Goal: Information Seeking & Learning: Learn about a topic

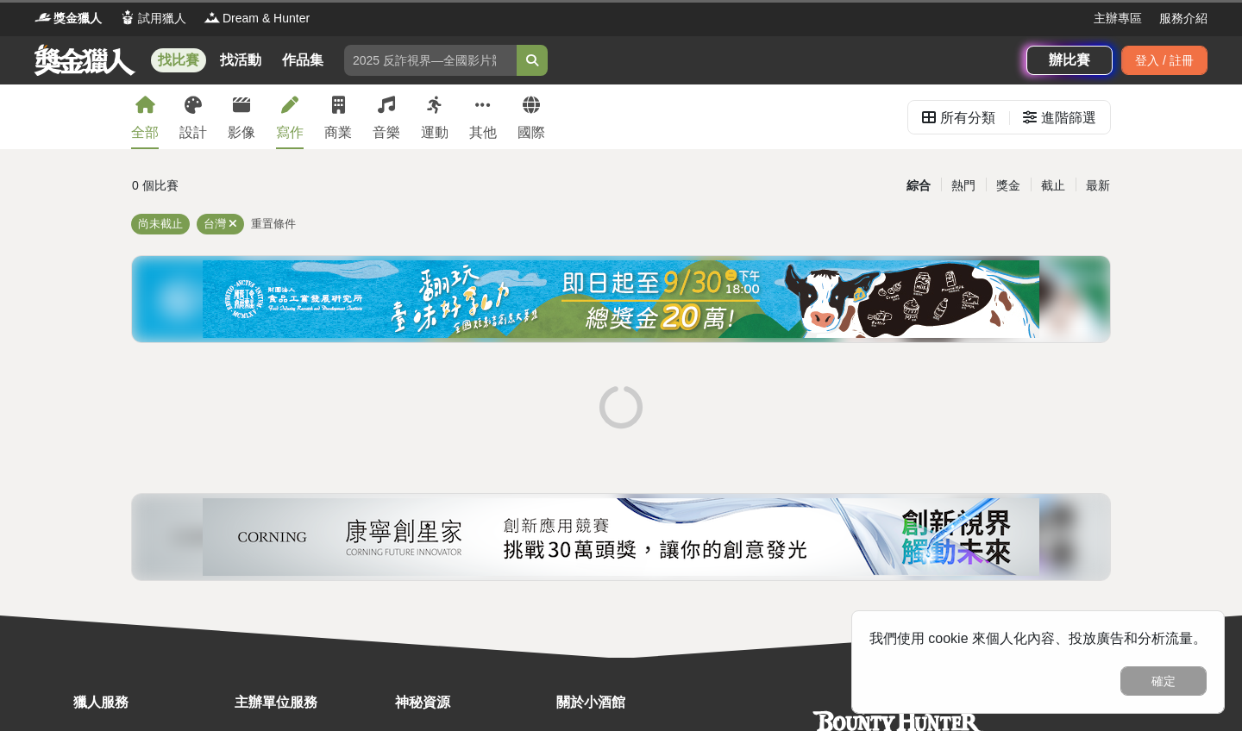
click at [287, 124] on div "寫作" at bounding box center [290, 132] width 28 height 21
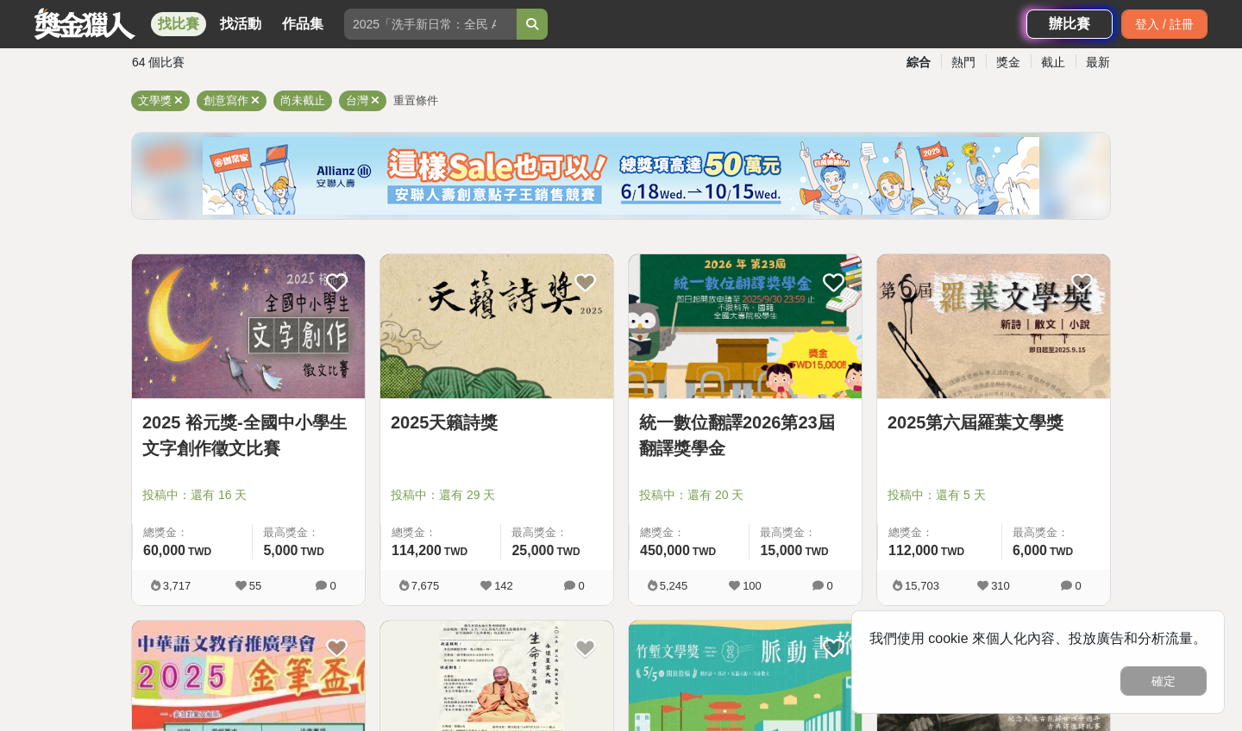
scroll to position [132, 0]
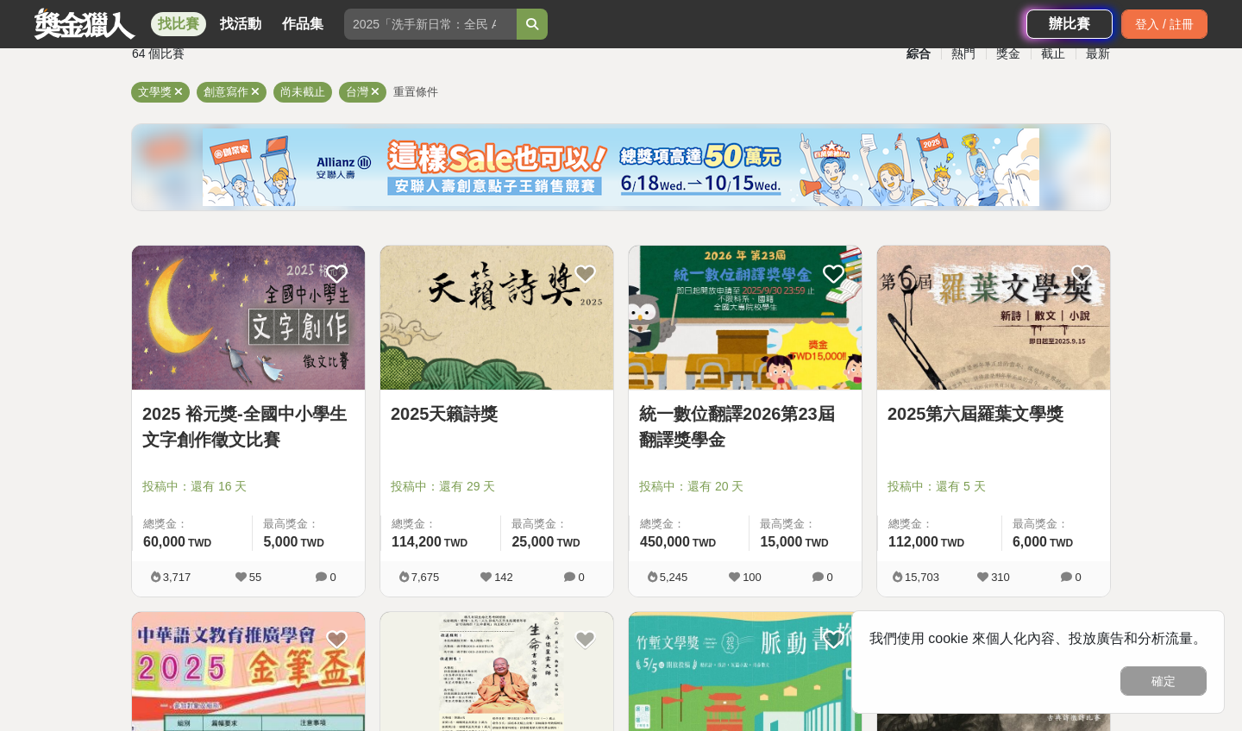
click at [506, 388] on img at bounding box center [496, 318] width 233 height 144
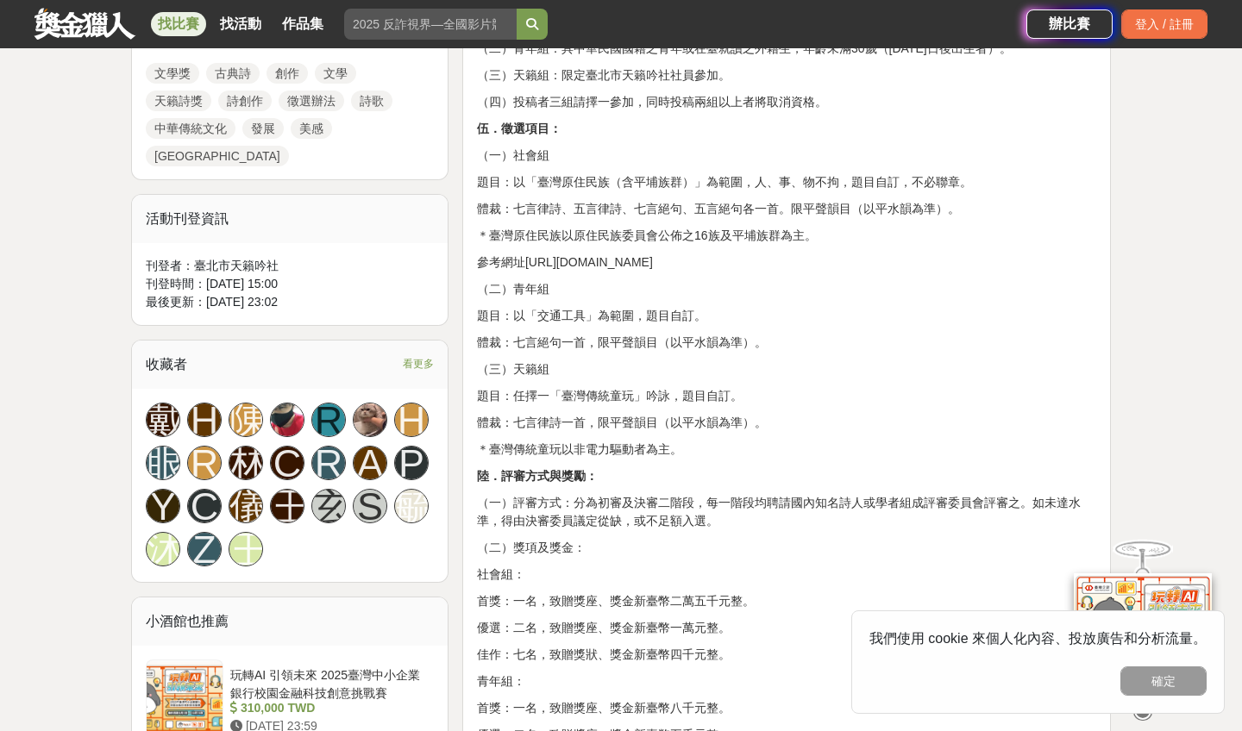
scroll to position [950, 0]
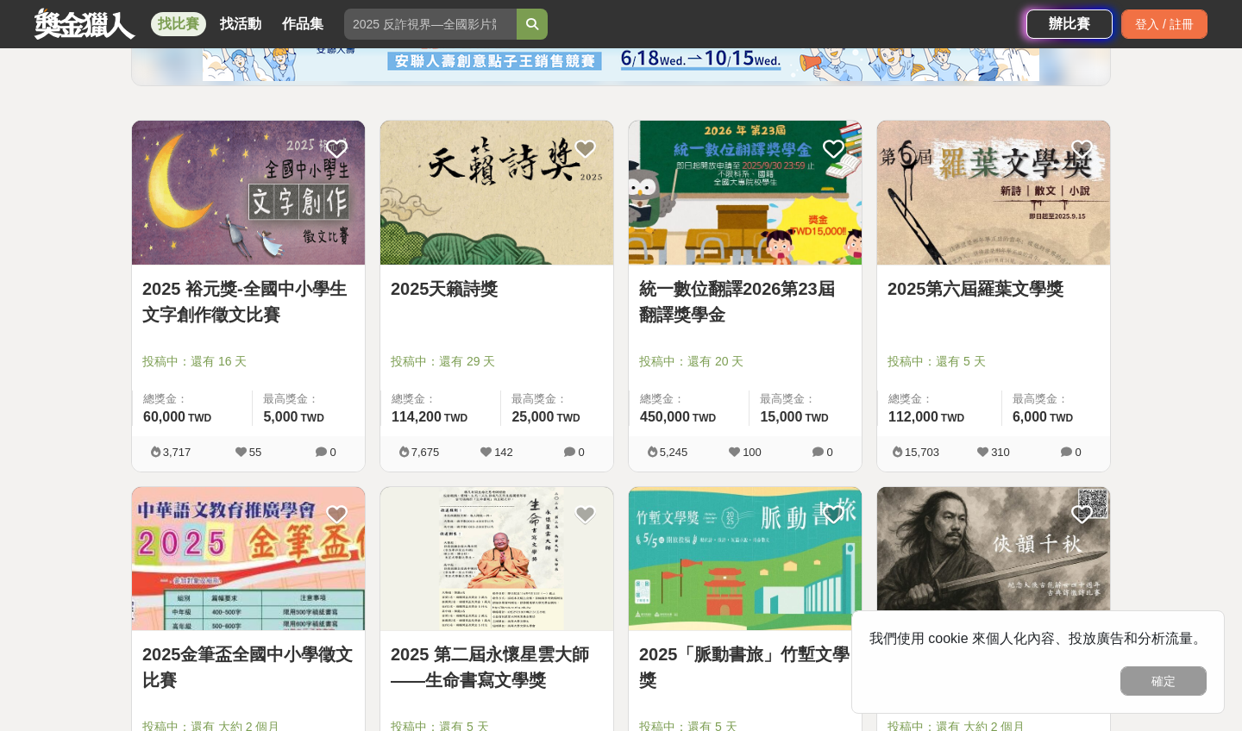
scroll to position [256, 0]
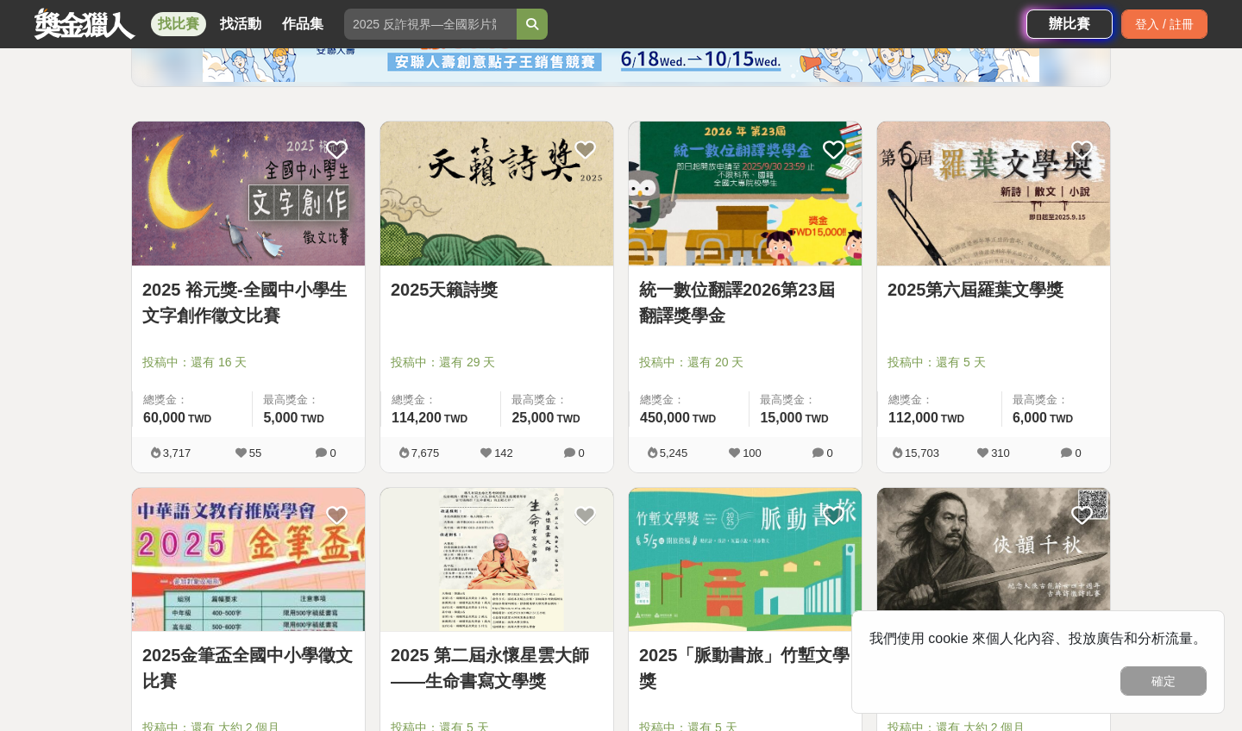
click at [966, 297] on link "2025第六屆羅葉文學獎" at bounding box center [993, 290] width 212 height 26
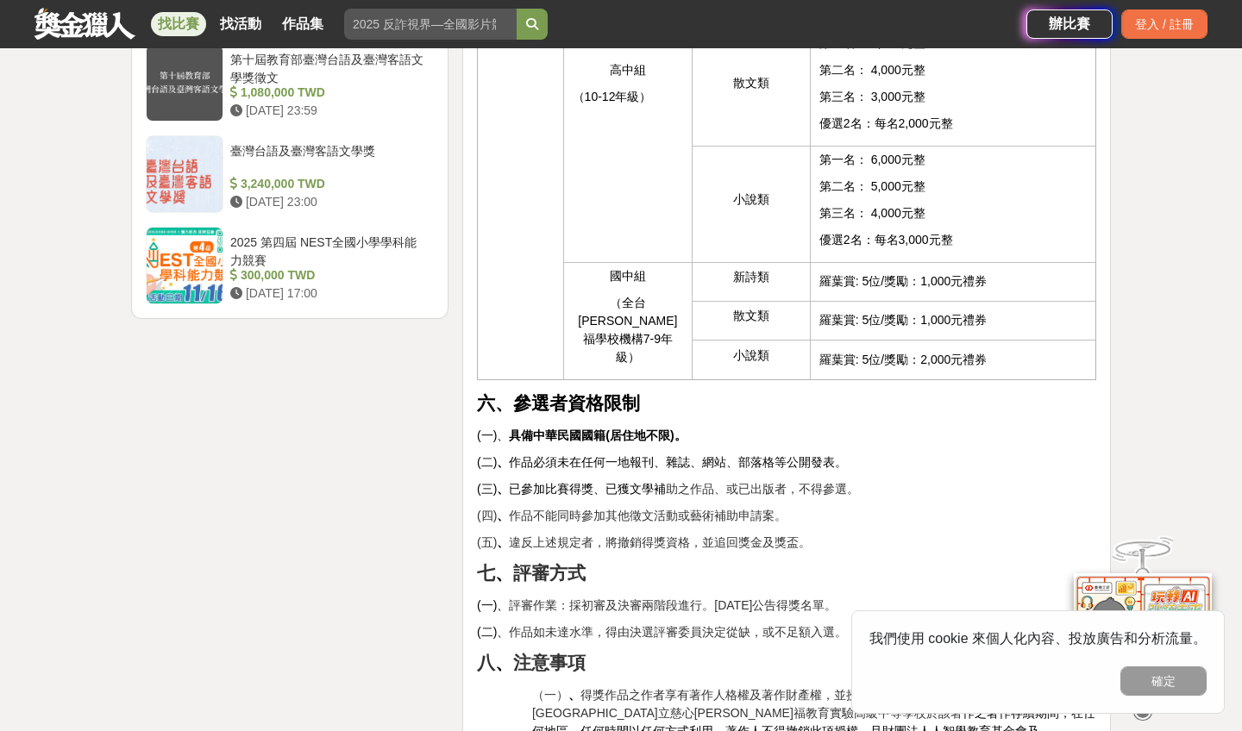
scroll to position [2232, 0]
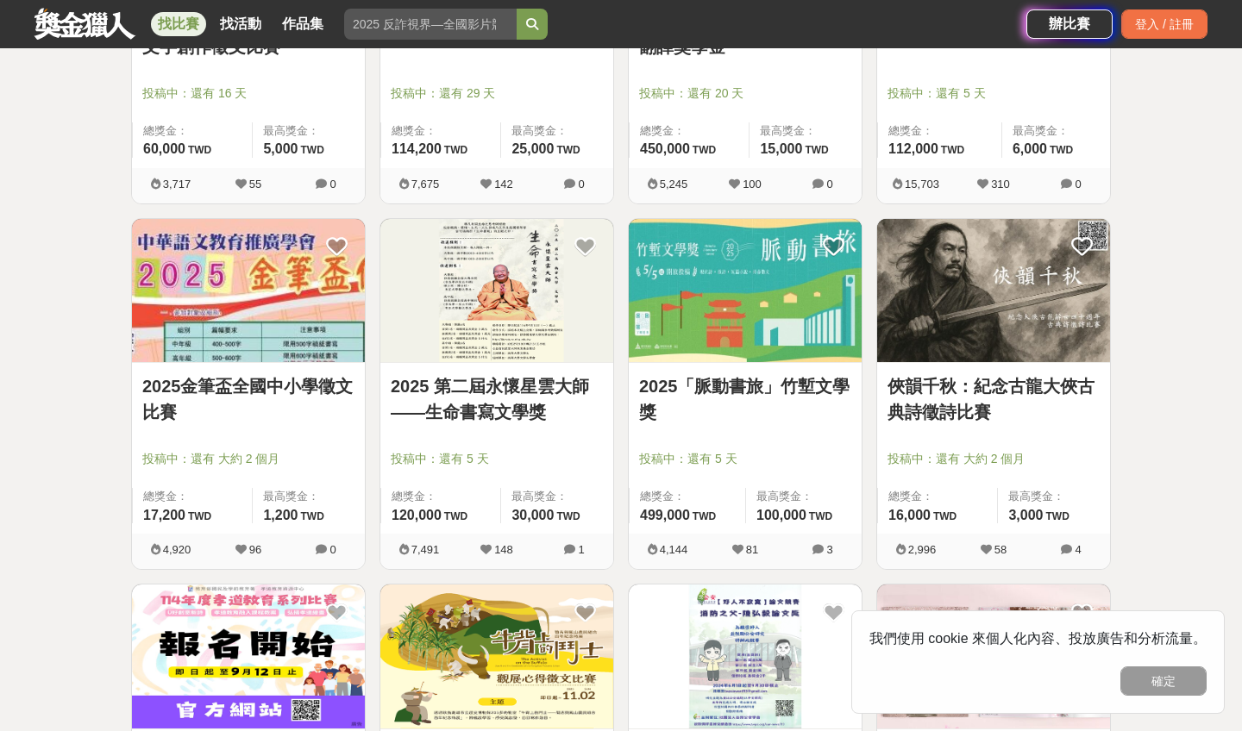
scroll to position [535, 0]
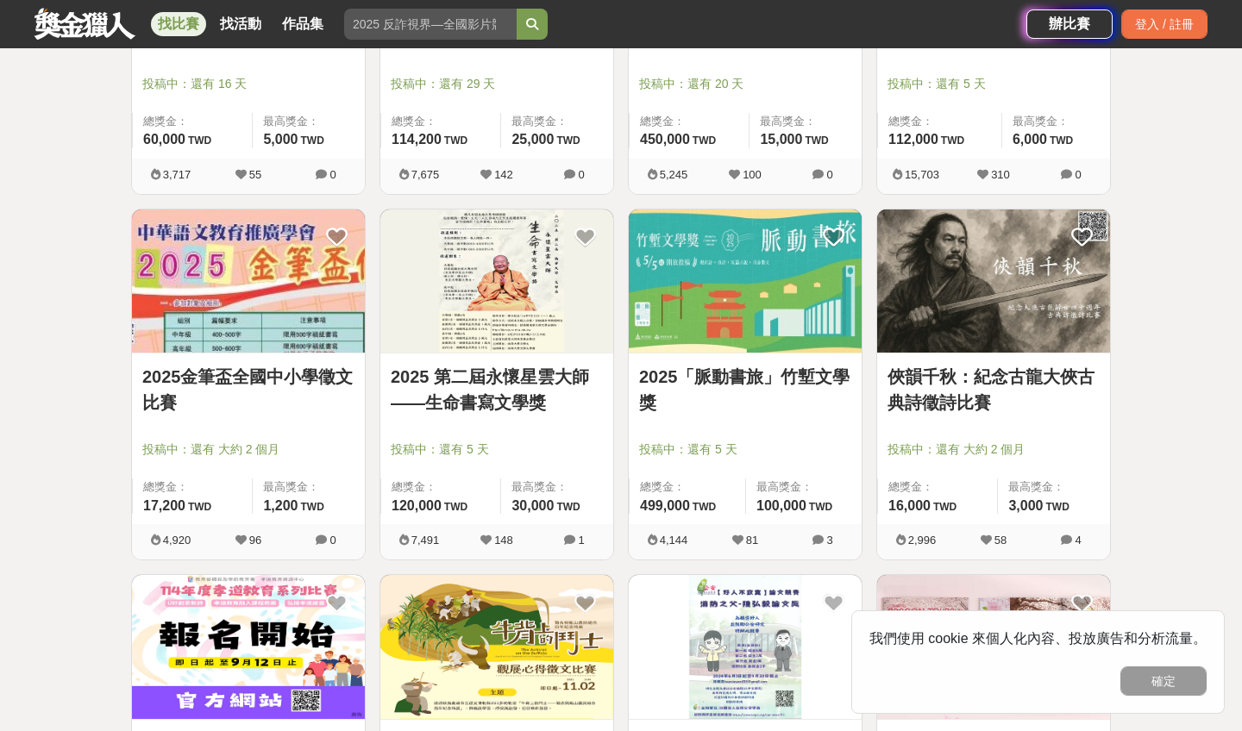
click at [486, 382] on link "2025 第二屆永懷星雲大師——生命書寫文學獎" at bounding box center [497, 390] width 212 height 52
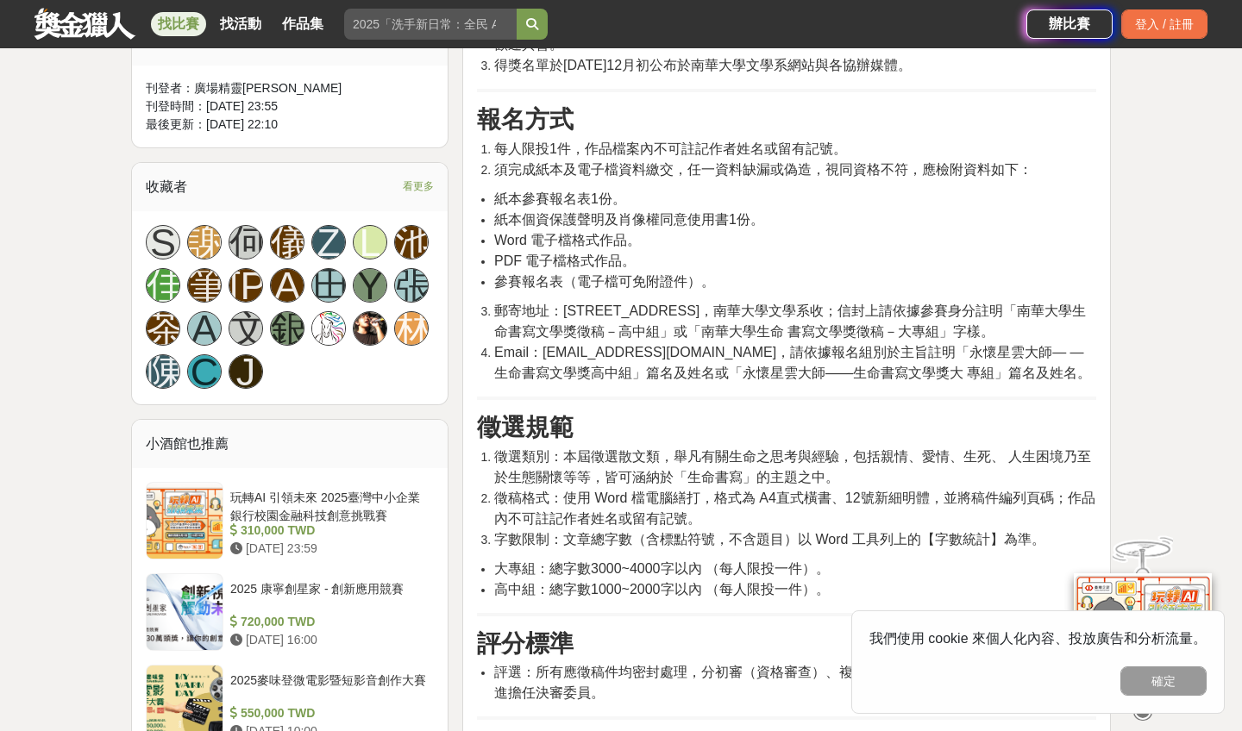
scroll to position [954, 0]
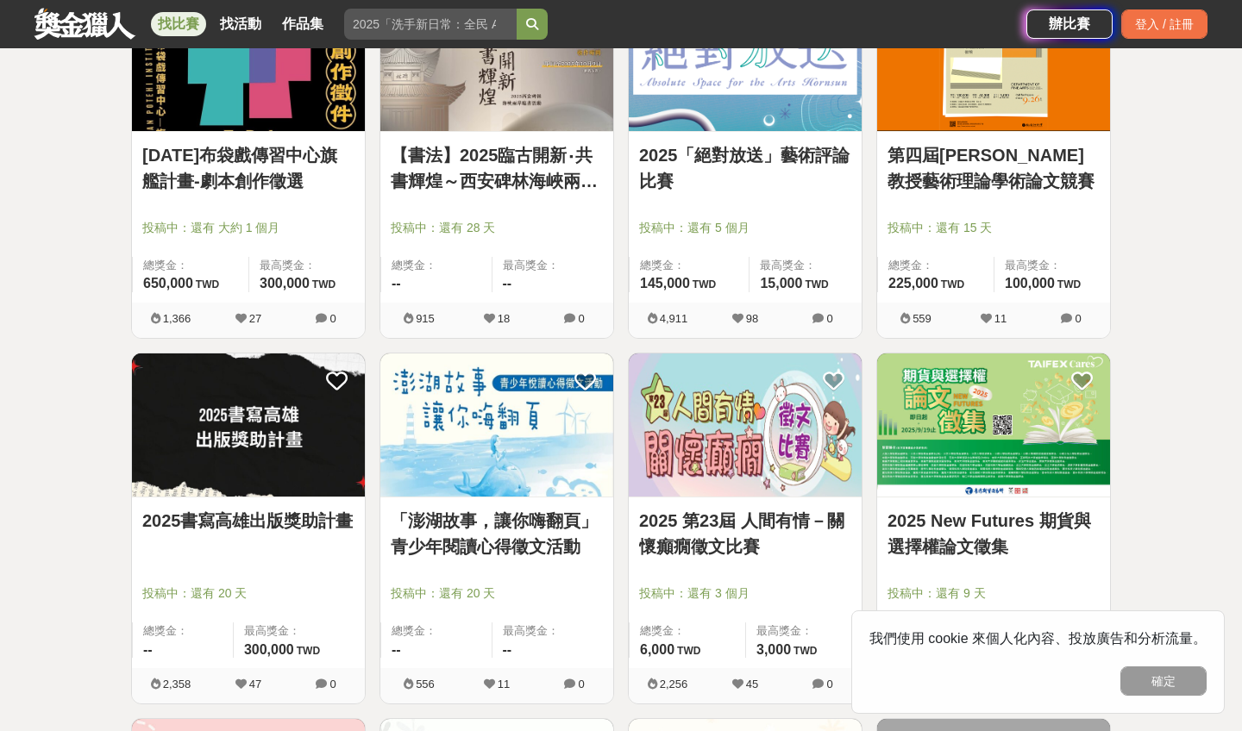
scroll to position [1453, 0]
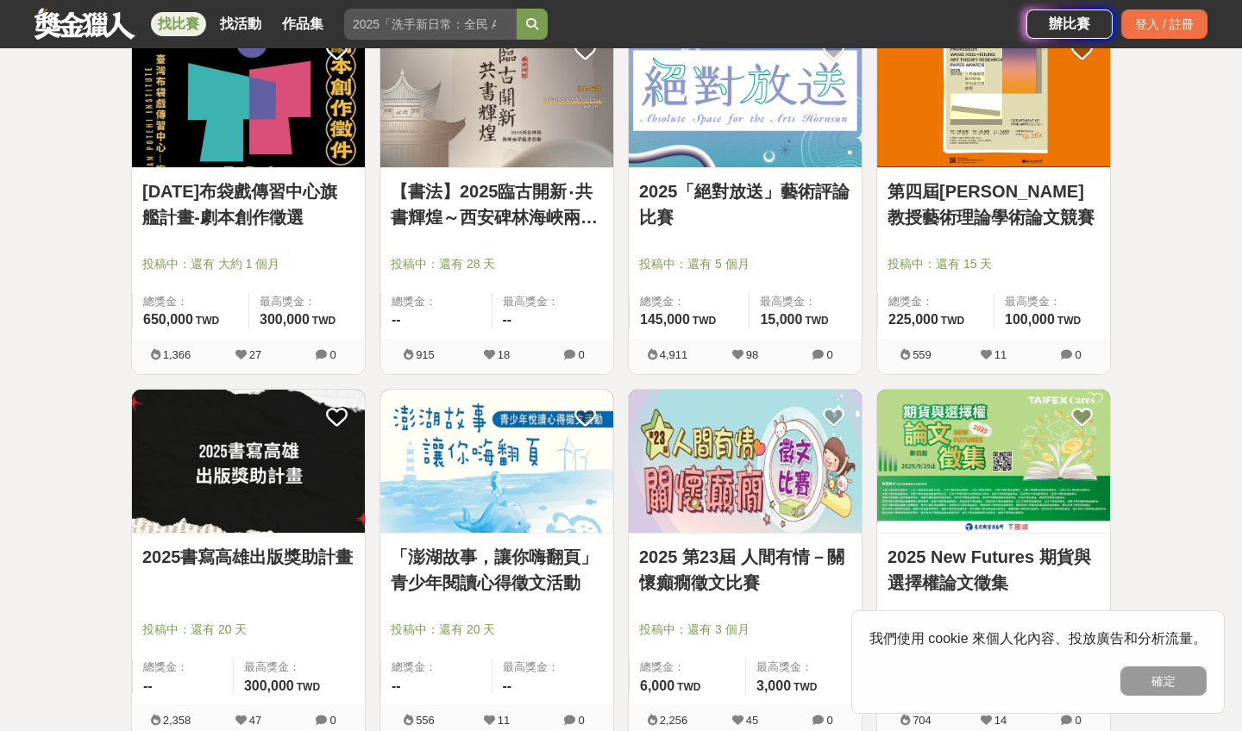
click at [229, 218] on link "[DATE]布袋戲傳習中心旗艦計畫-劇本創作徵選" at bounding box center [248, 204] width 212 height 52
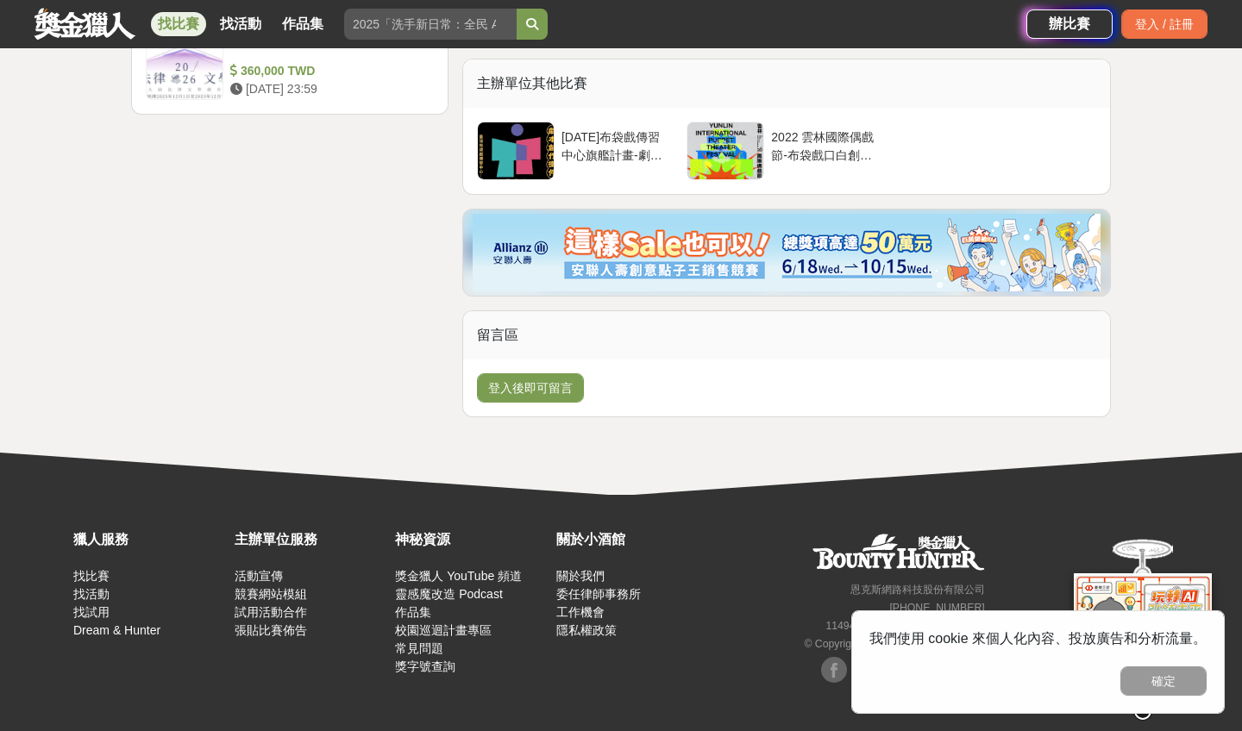
scroll to position [2493, 0]
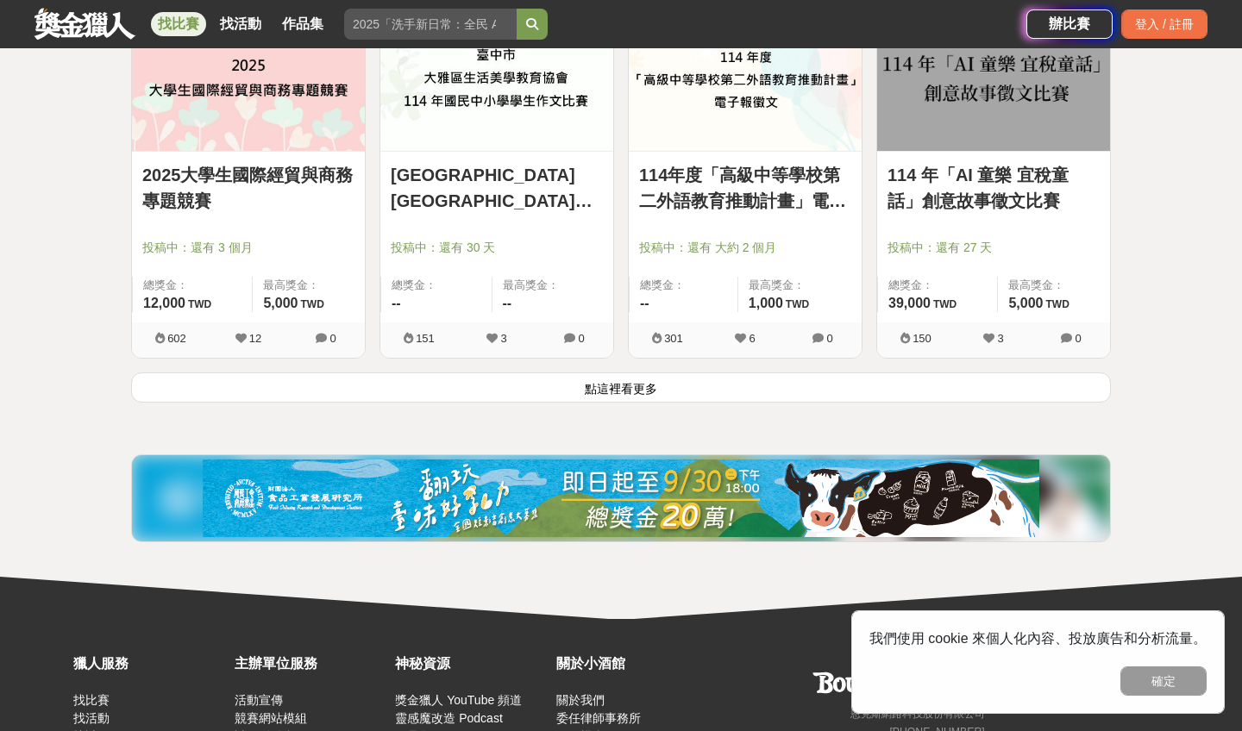
scroll to position [2203, 0]
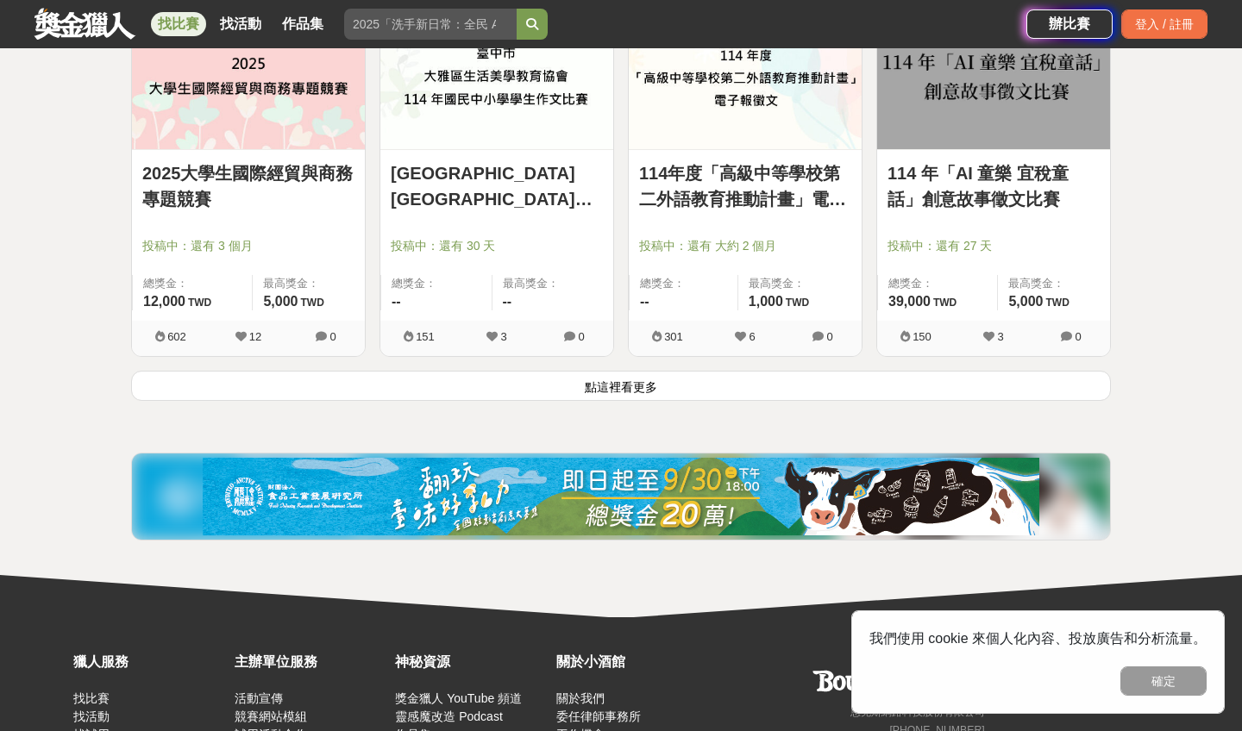
click at [605, 378] on button "點這裡看更多" at bounding box center [620, 386] width 979 height 30
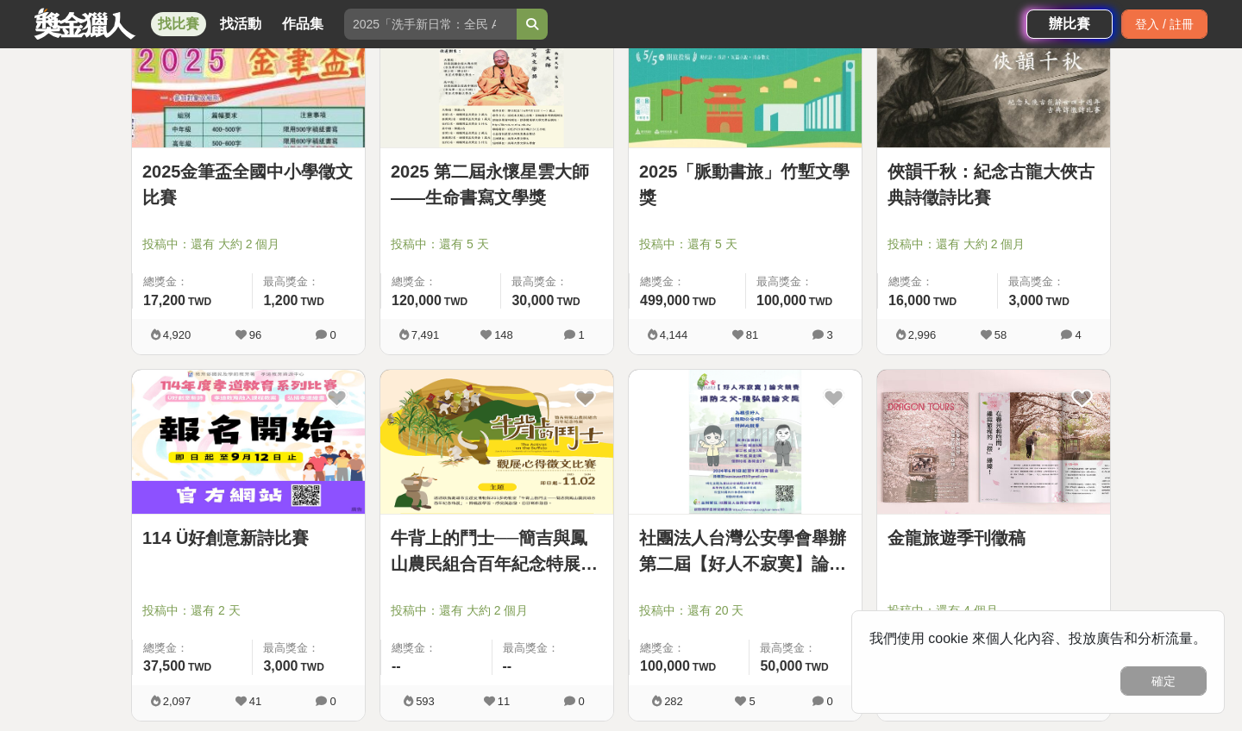
scroll to position [707, 0]
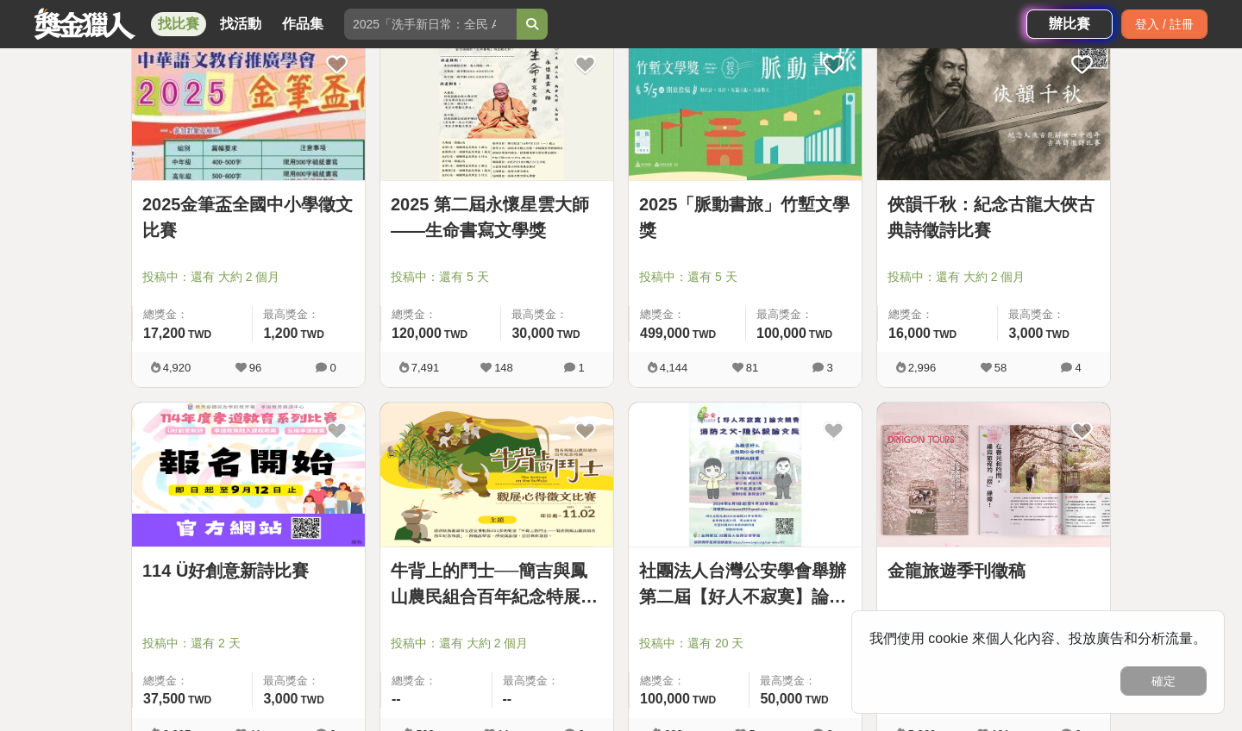
click at [747, 197] on link "2025「脈動書旅」竹塹文學獎" at bounding box center [745, 217] width 212 height 52
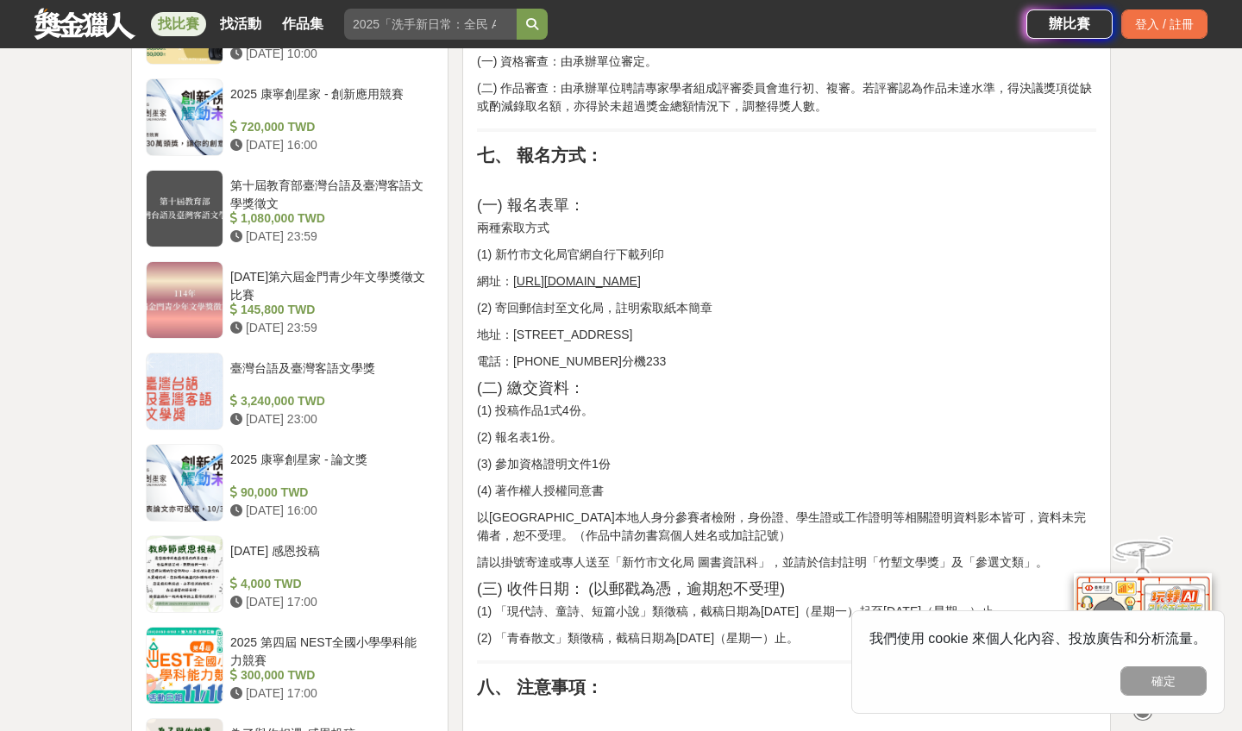
scroll to position [2180, 0]
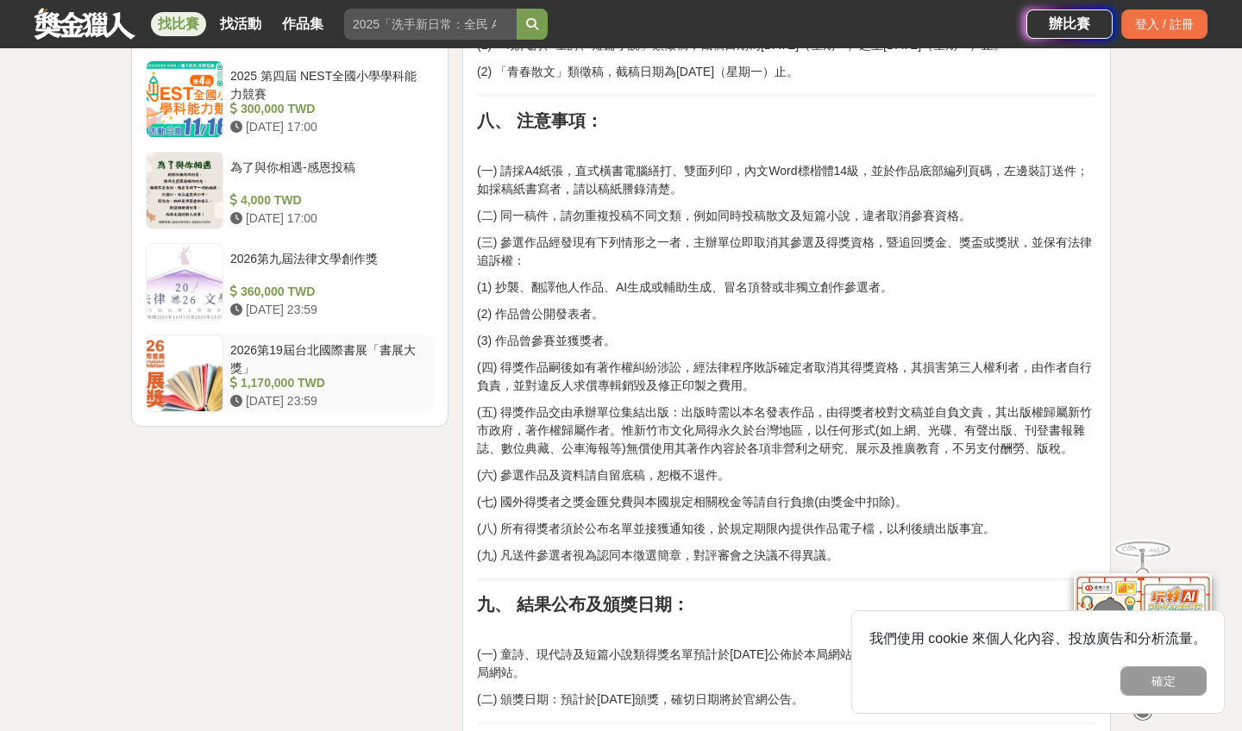
click at [336, 341] on div "2026第19屆台北國際書展「書展大獎」" at bounding box center [328, 357] width 197 height 33
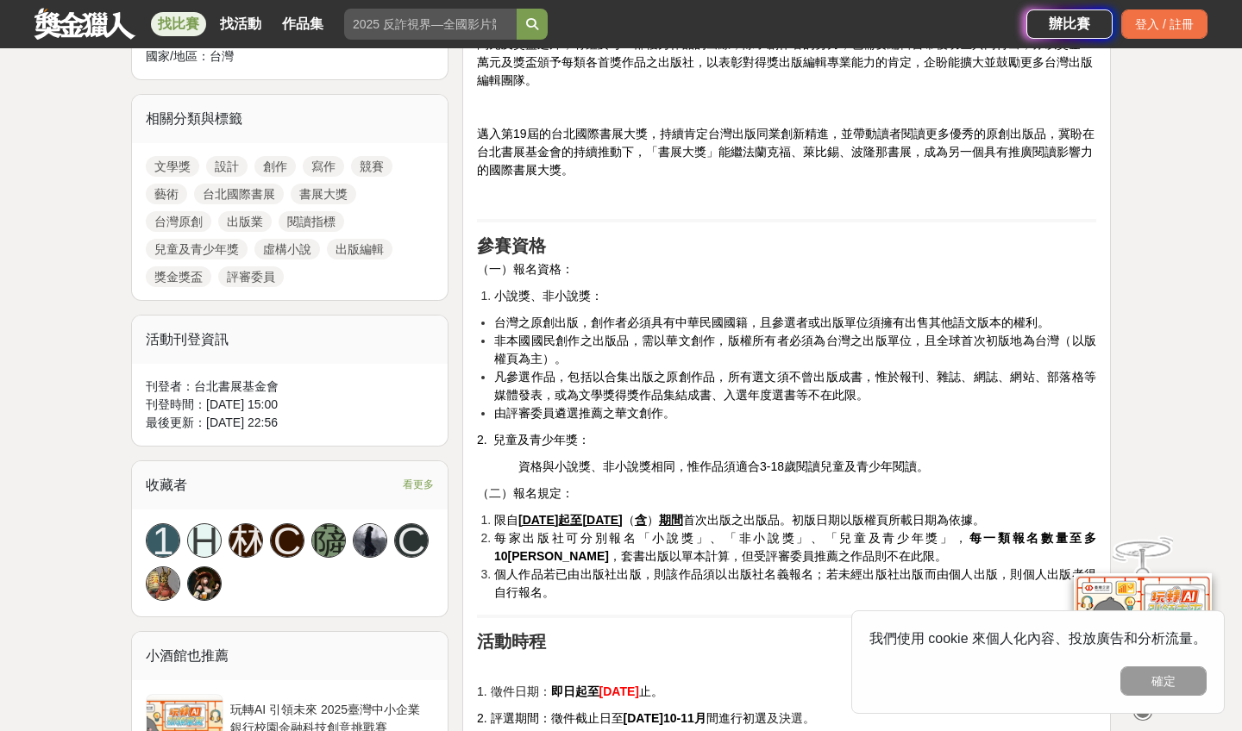
scroll to position [846, 0]
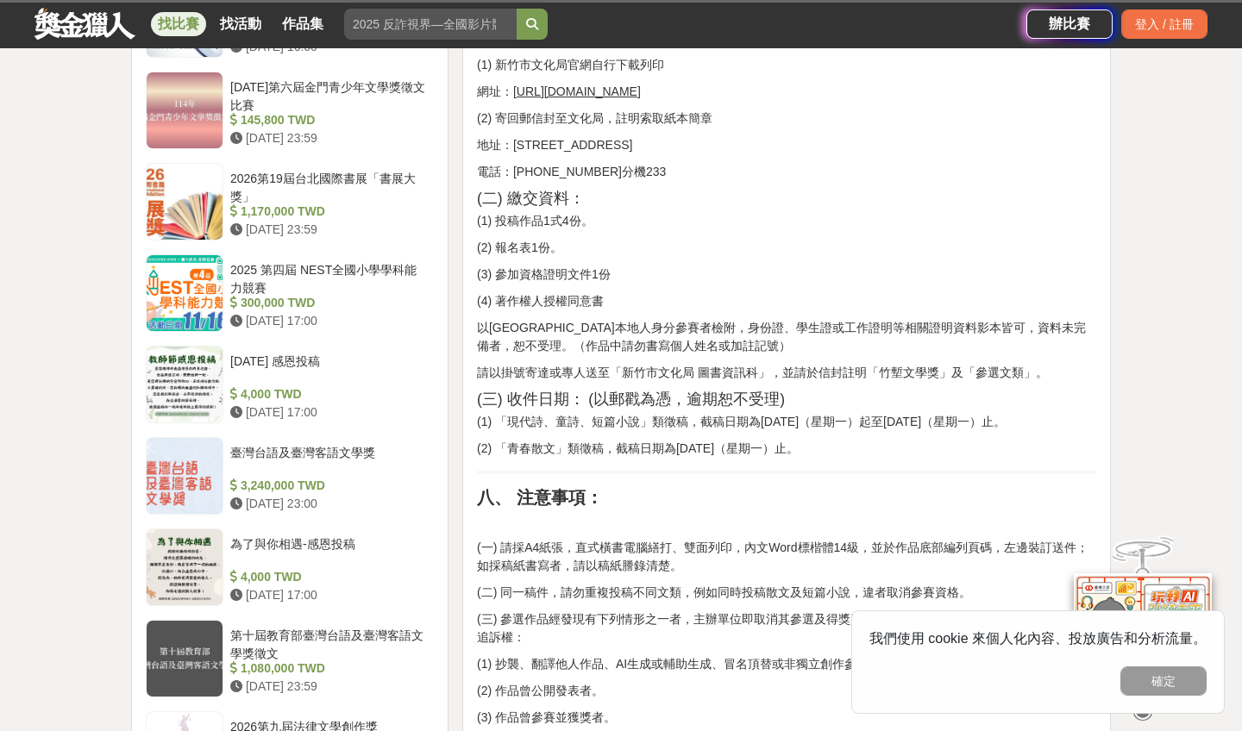
scroll to position [2180, 0]
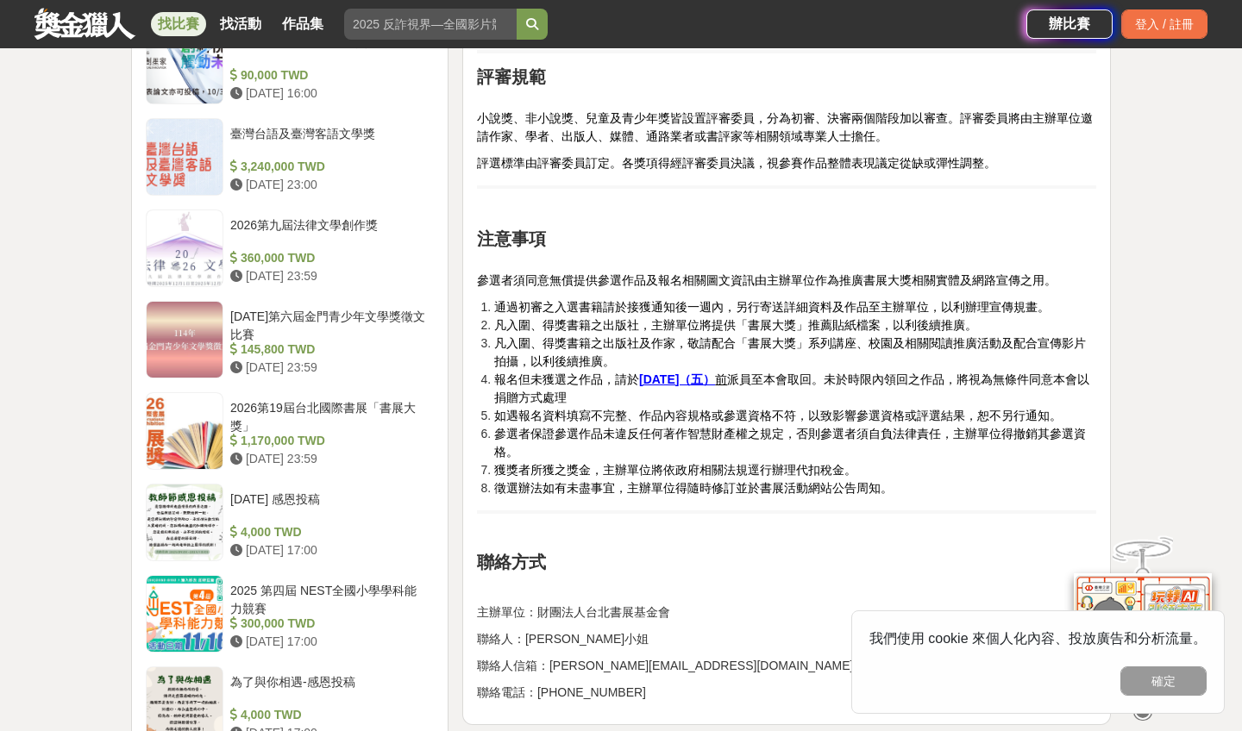
scroll to position [1697, 0]
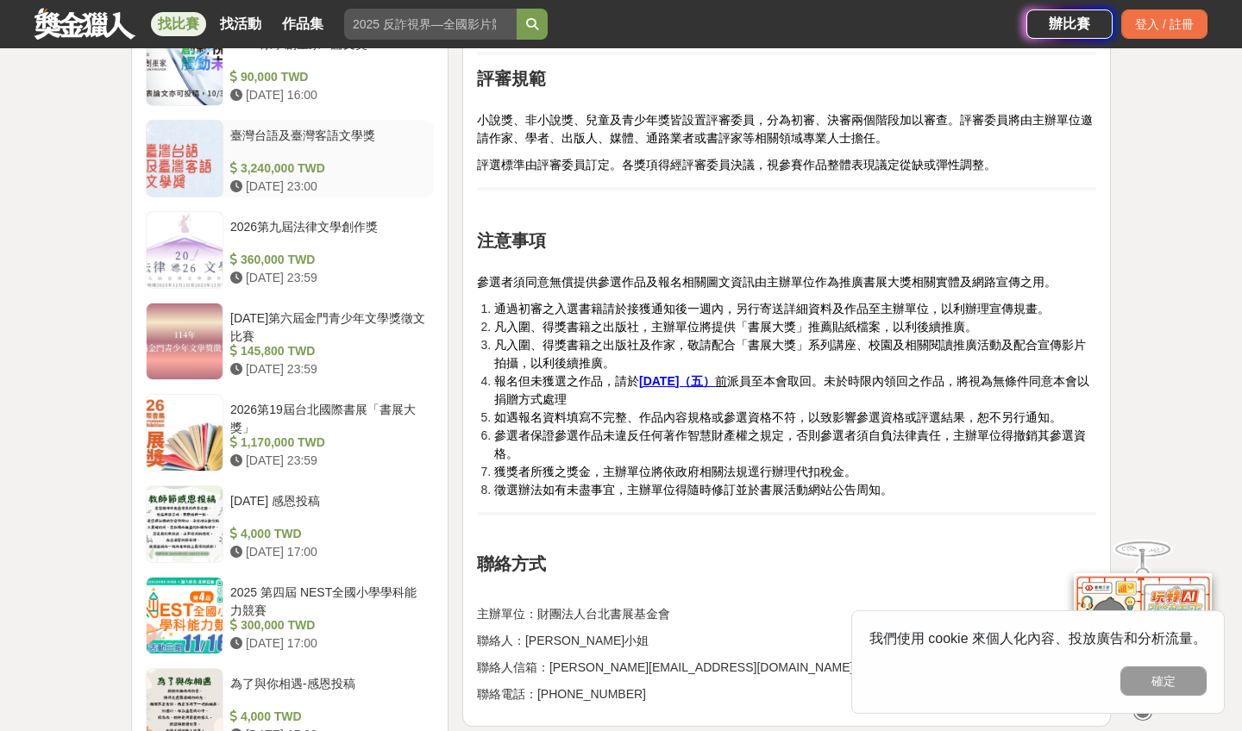
click at [279, 144] on div "臺灣台語及臺灣客語文學獎" at bounding box center [328, 143] width 197 height 33
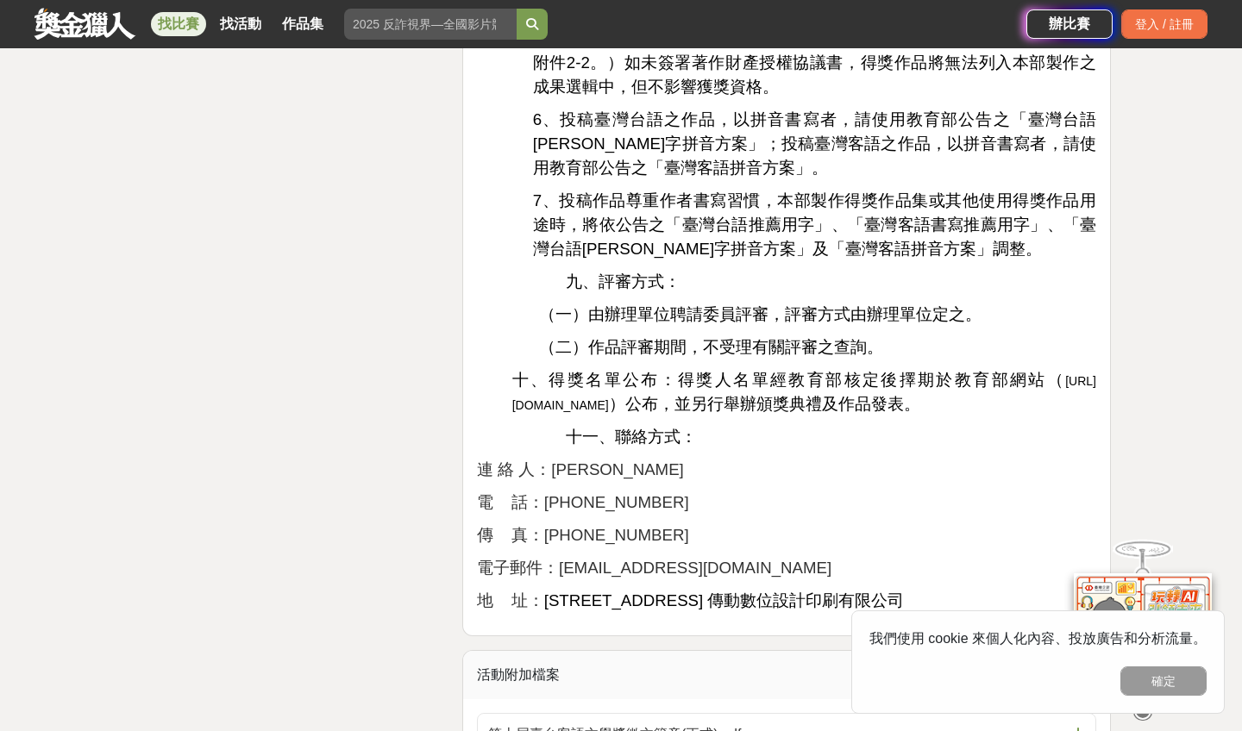
scroll to position [2759, 0]
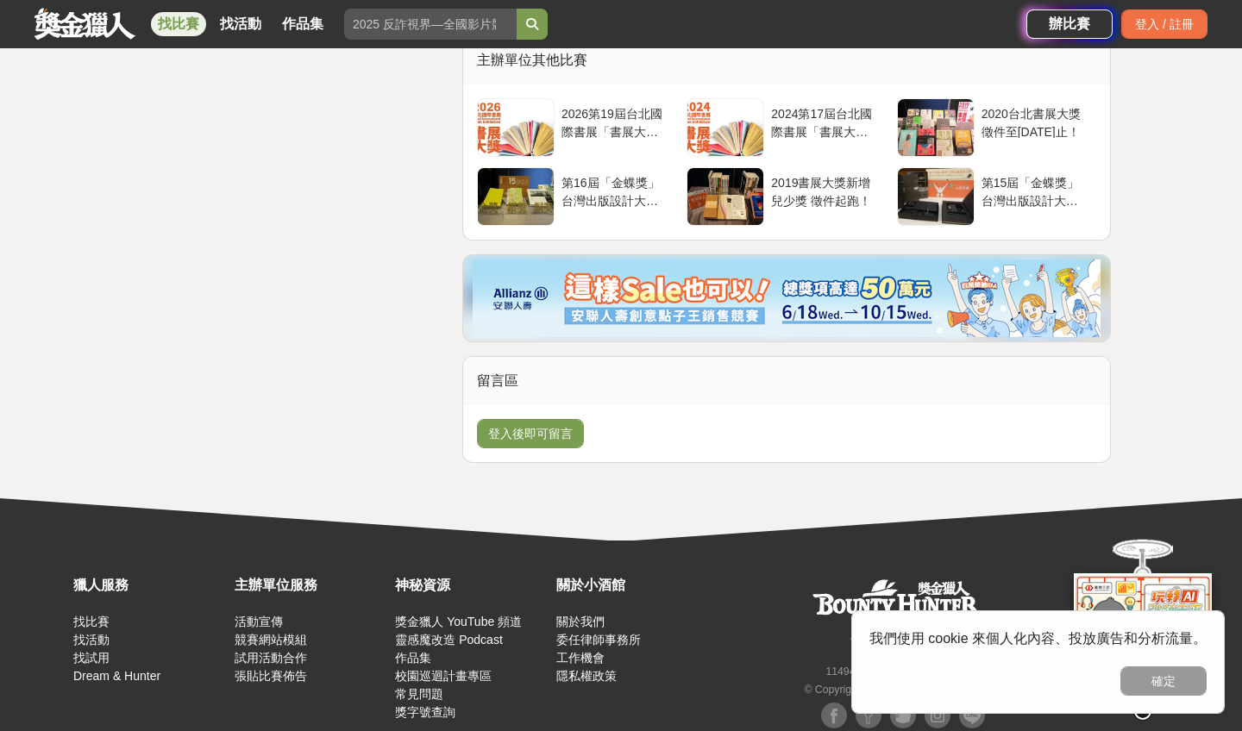
scroll to position [1697, 0]
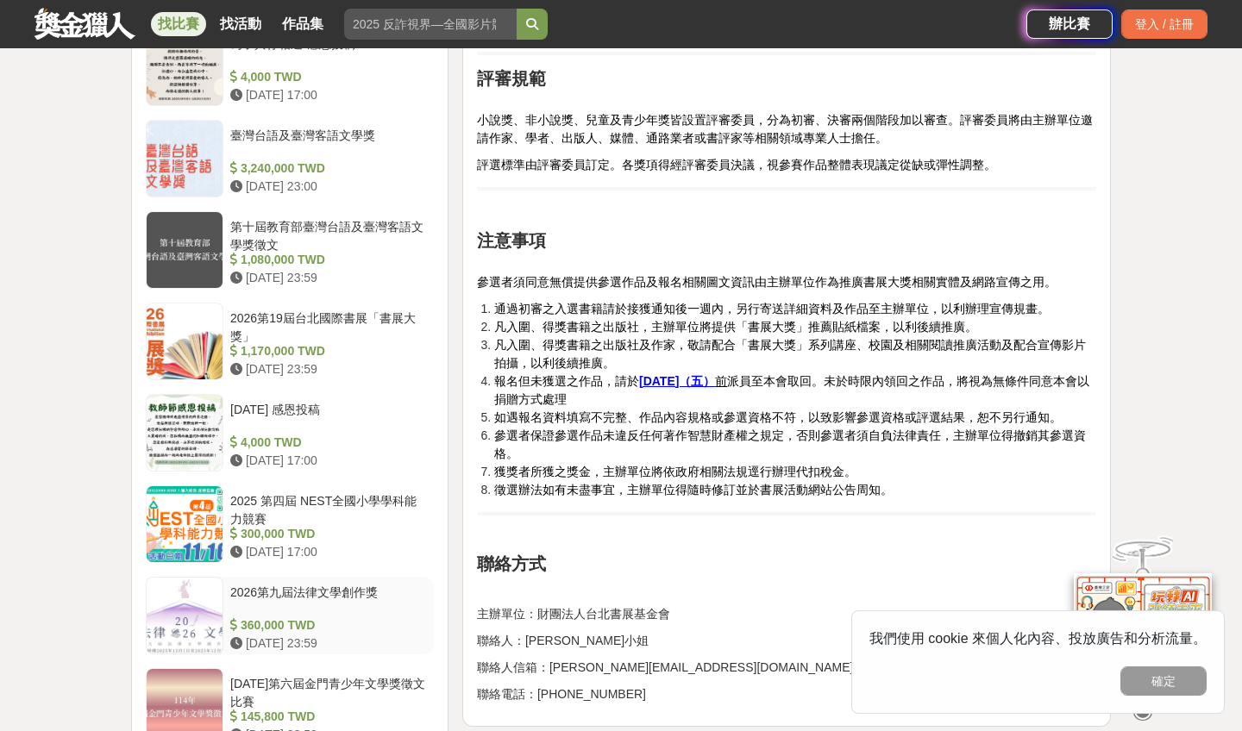
click at [316, 593] on div "2026第九屆法律文學創作獎" at bounding box center [328, 600] width 197 height 33
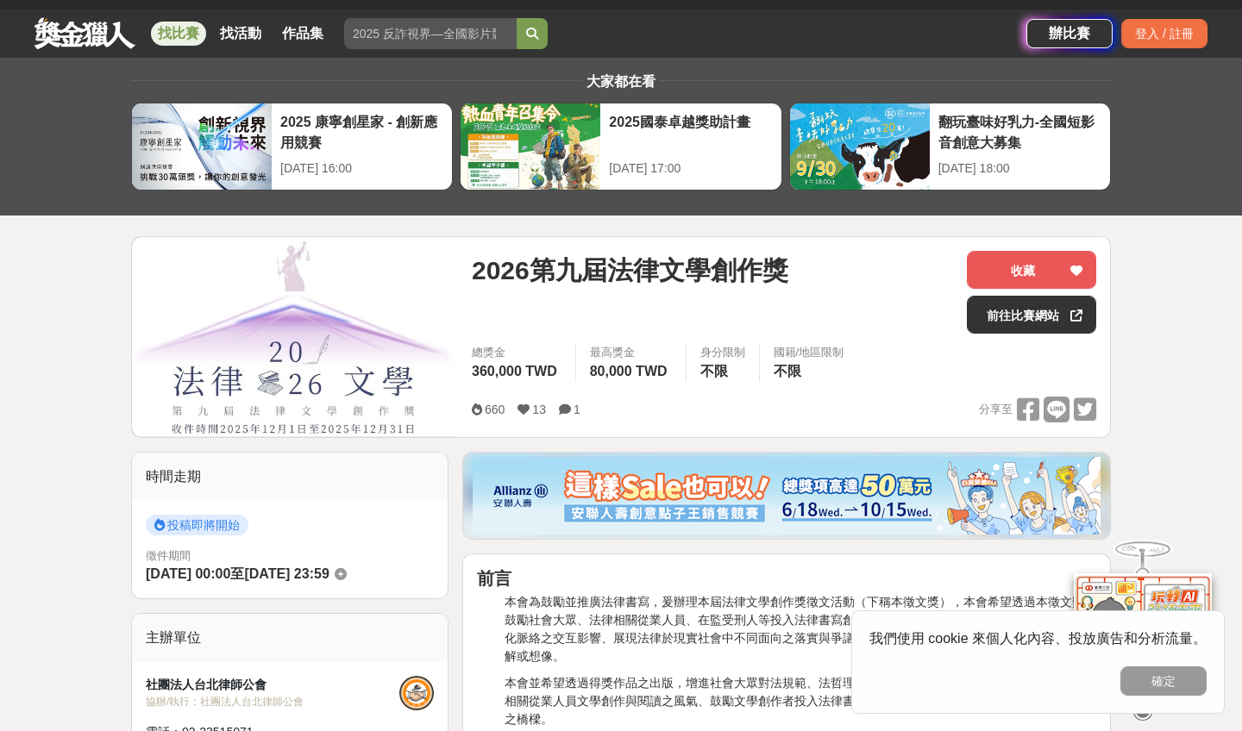
scroll to position [34, 0]
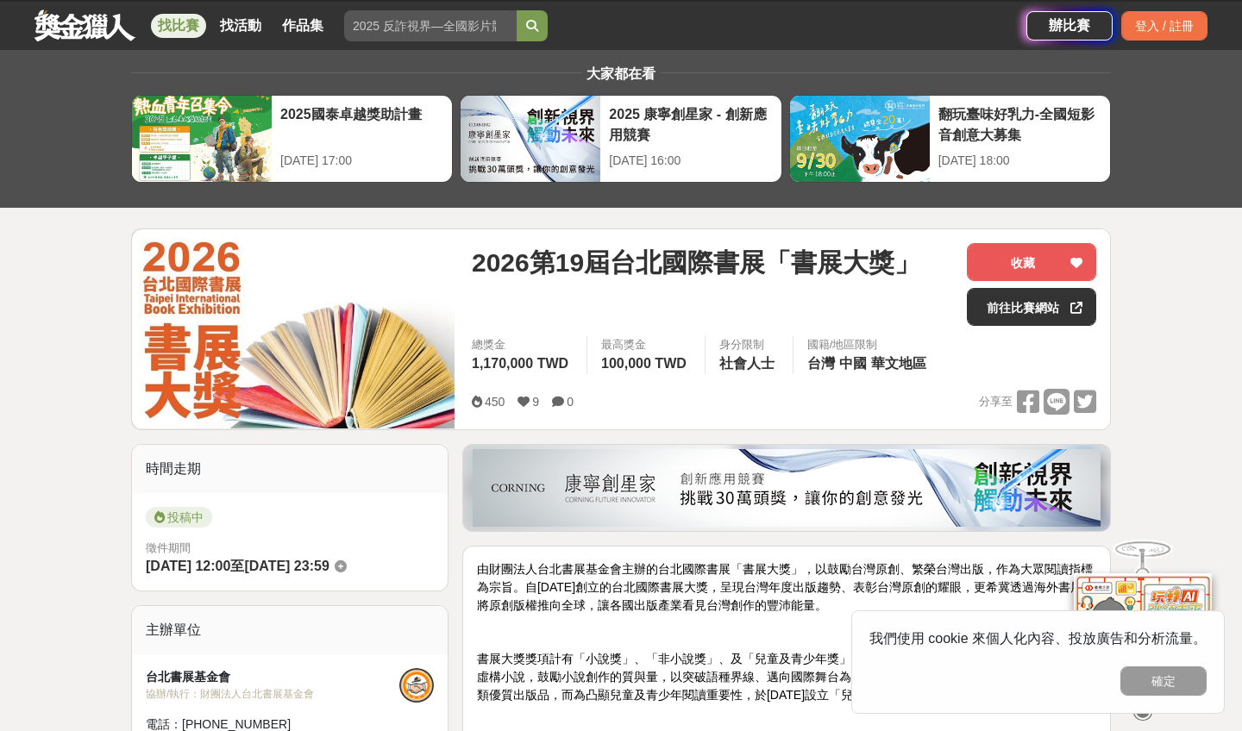
scroll to position [1697, 0]
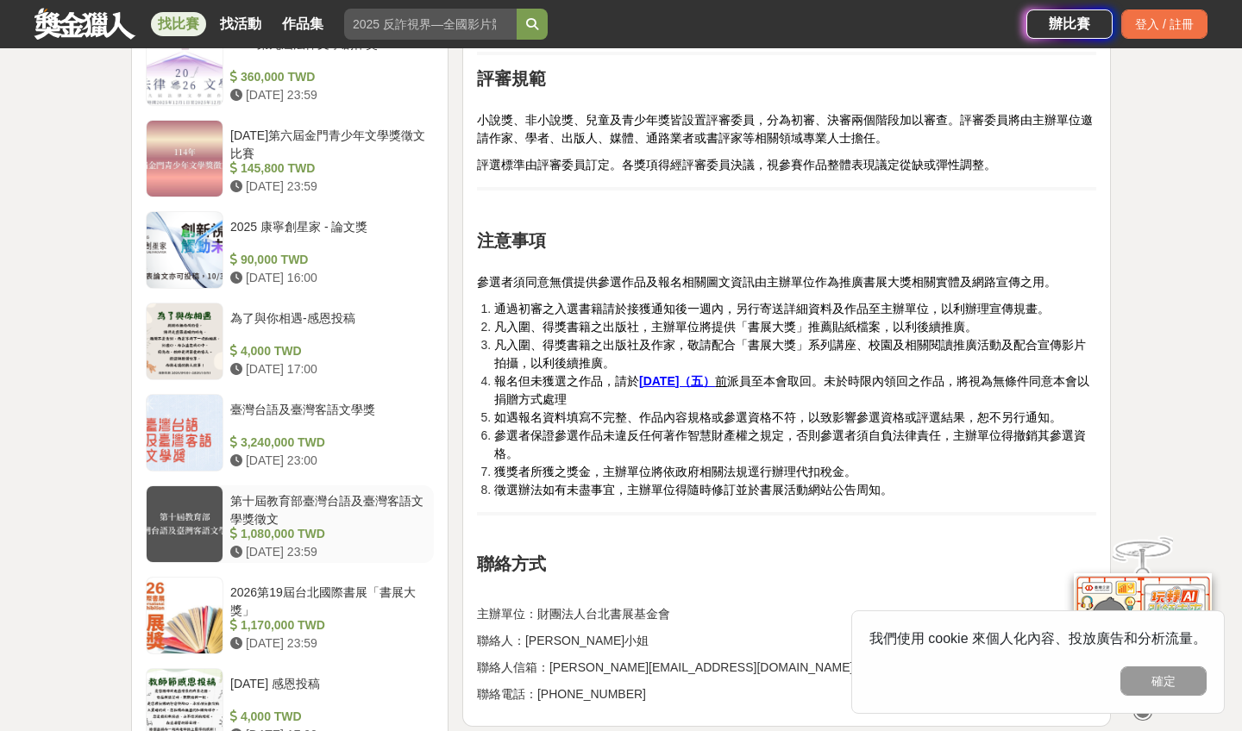
click at [266, 509] on div "第十屆教育部臺灣台語及臺灣客語文學獎徵文" at bounding box center [328, 508] width 197 height 33
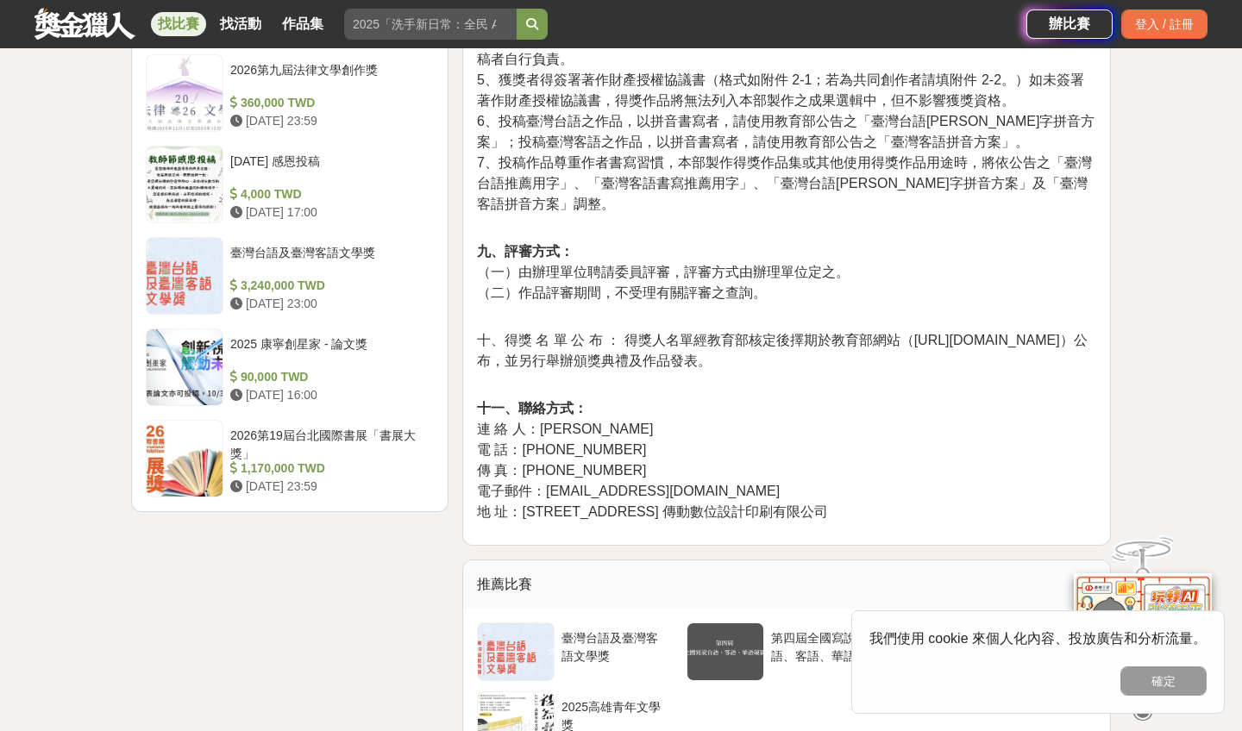
scroll to position [2118, 0]
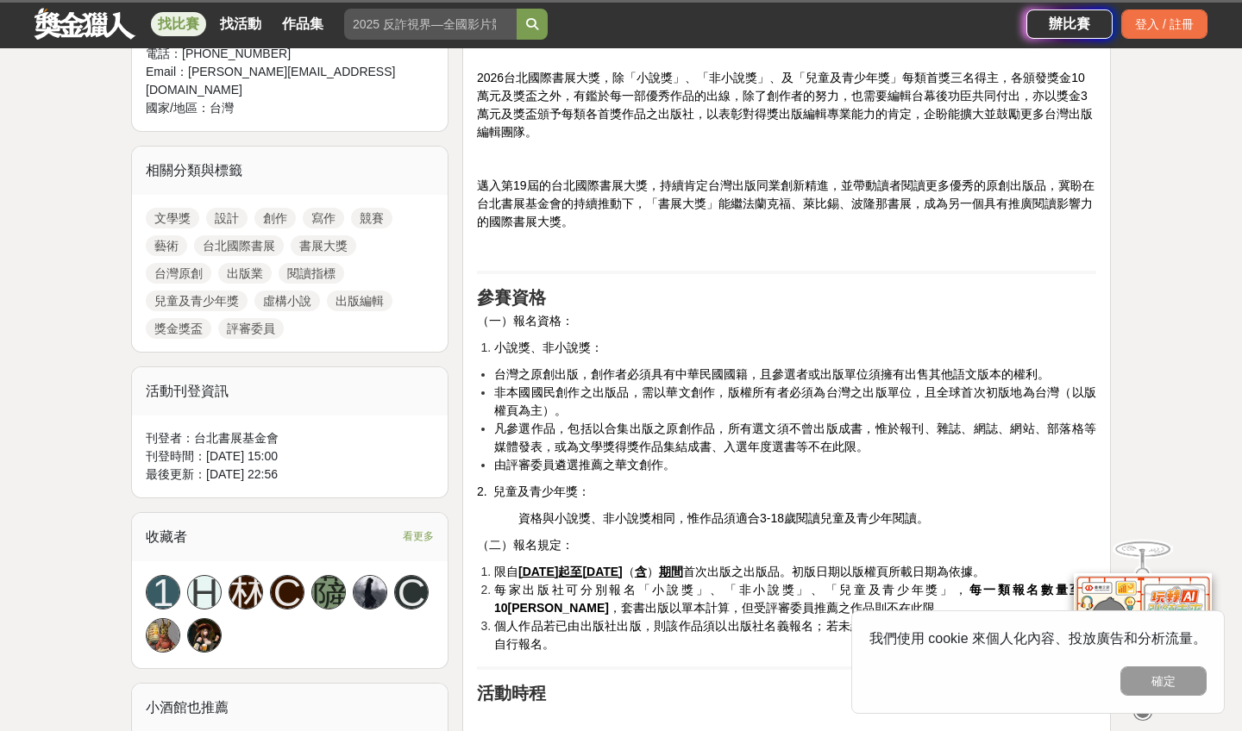
scroll to position [1697, 0]
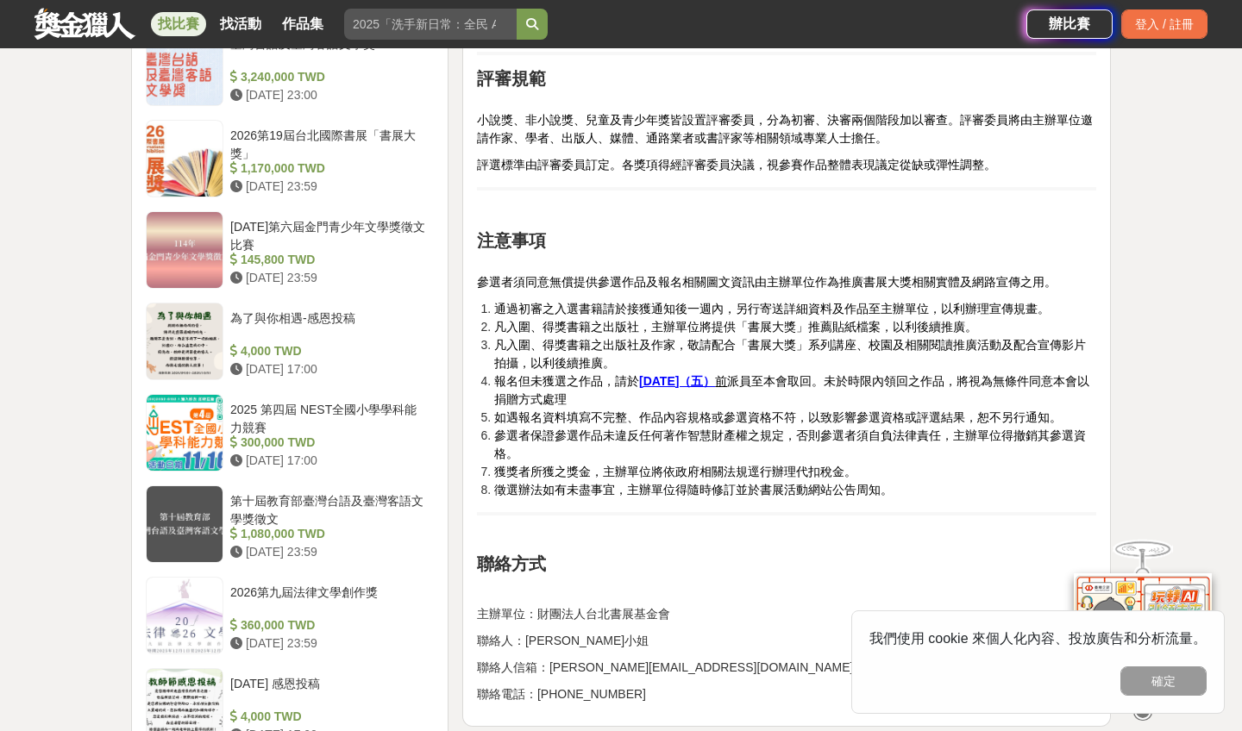
click at [75, 19] on link at bounding box center [85, 23] width 104 height 33
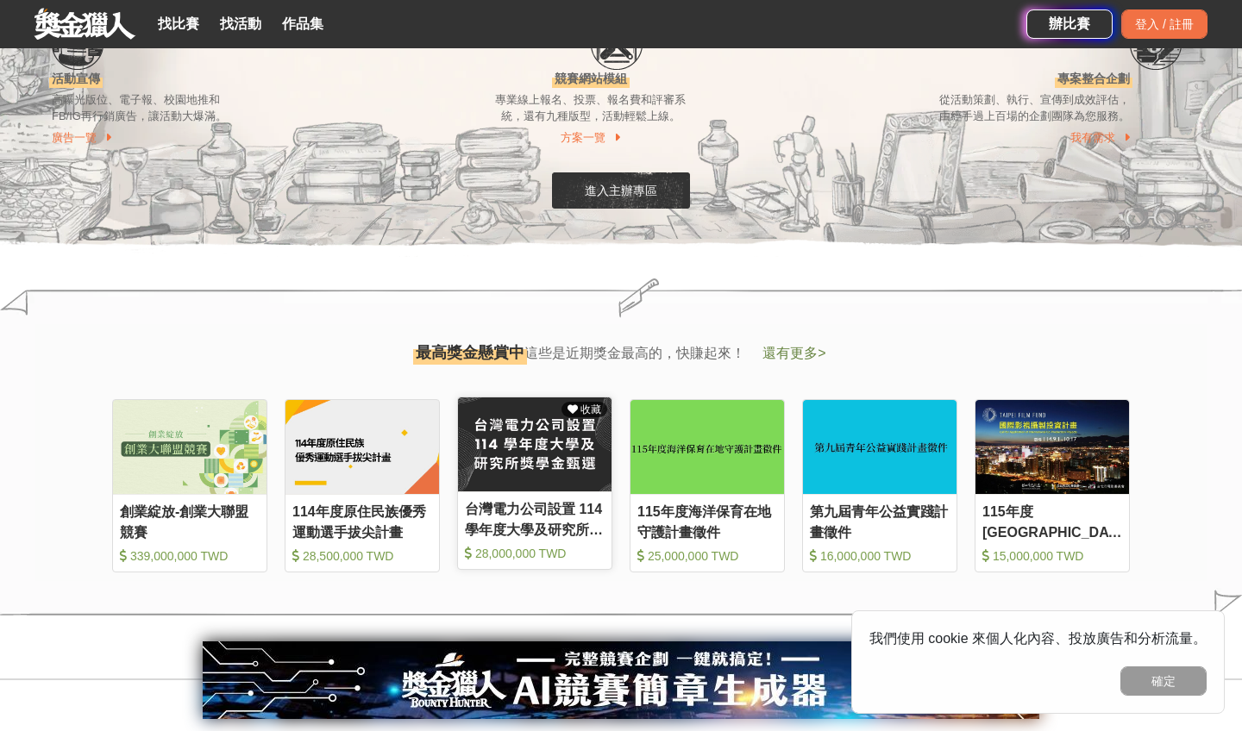
scroll to position [1737, 0]
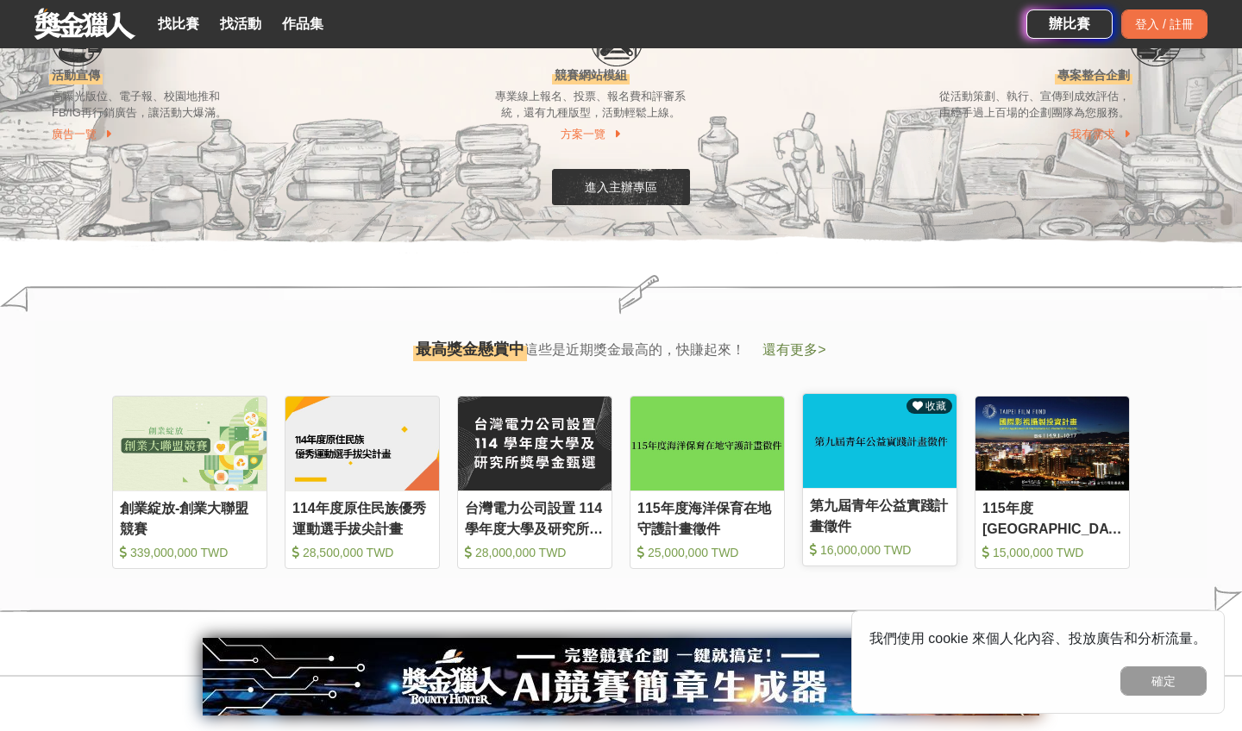
click at [833, 511] on div "第九屆青年公益實踐計畫徵件" at bounding box center [880, 515] width 140 height 39
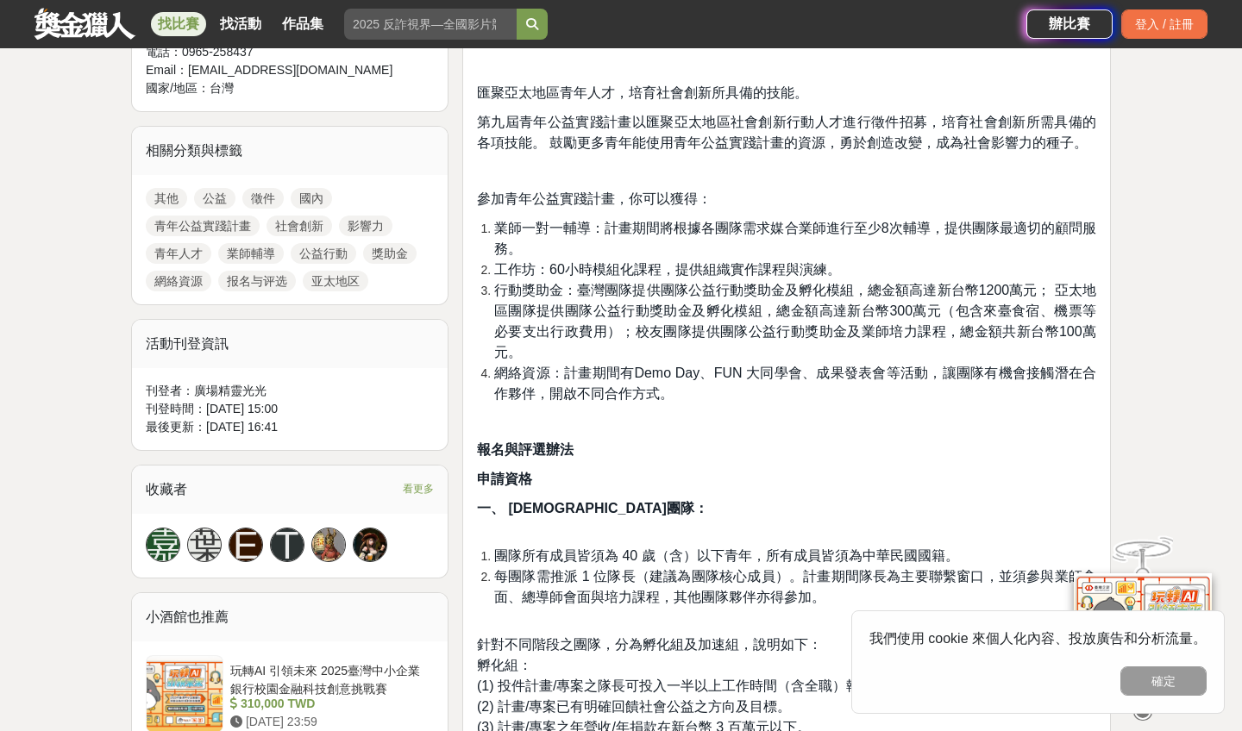
scroll to position [710, 0]
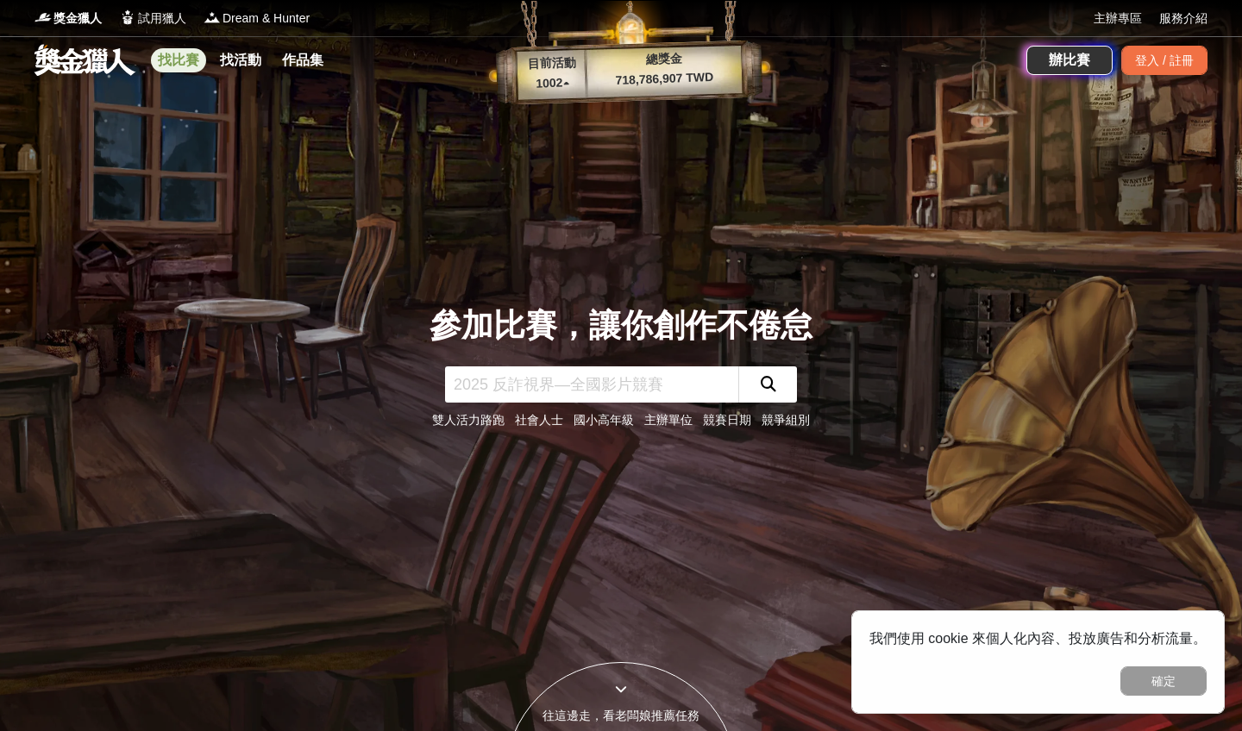
click at [178, 61] on link "找比賽" at bounding box center [178, 60] width 55 height 24
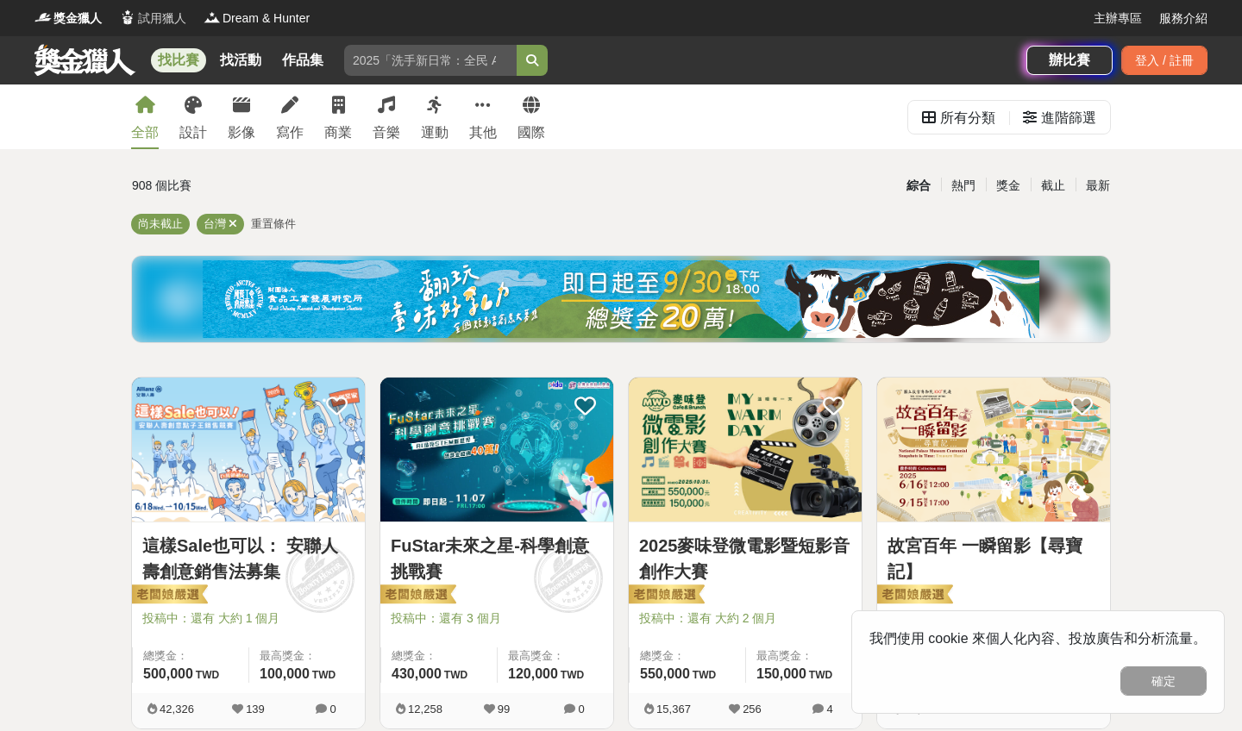
click at [147, 15] on span "試用獵人" at bounding box center [162, 18] width 48 height 18
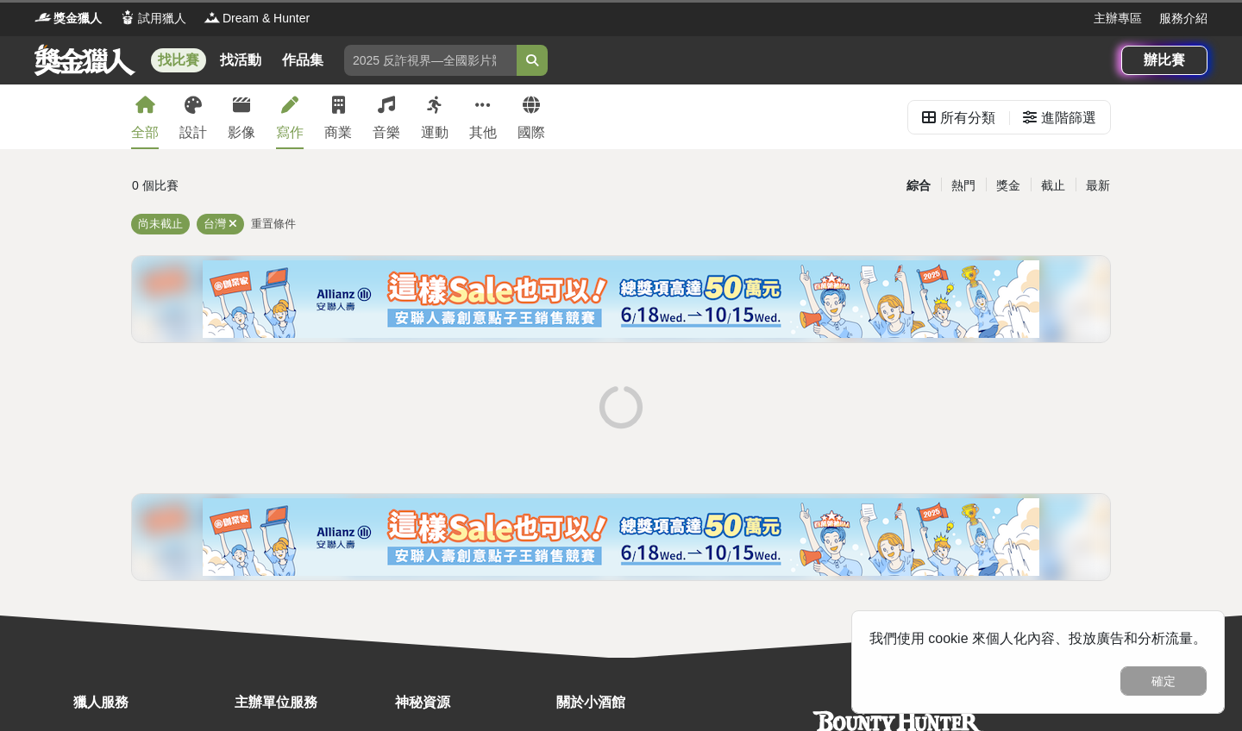
click at [286, 128] on div "寫作" at bounding box center [290, 132] width 28 height 21
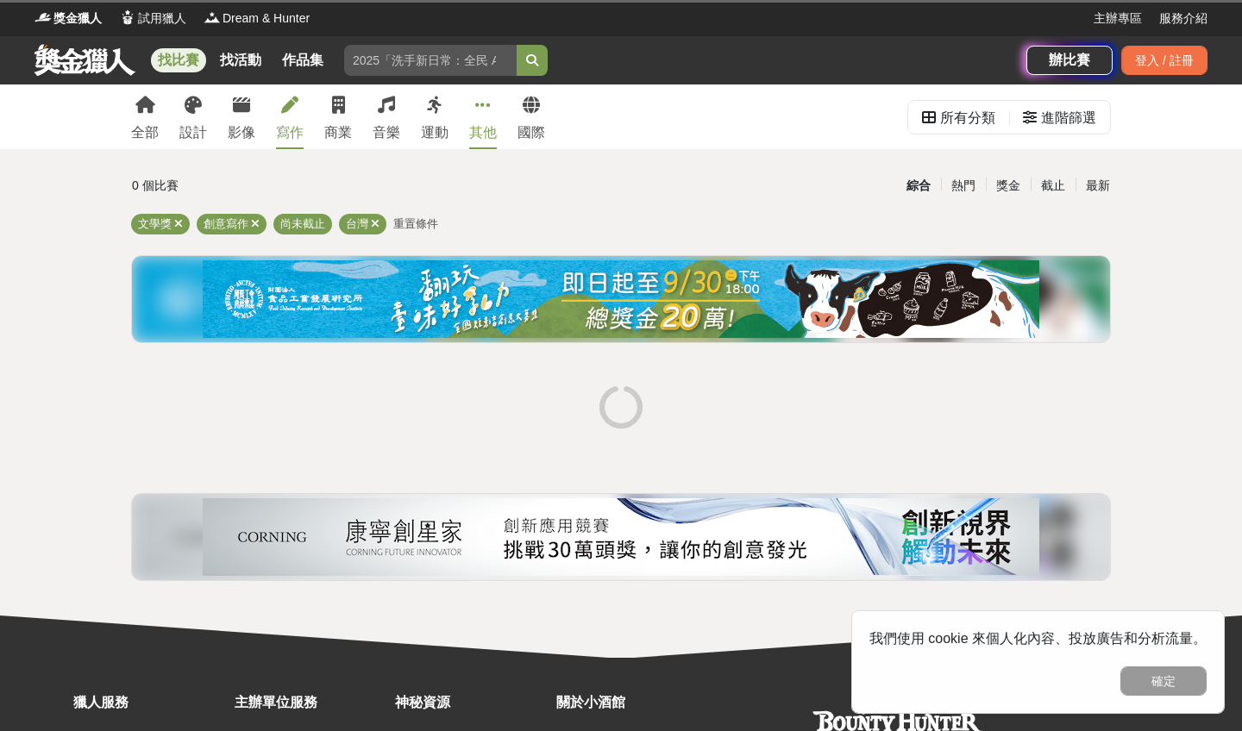
click at [483, 107] on icon at bounding box center [483, 105] width 16 height 17
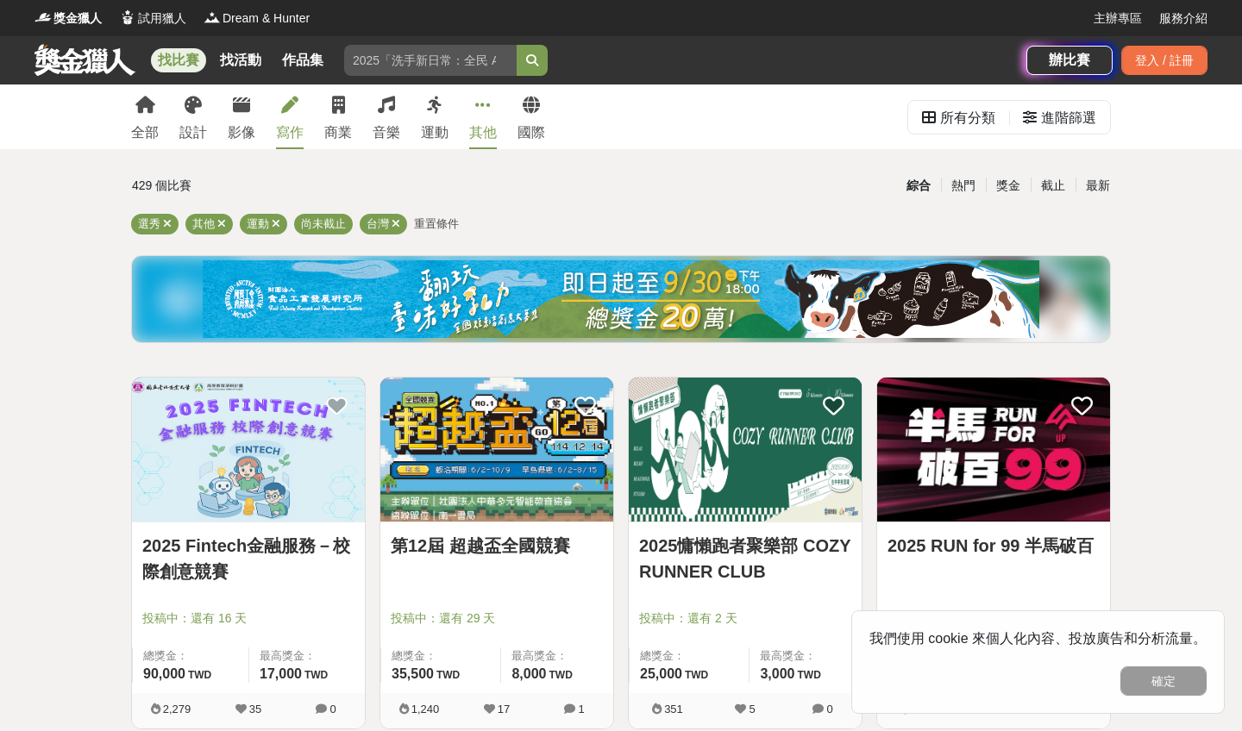
click at [288, 121] on link "寫作" at bounding box center [290, 116] width 28 height 65
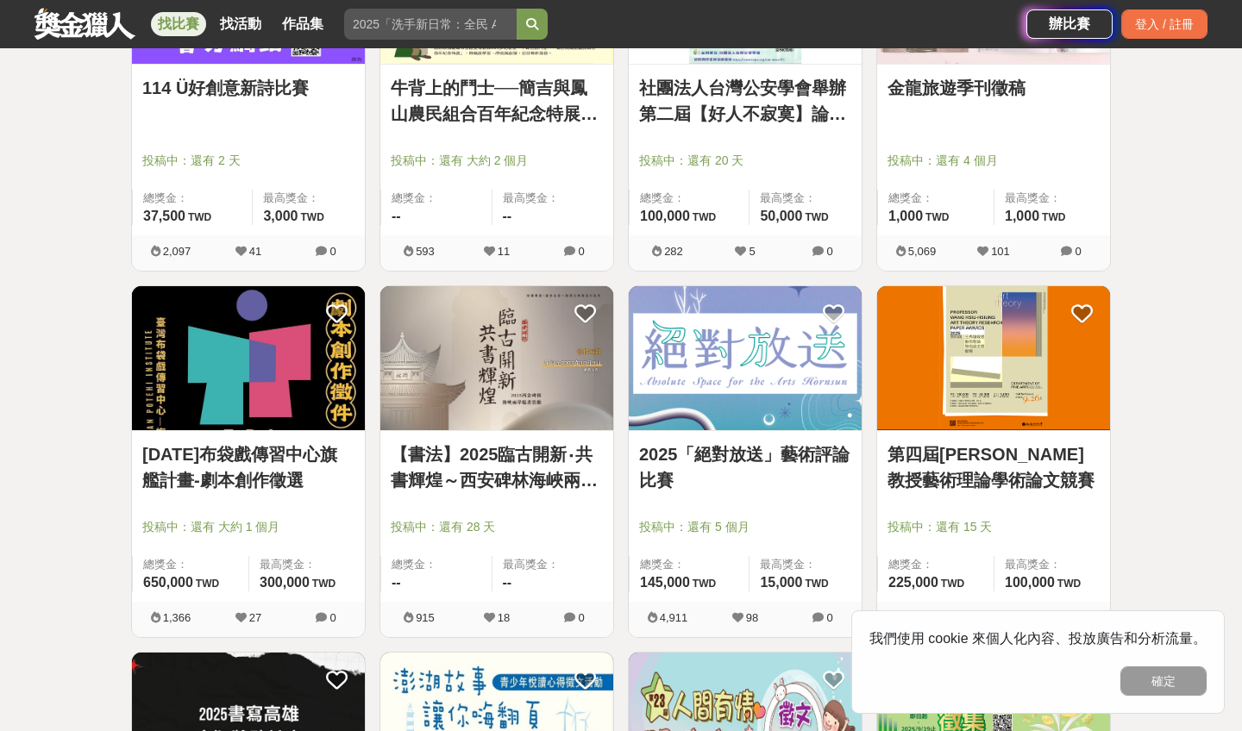
scroll to position [1165, 0]
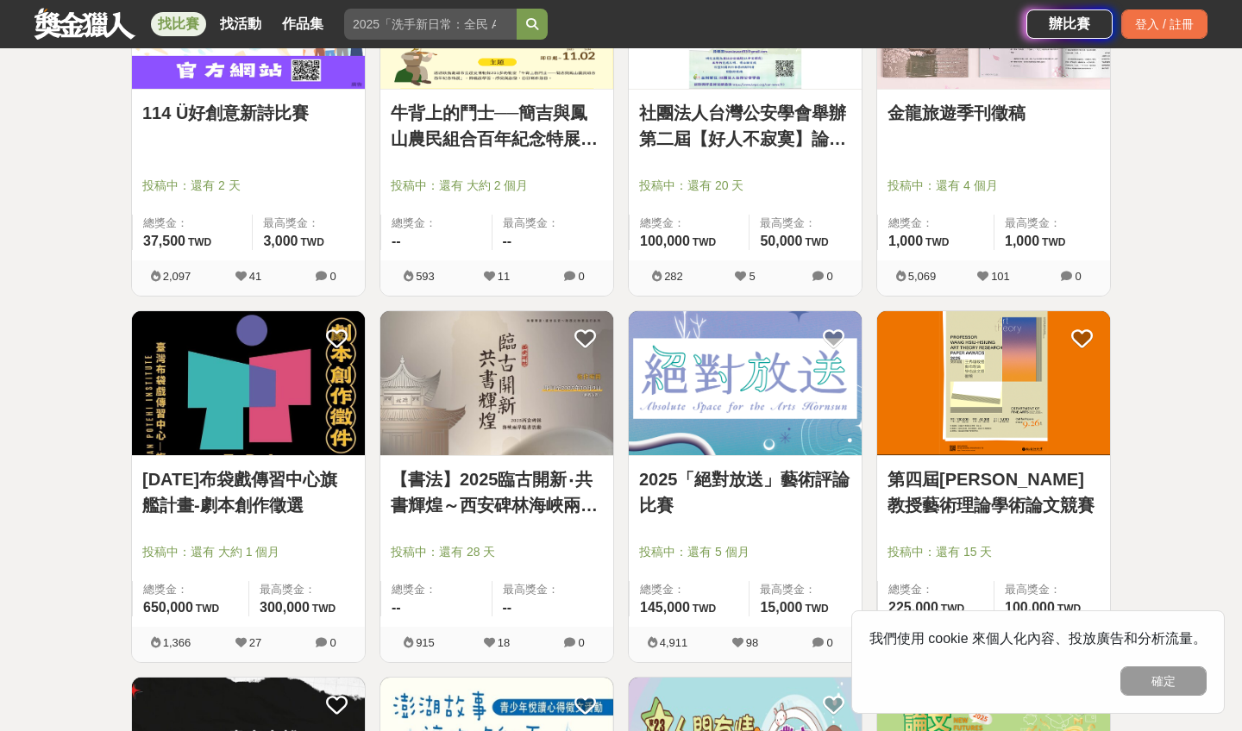
click at [937, 147] on div "金龍旅遊季刊徵稿 投稿中：還有 4 個月 總獎金： 1,000 1,000 TWD 最高獎金： 1,000 TWD" at bounding box center [993, 175] width 233 height 171
click at [929, 122] on link "金龍旅遊季刊徵稿" at bounding box center [993, 113] width 212 height 26
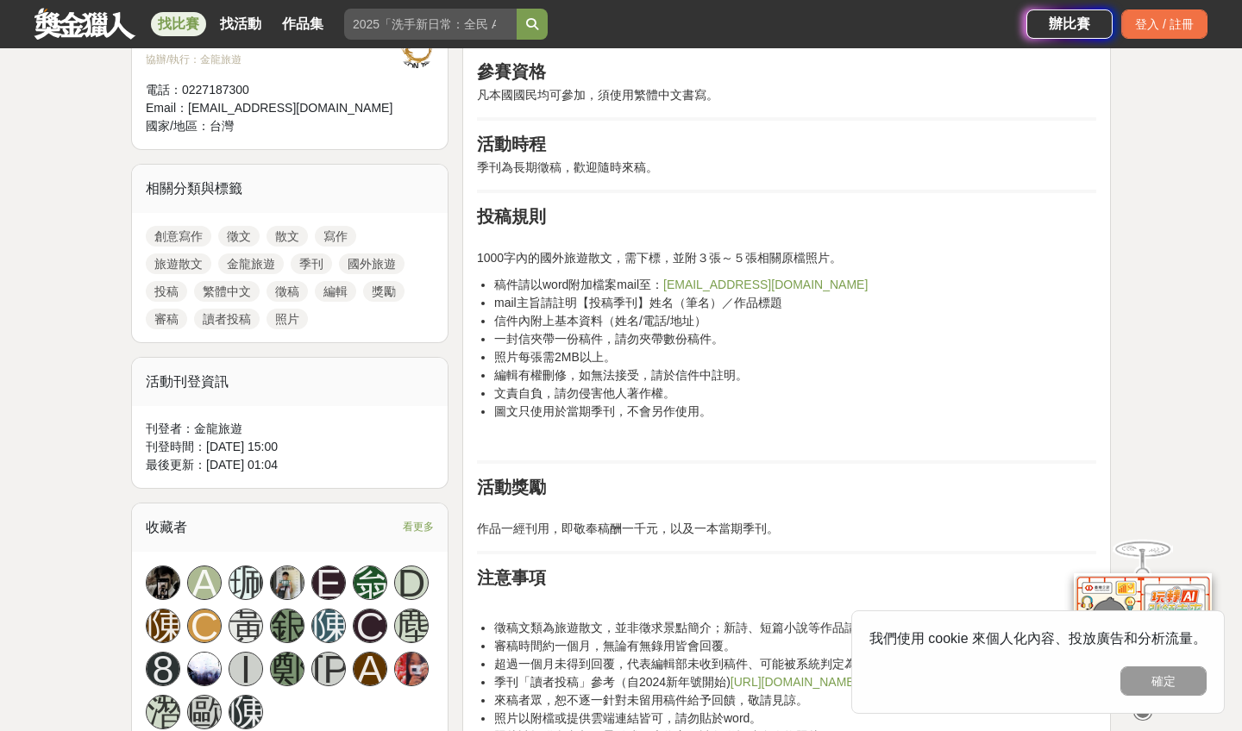
scroll to position [1103, 0]
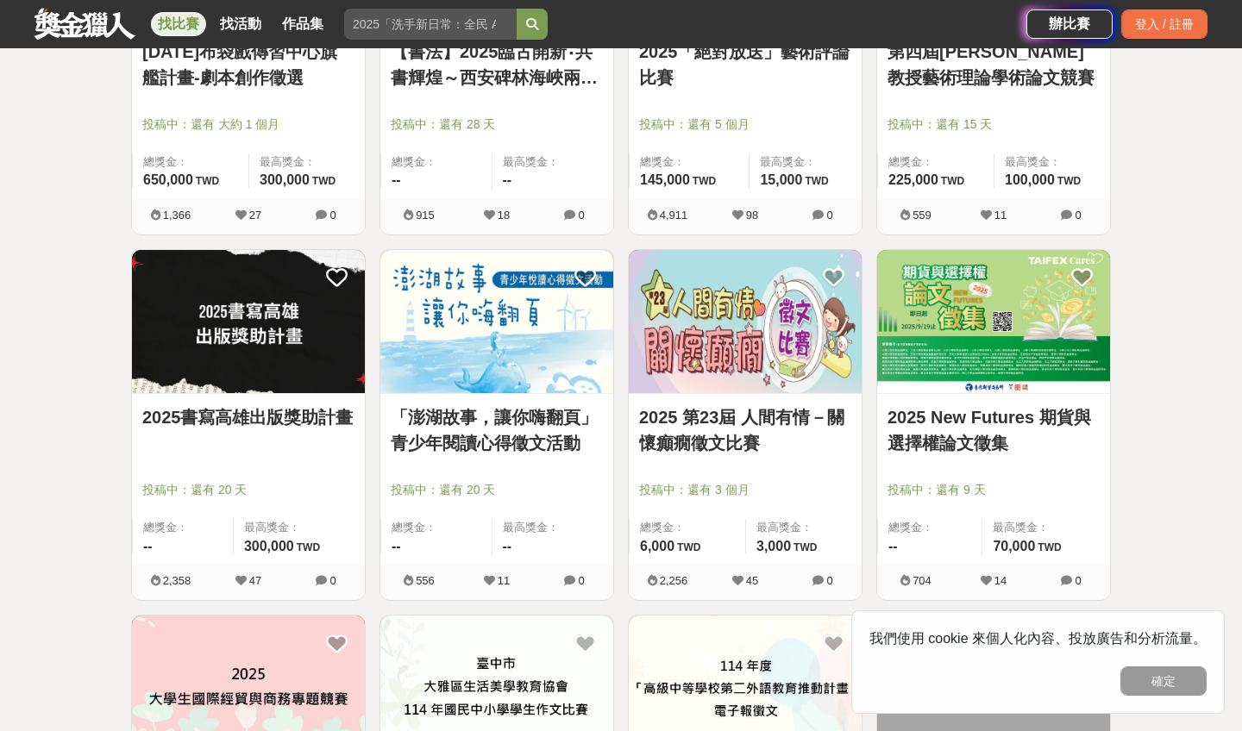
scroll to position [1620, 0]
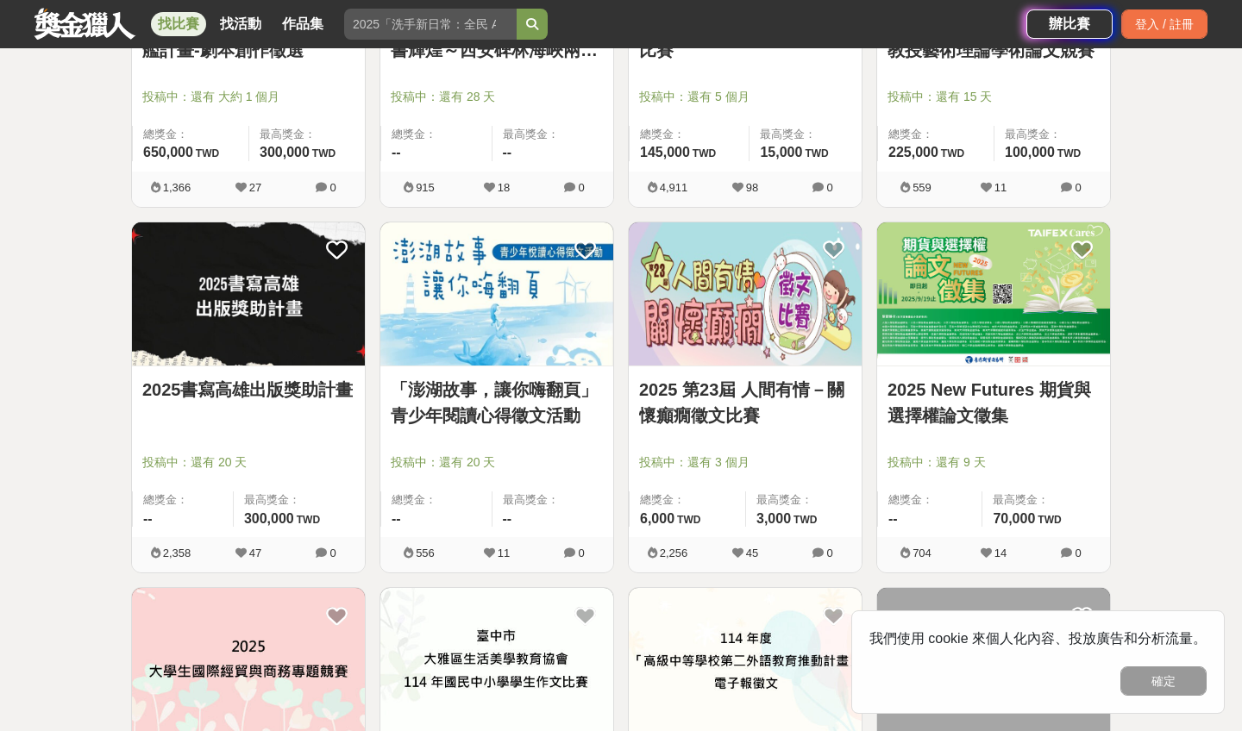
click at [320, 386] on link "2025書寫高雄出版獎助計畫" at bounding box center [248, 390] width 212 height 26
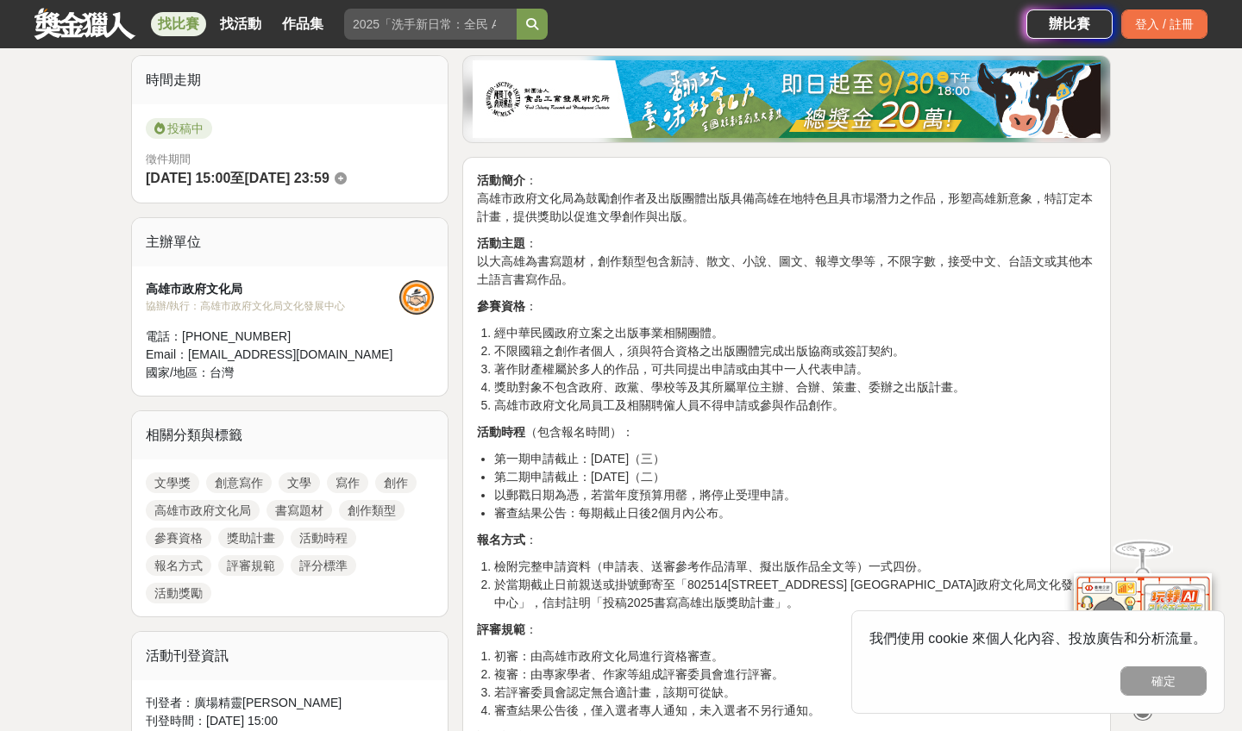
scroll to position [423, 0]
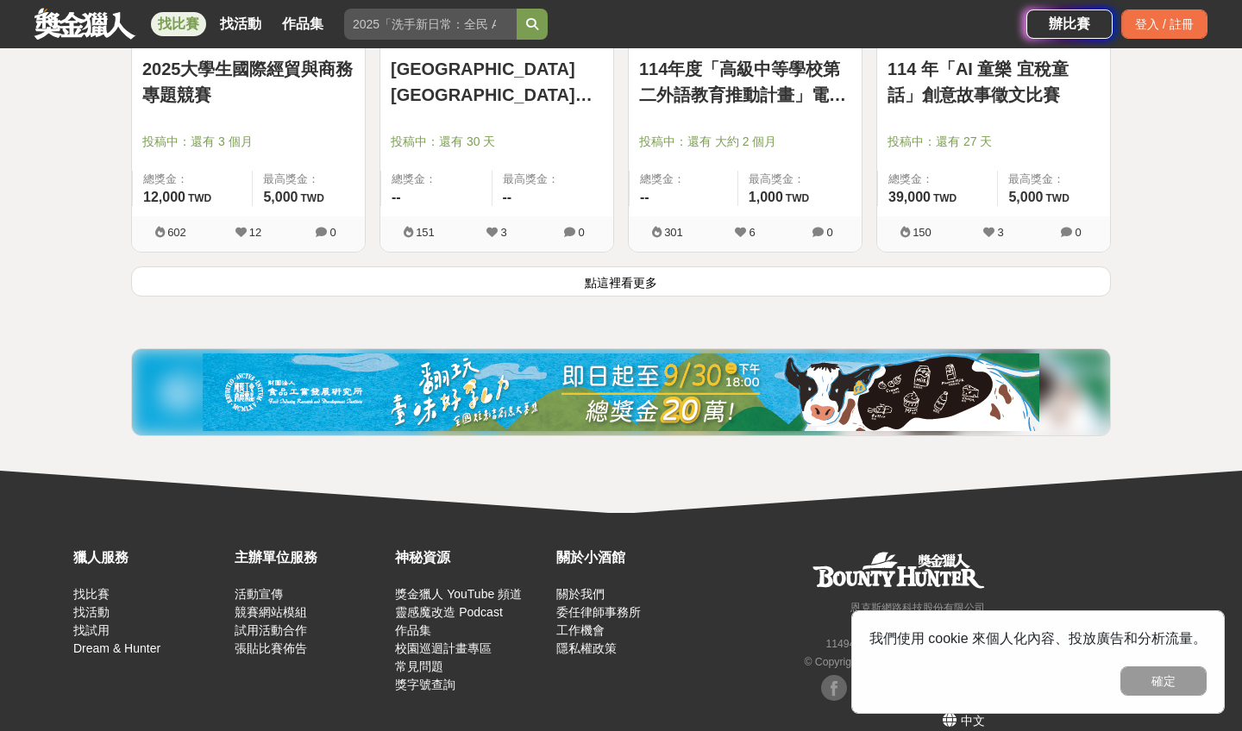
scroll to position [2310, 0]
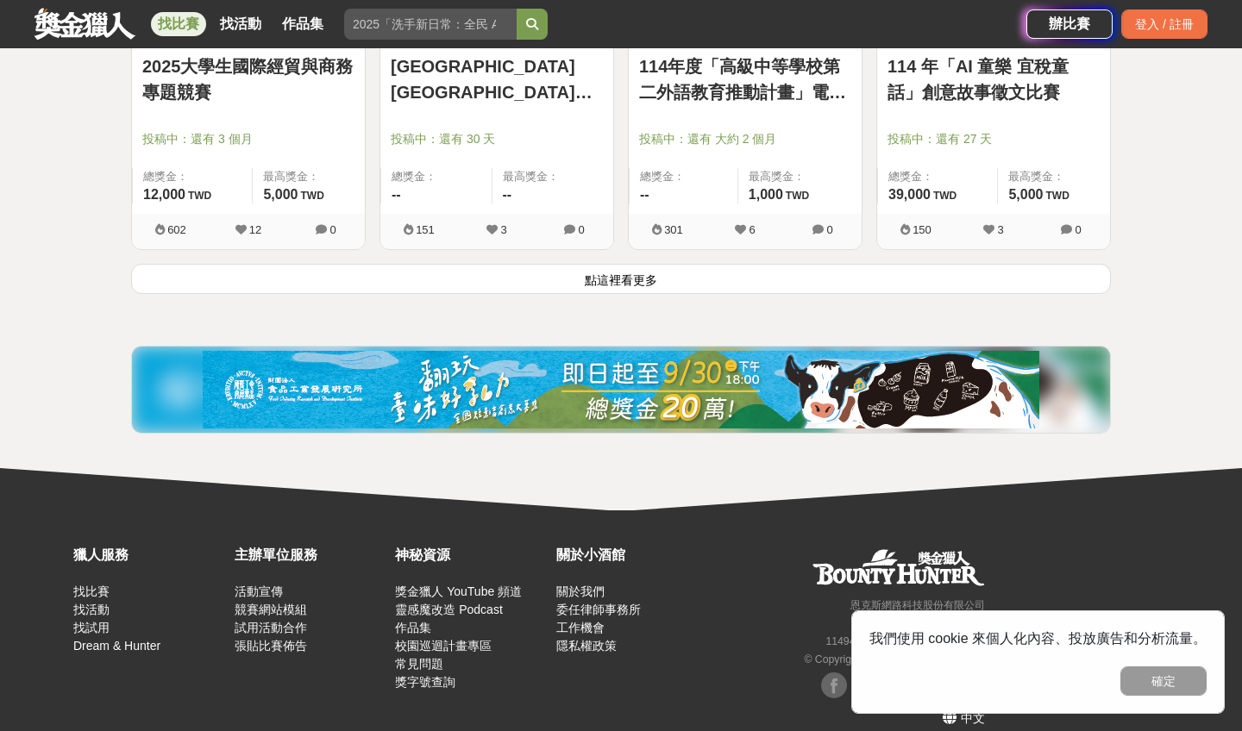
click at [565, 291] on button "點這裡看更多" at bounding box center [620, 279] width 979 height 30
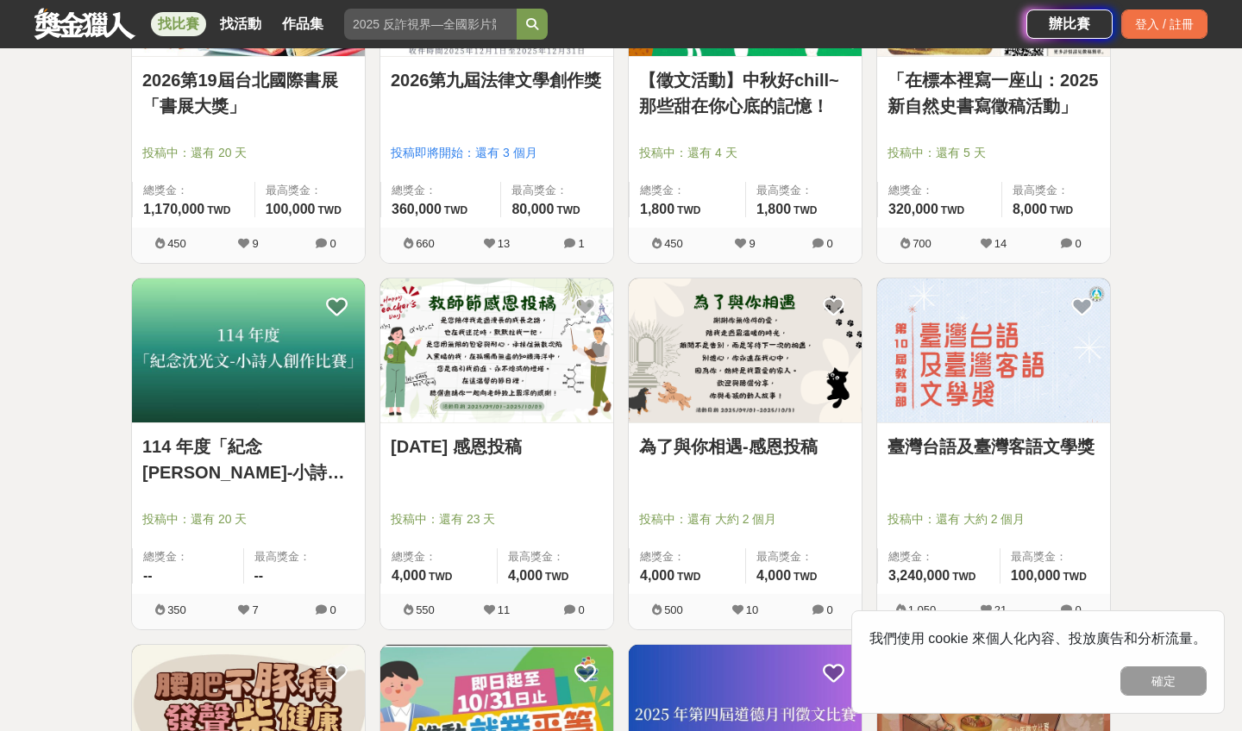
scroll to position [2664, 0]
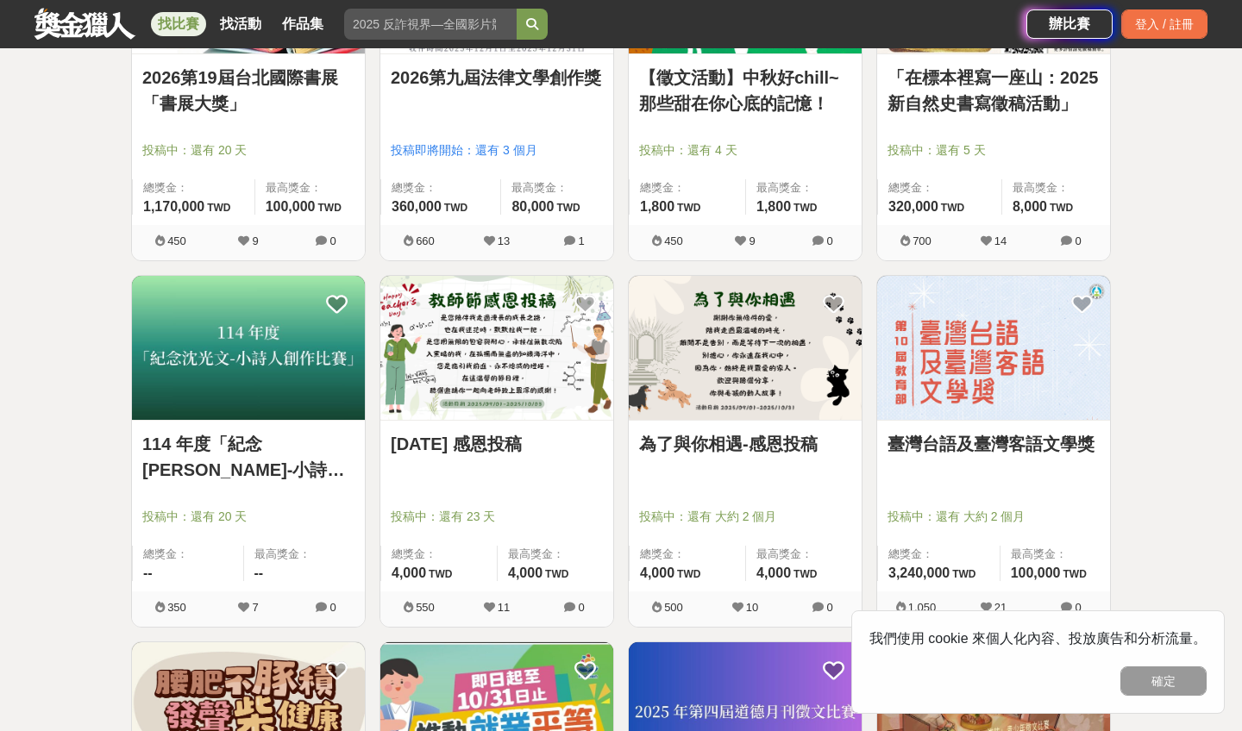
click at [268, 450] on link "114 年度「紀念[PERSON_NAME]-小詩人創作比賽」" at bounding box center [248, 457] width 212 height 52
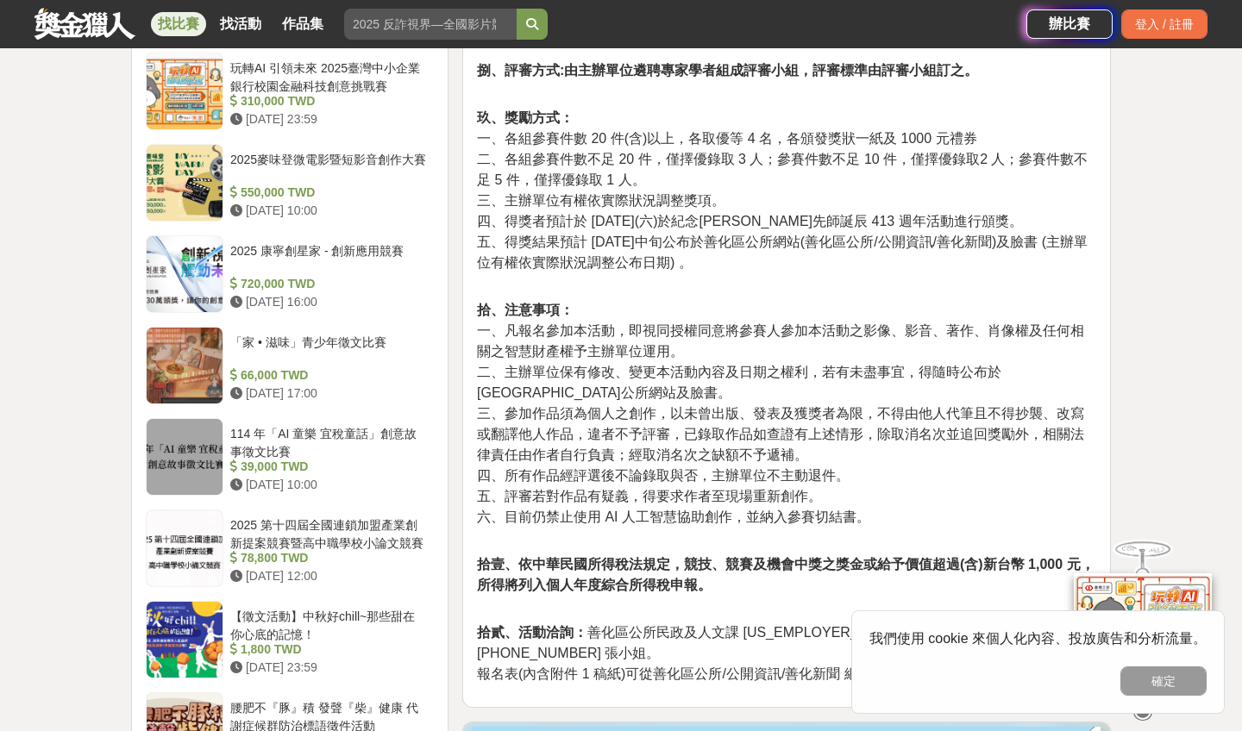
scroll to position [1342, 0]
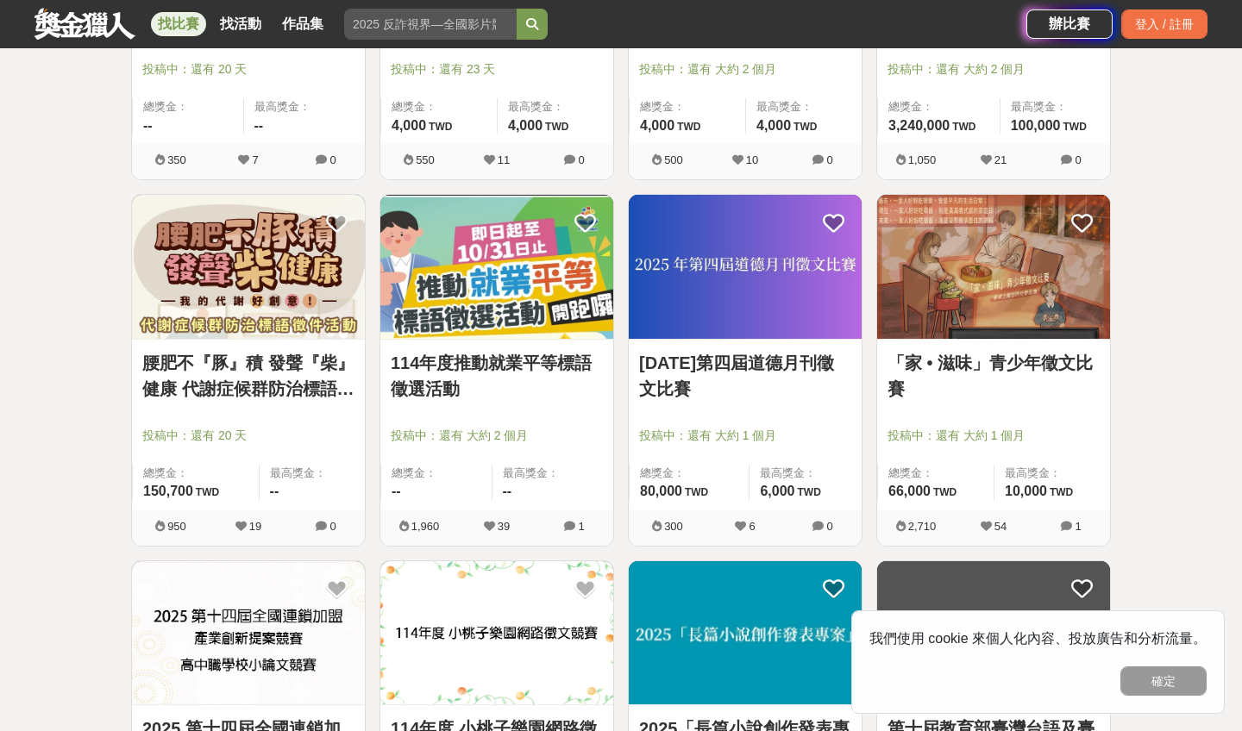
scroll to position [3116, 0]
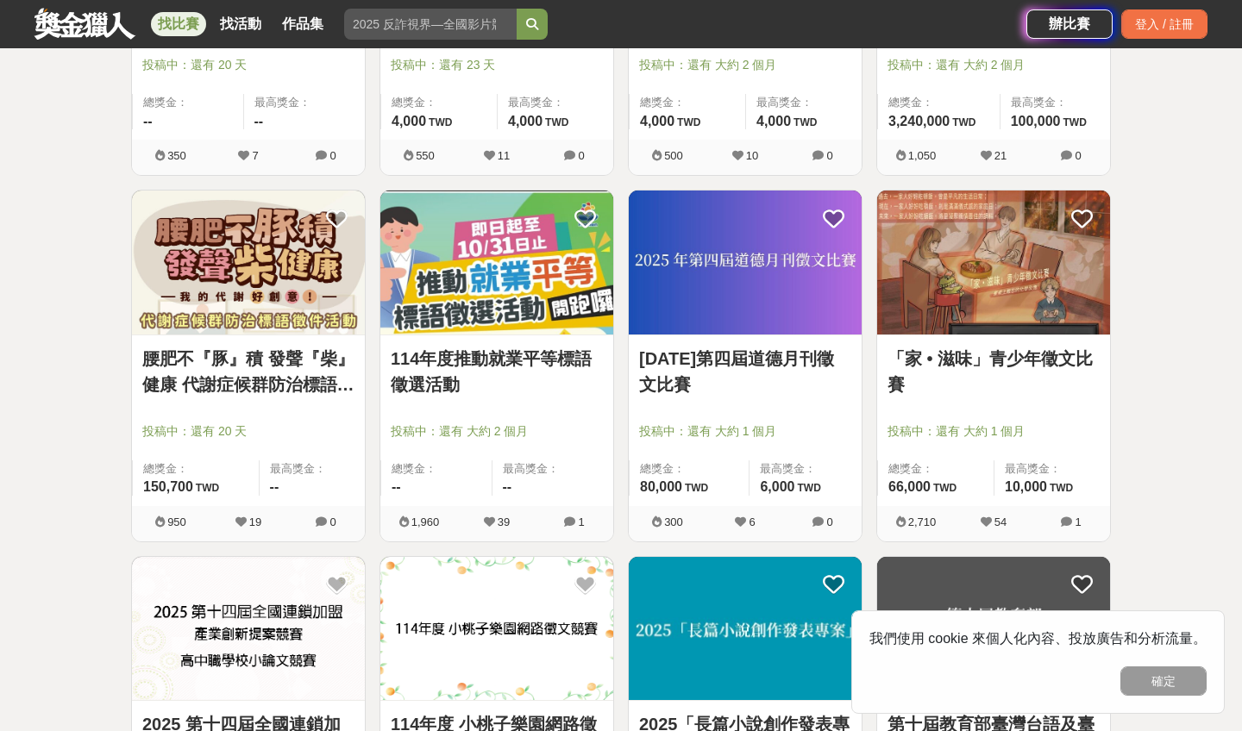
click at [914, 355] on link "「家 • 滋味」青少年徵文比賽" at bounding box center [993, 372] width 212 height 52
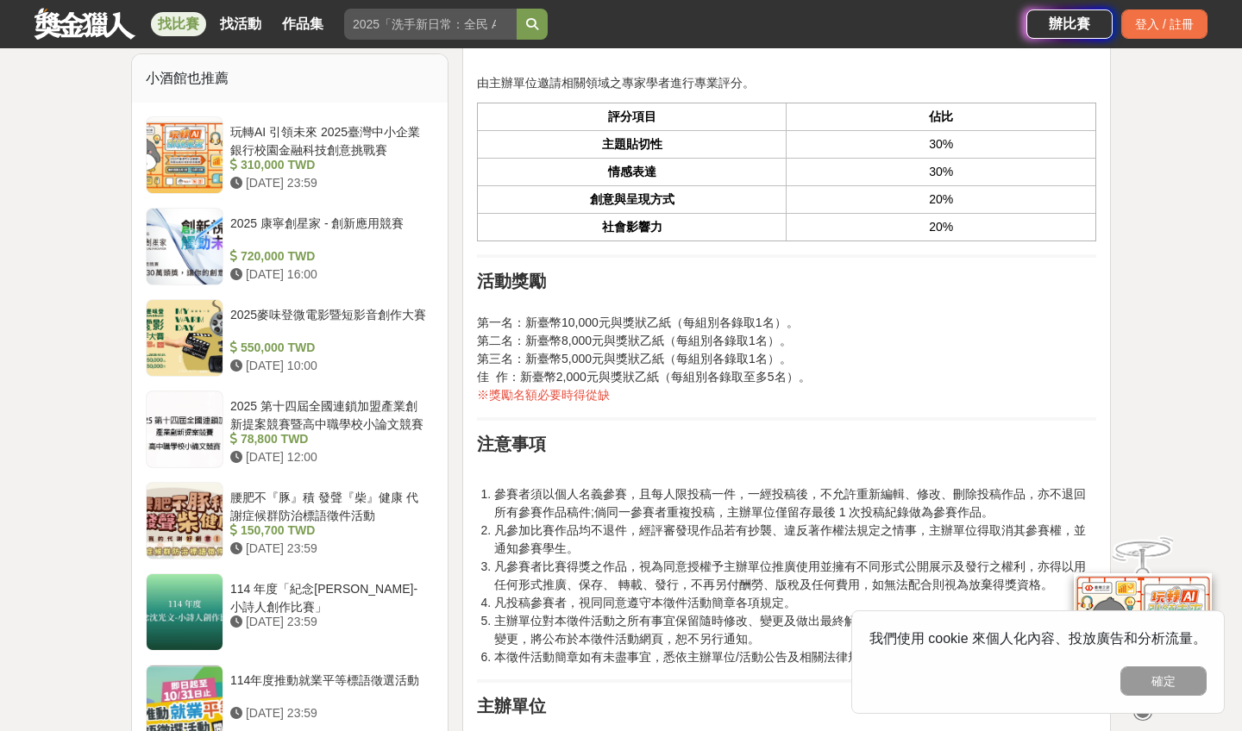
scroll to position [1462, 0]
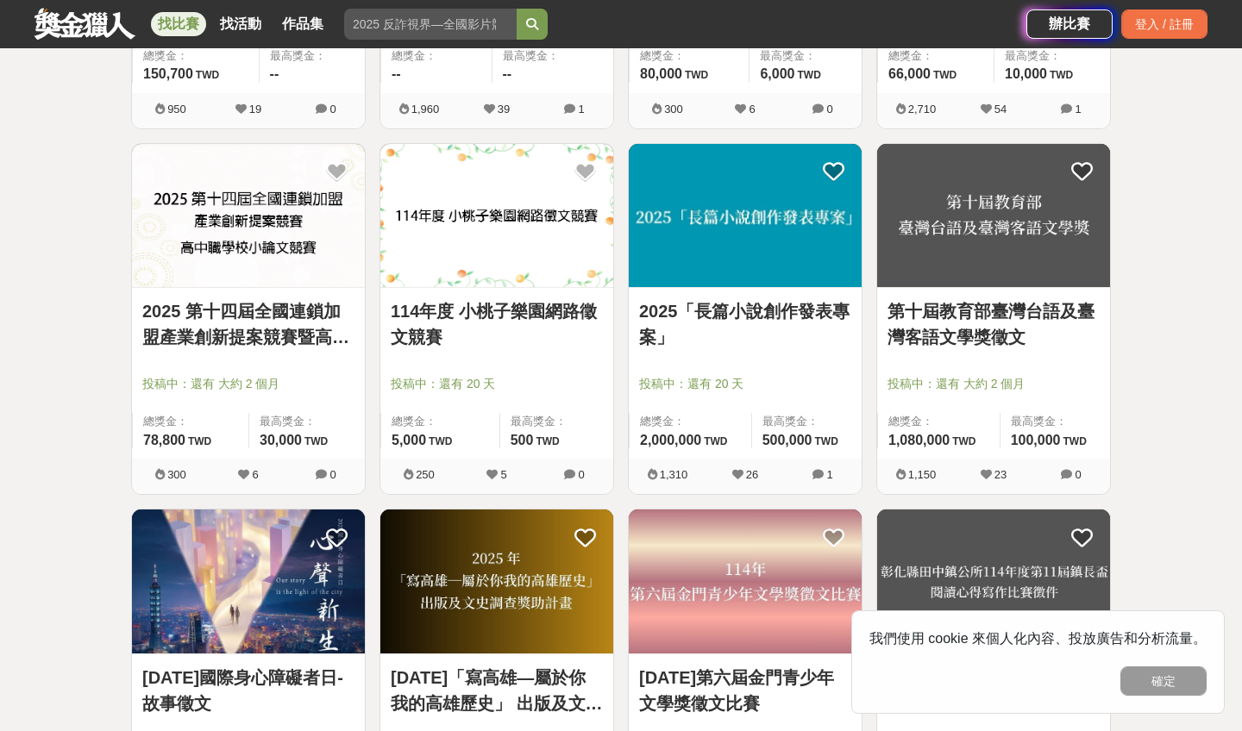
scroll to position [3537, 0]
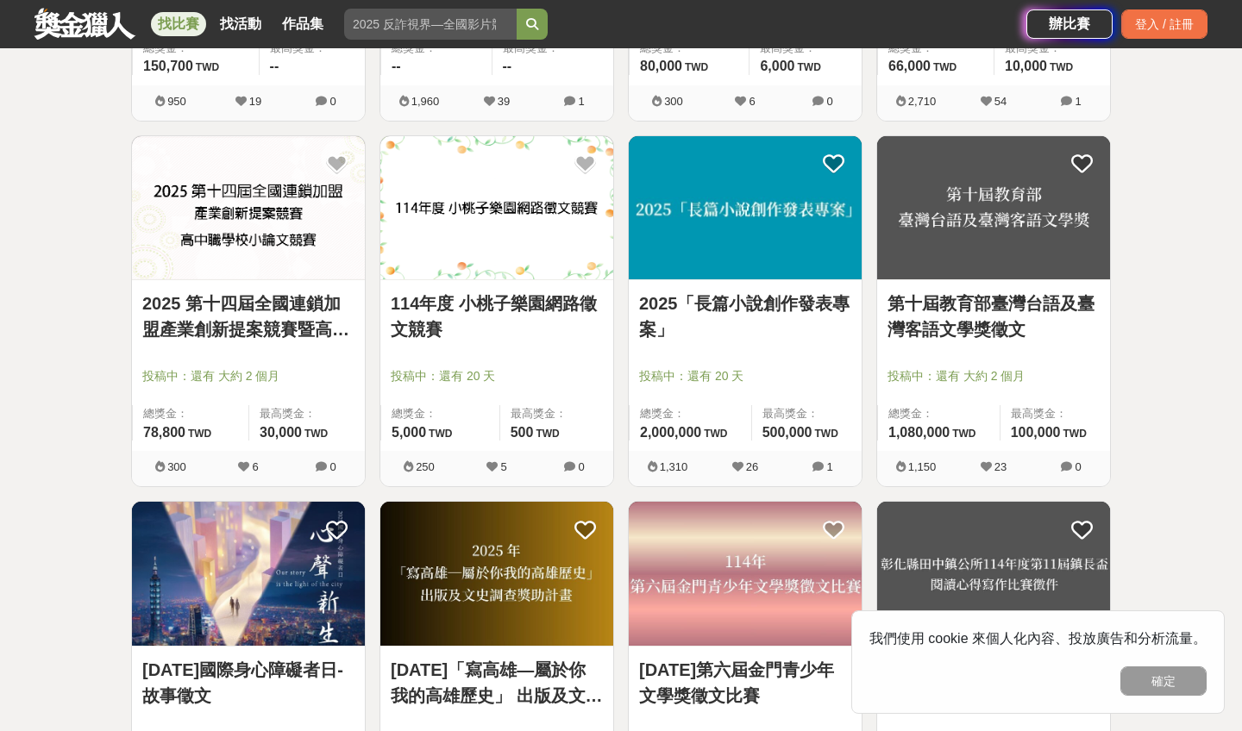
click at [717, 295] on link "2025「長篇小說創作發表專案」" at bounding box center [745, 317] width 212 height 52
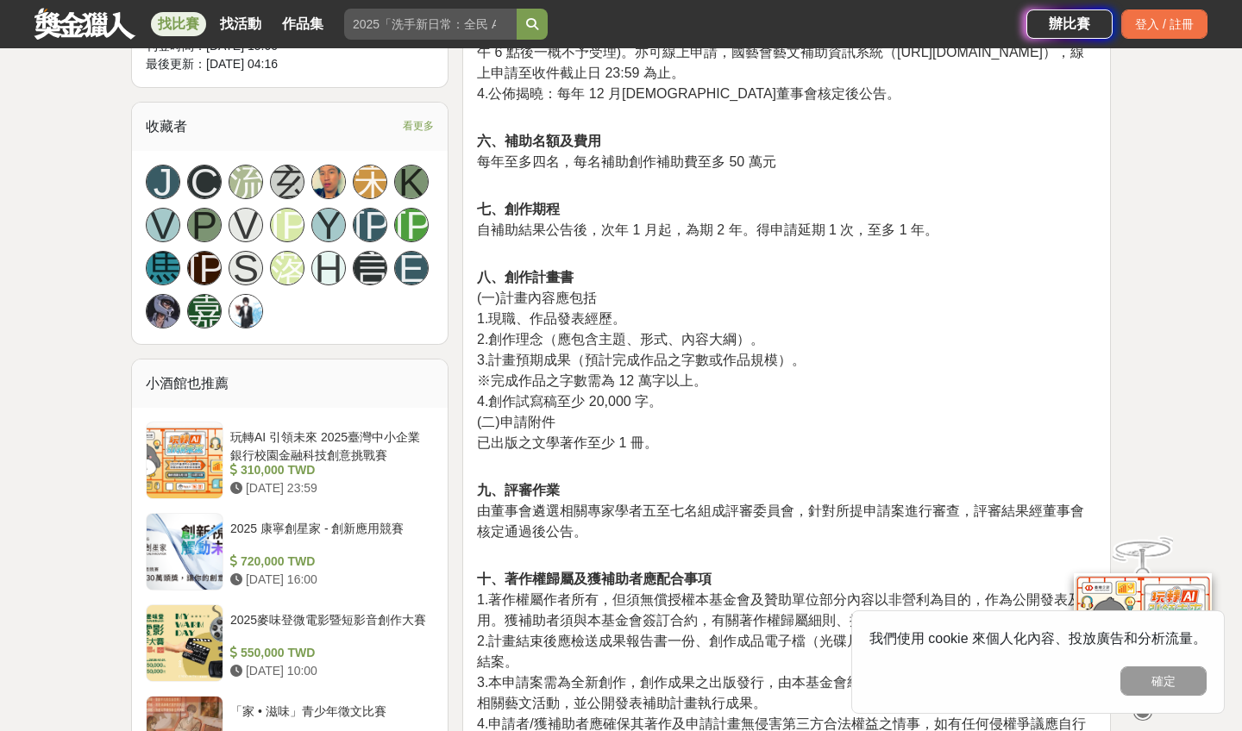
scroll to position [1406, 0]
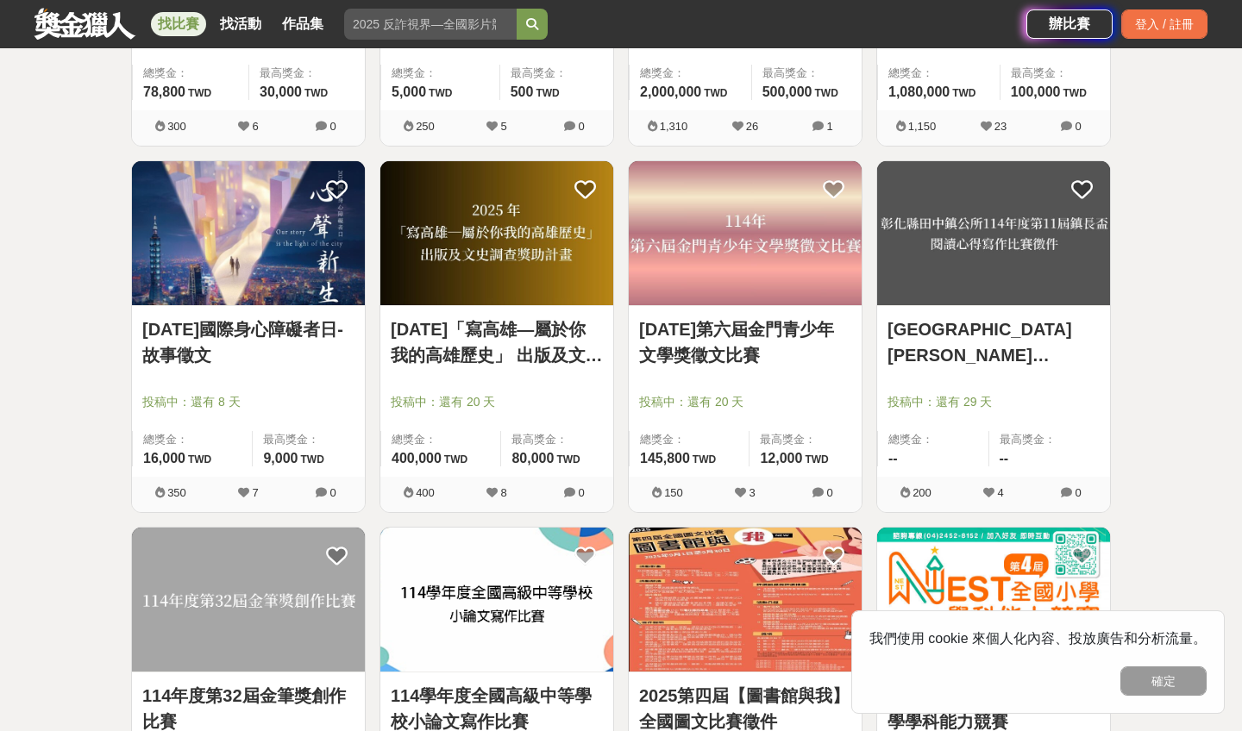
scroll to position [3898, 0]
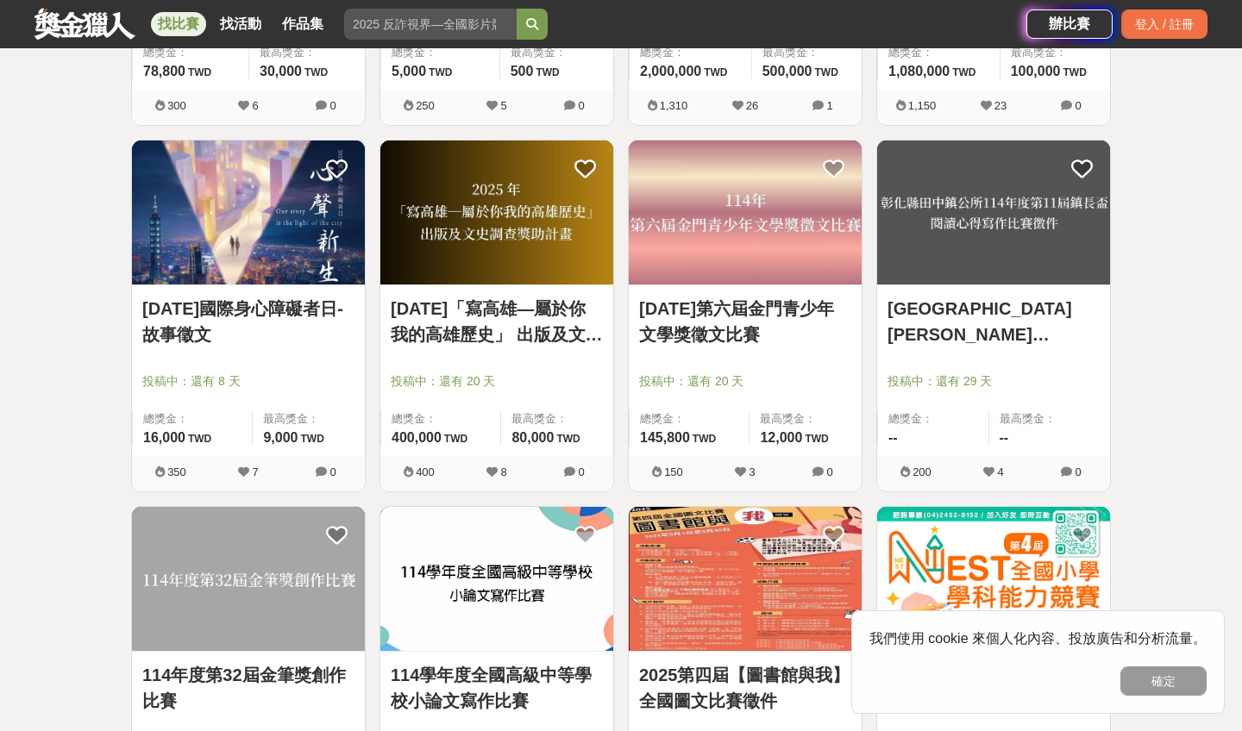
click at [944, 333] on link "[GEOGRAPHIC_DATA][PERSON_NAME][GEOGRAPHIC_DATA]公所114年度第11屆鎮長盃閱讀心得寫作比賽徵件" at bounding box center [993, 322] width 212 height 52
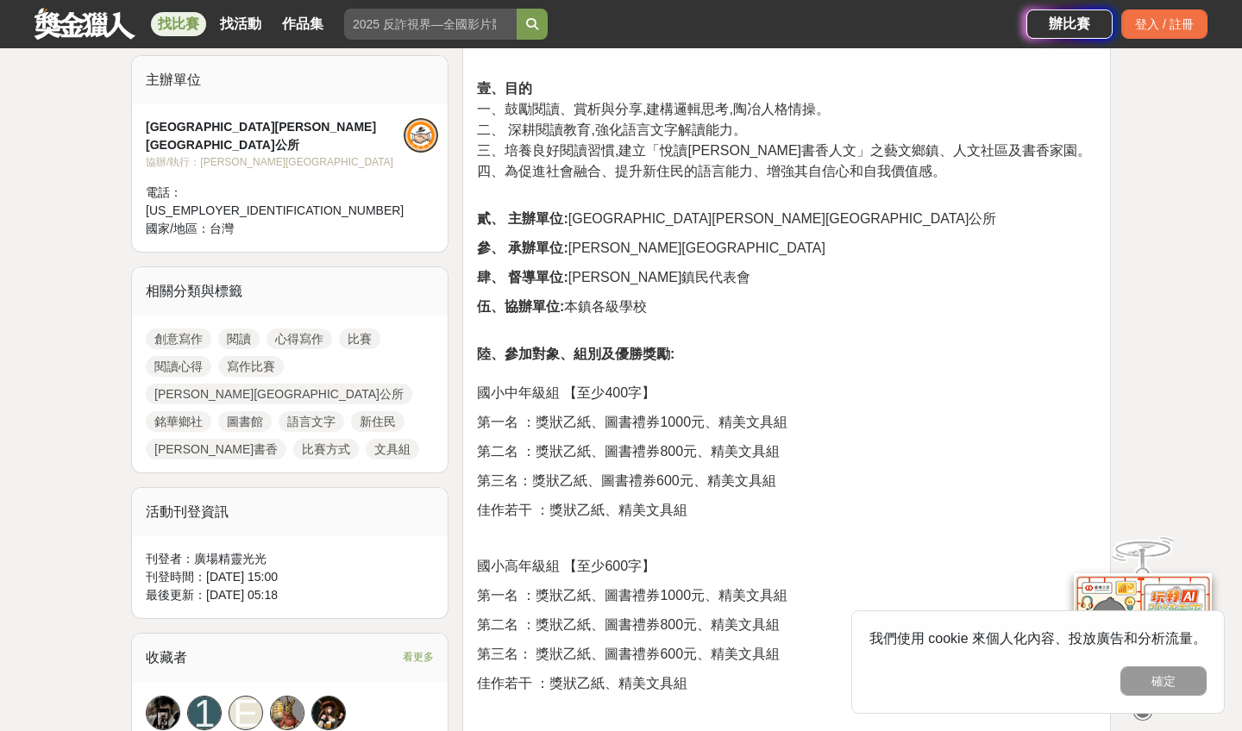
scroll to position [666, 0]
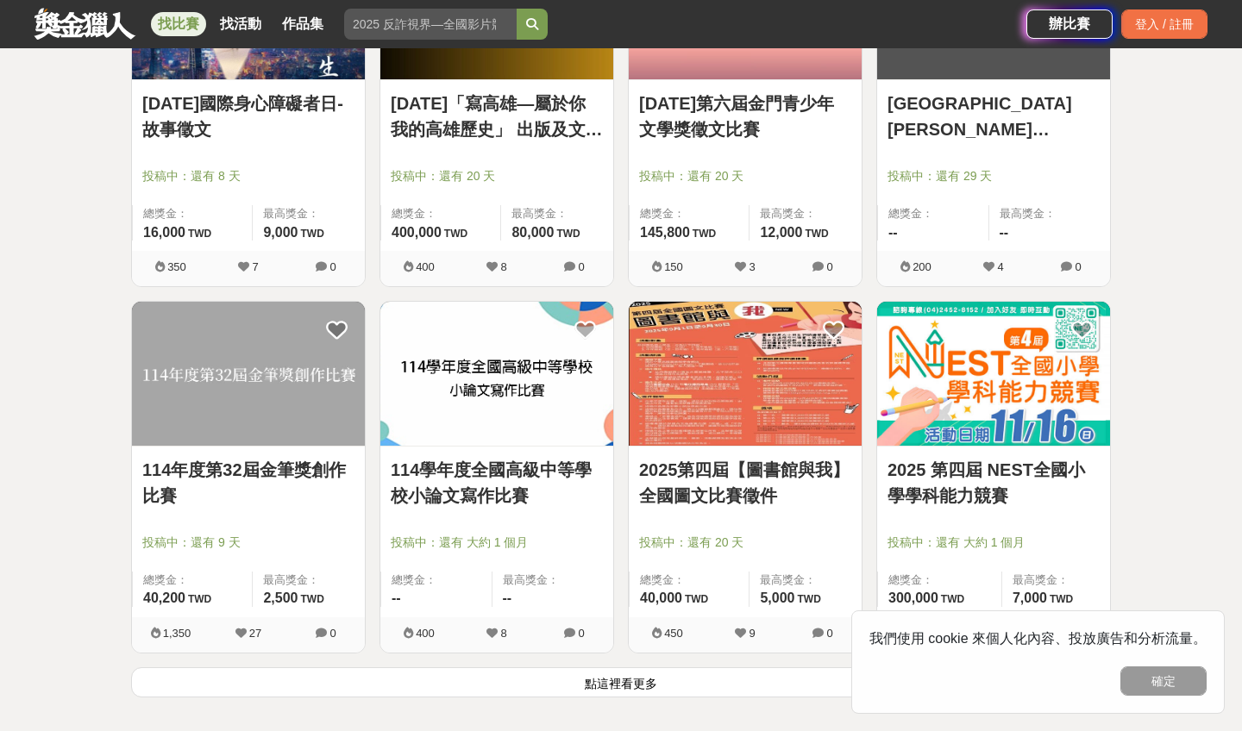
scroll to position [4207, 0]
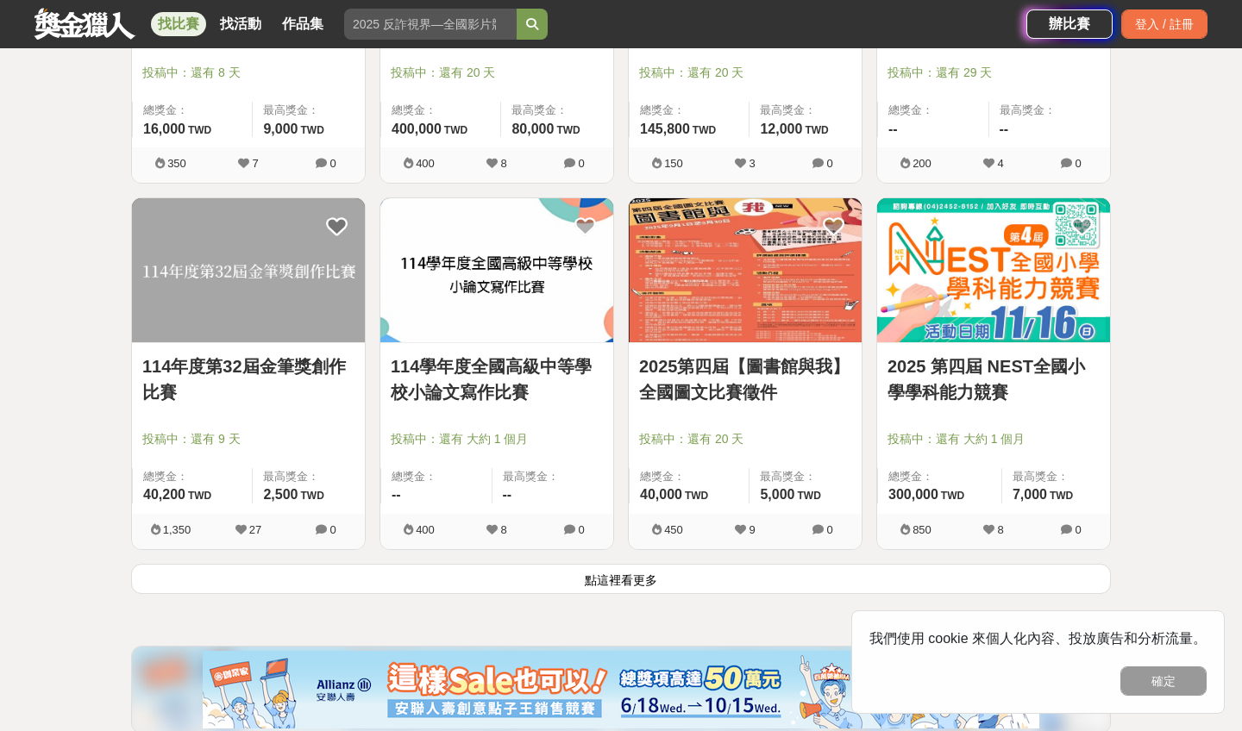
click at [276, 366] on link "114年度第32屆金筆獎創作比賽" at bounding box center [248, 379] width 212 height 52
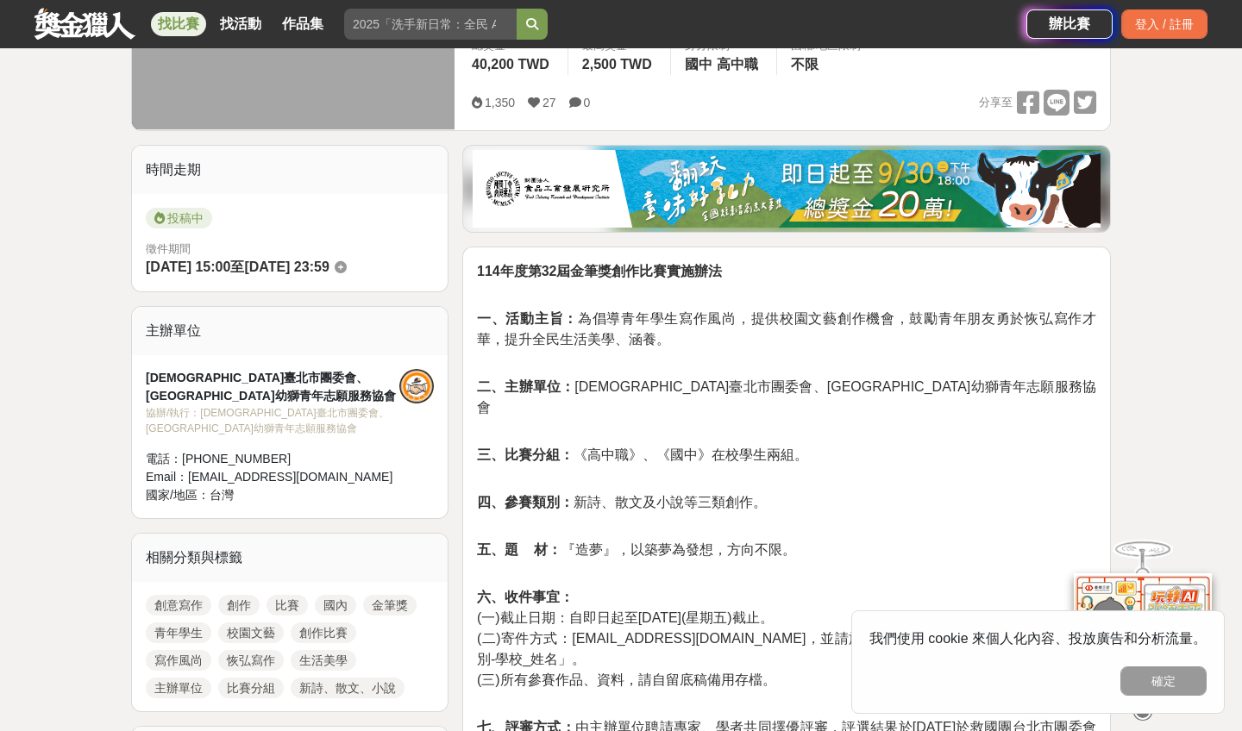
scroll to position [335, 0]
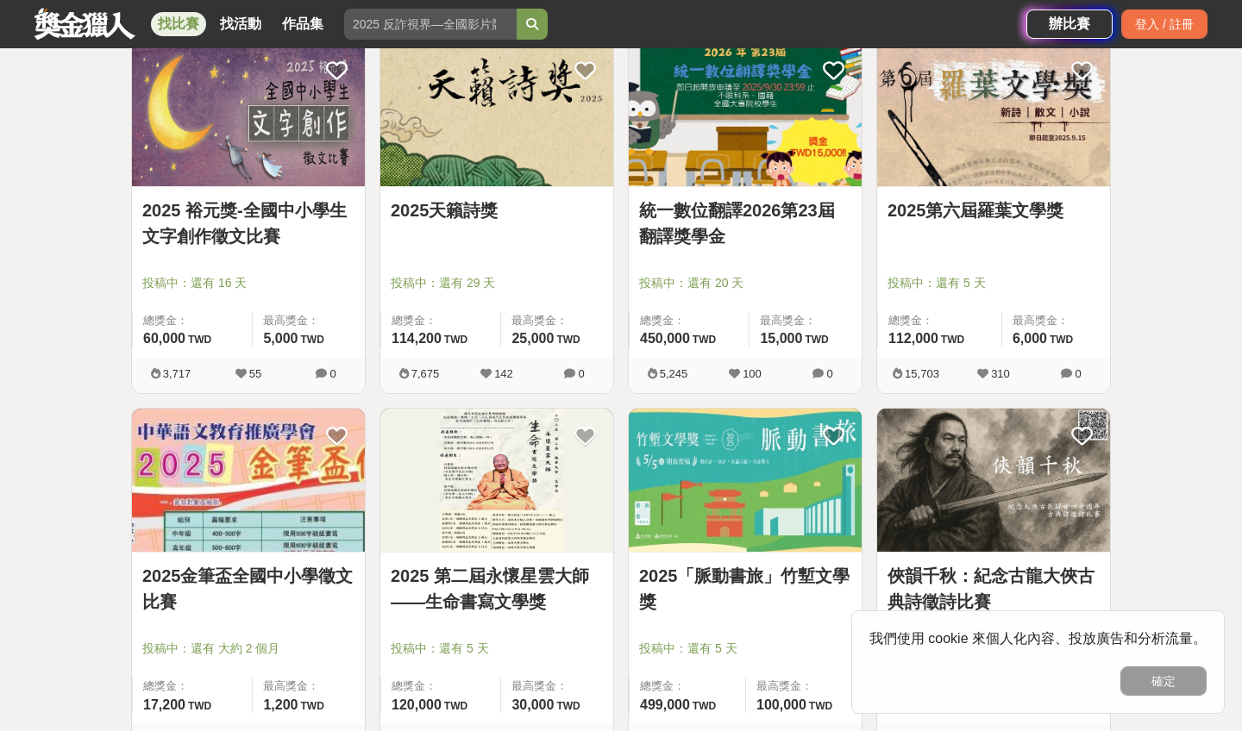
scroll to position [4207, 0]
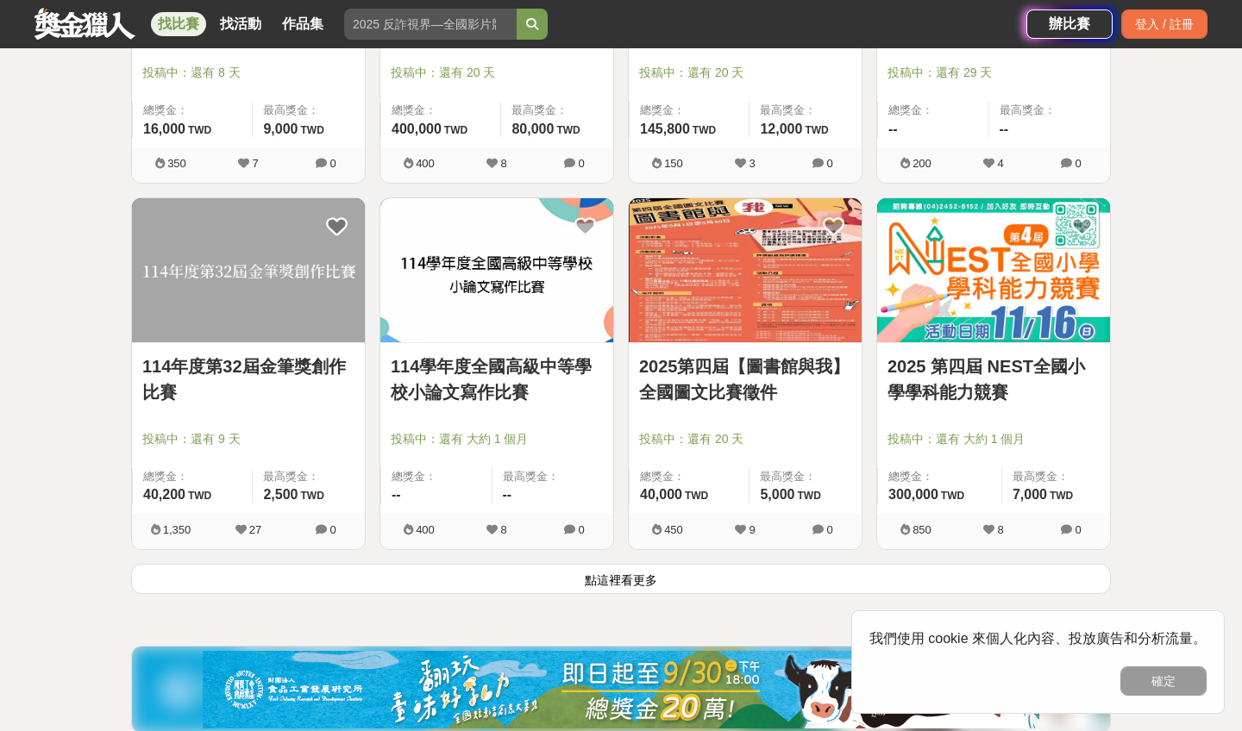
click at [587, 583] on button "點這裡看更多" at bounding box center [620, 579] width 979 height 30
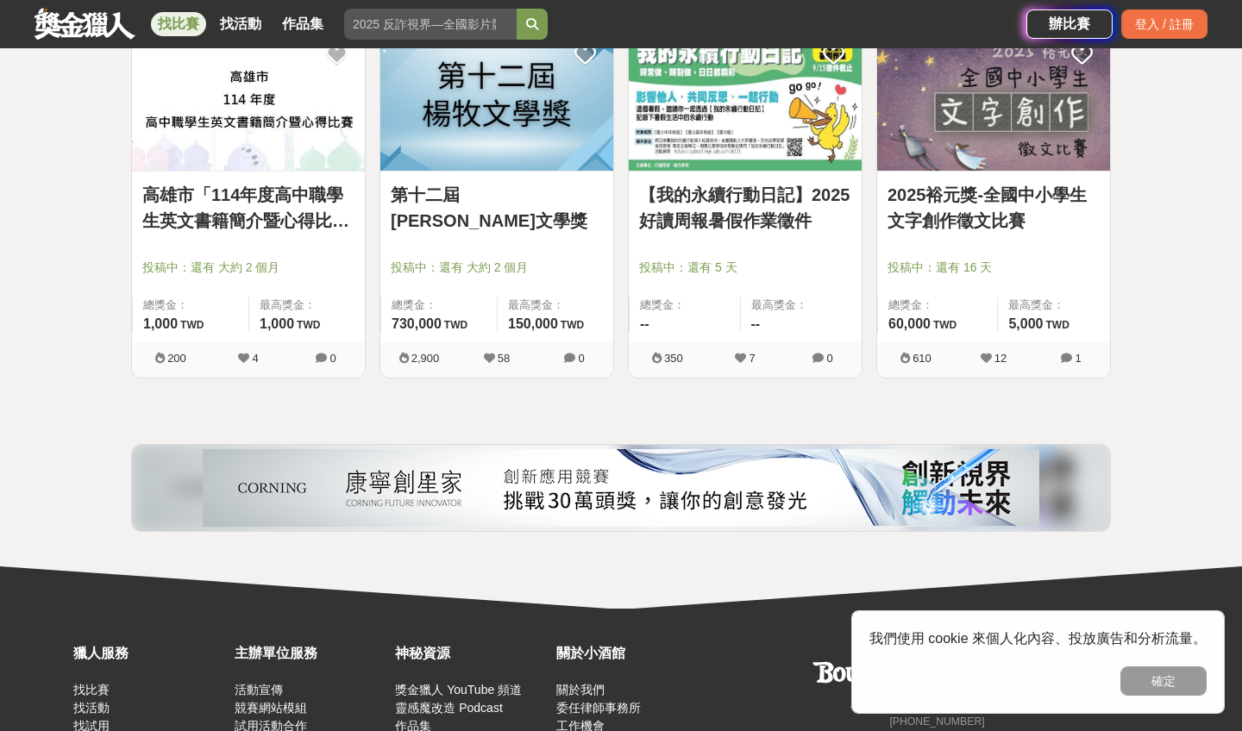
scroll to position [5839, 0]
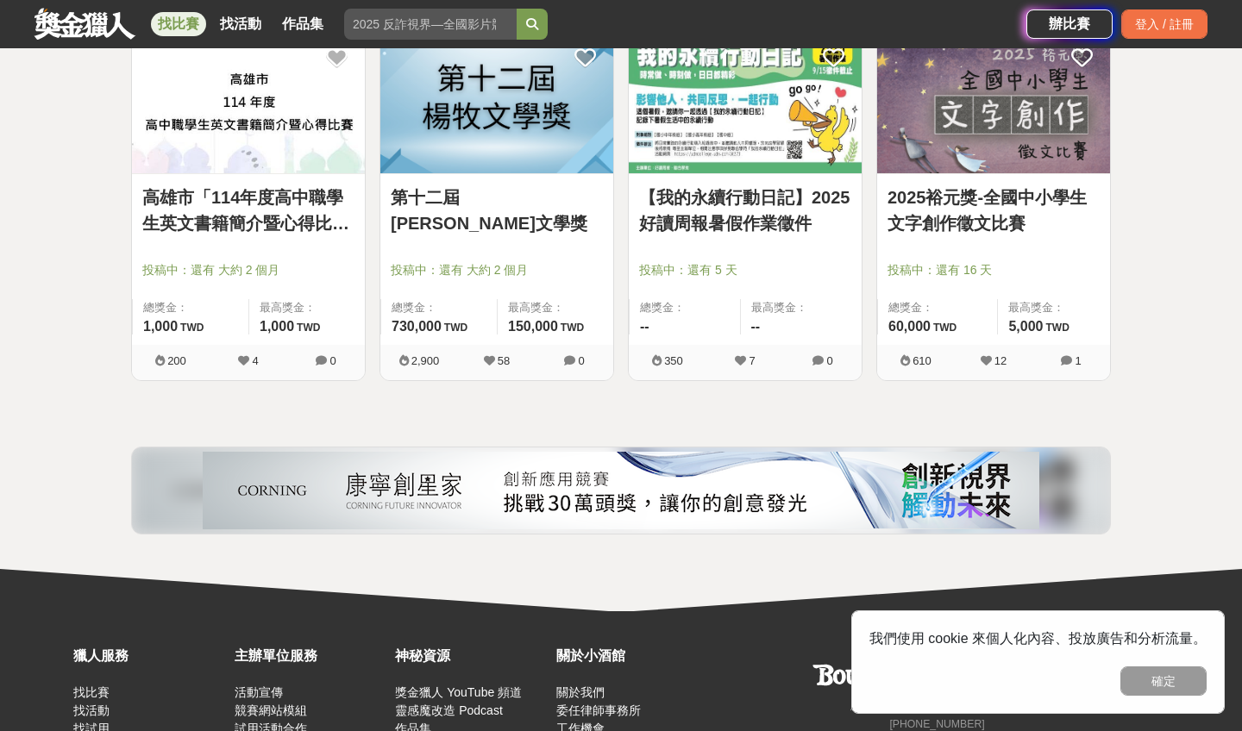
click at [490, 203] on link "第十二屆[PERSON_NAME]文學獎" at bounding box center [497, 211] width 212 height 52
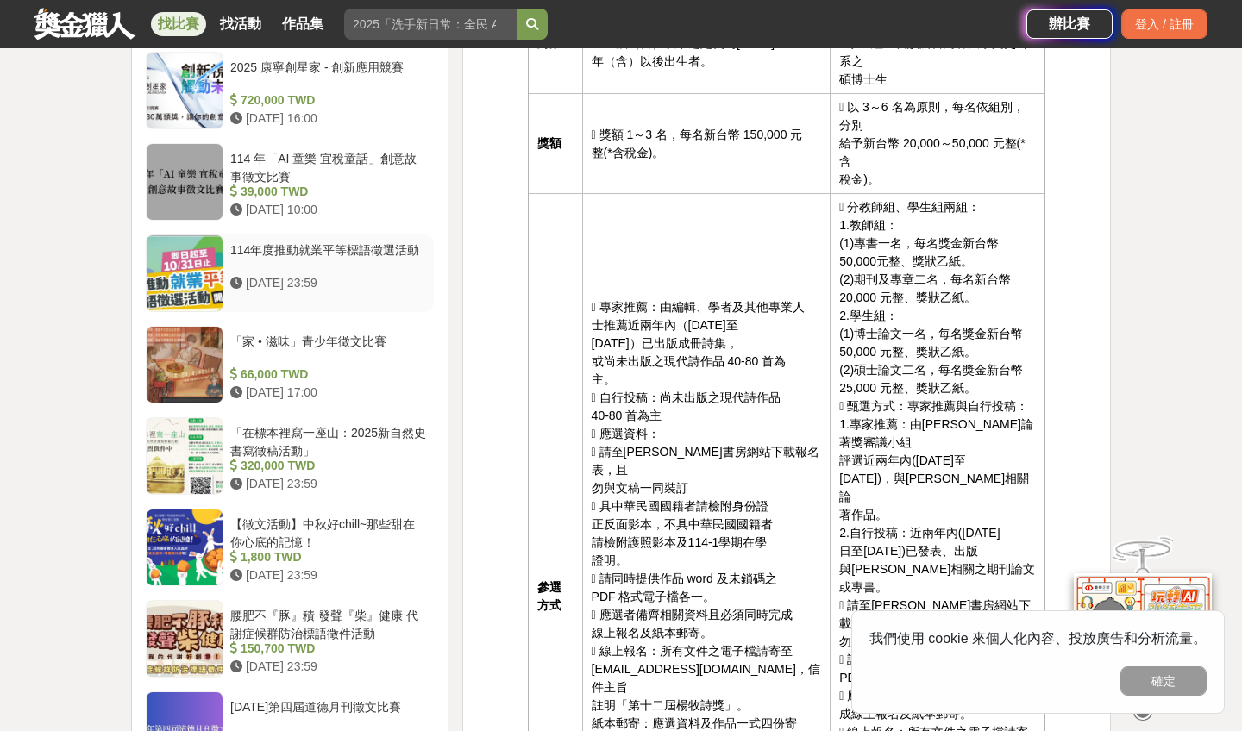
scroll to position [1693, 0]
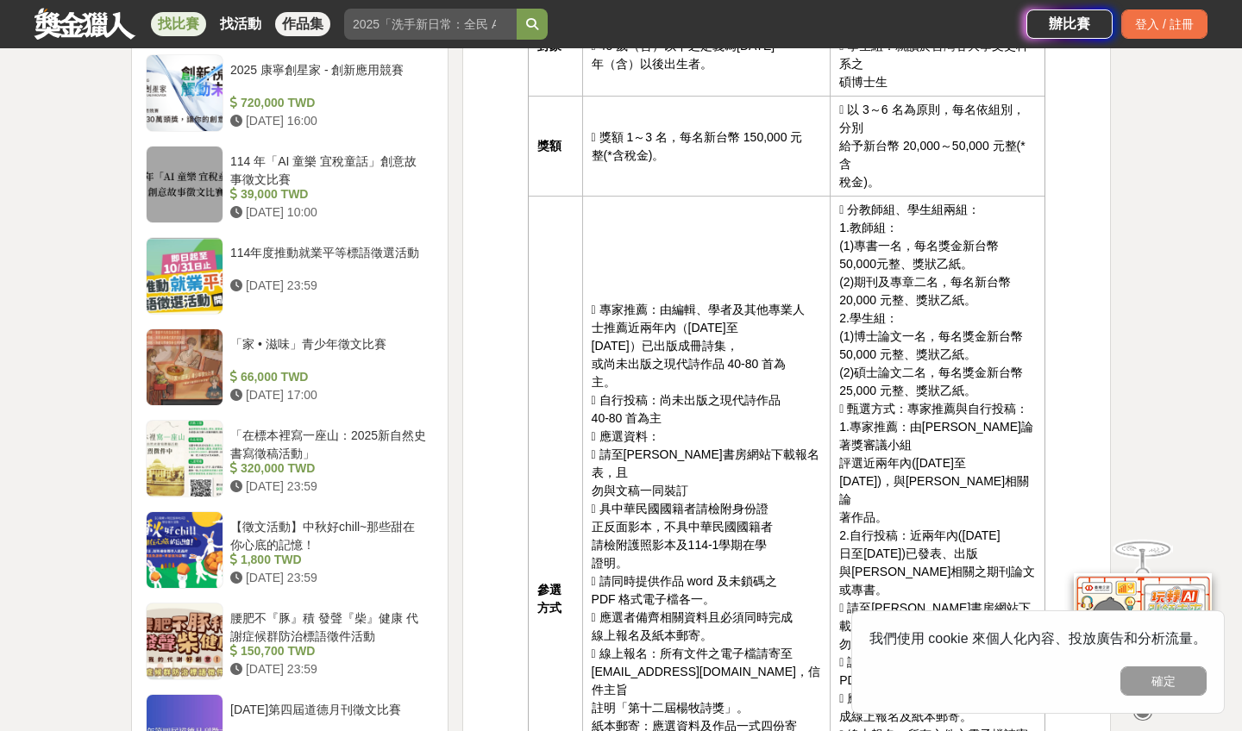
click at [292, 21] on link "作品集" at bounding box center [302, 24] width 55 height 24
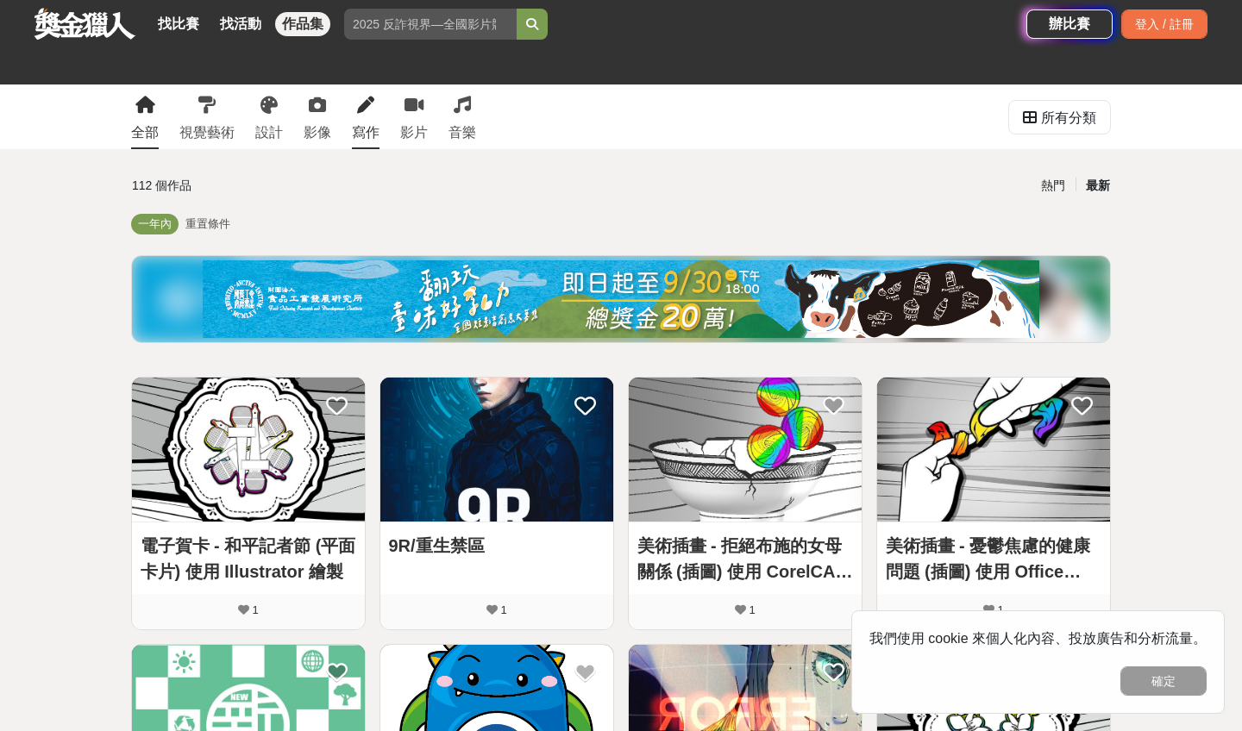
click at [359, 106] on icon at bounding box center [365, 105] width 17 height 17
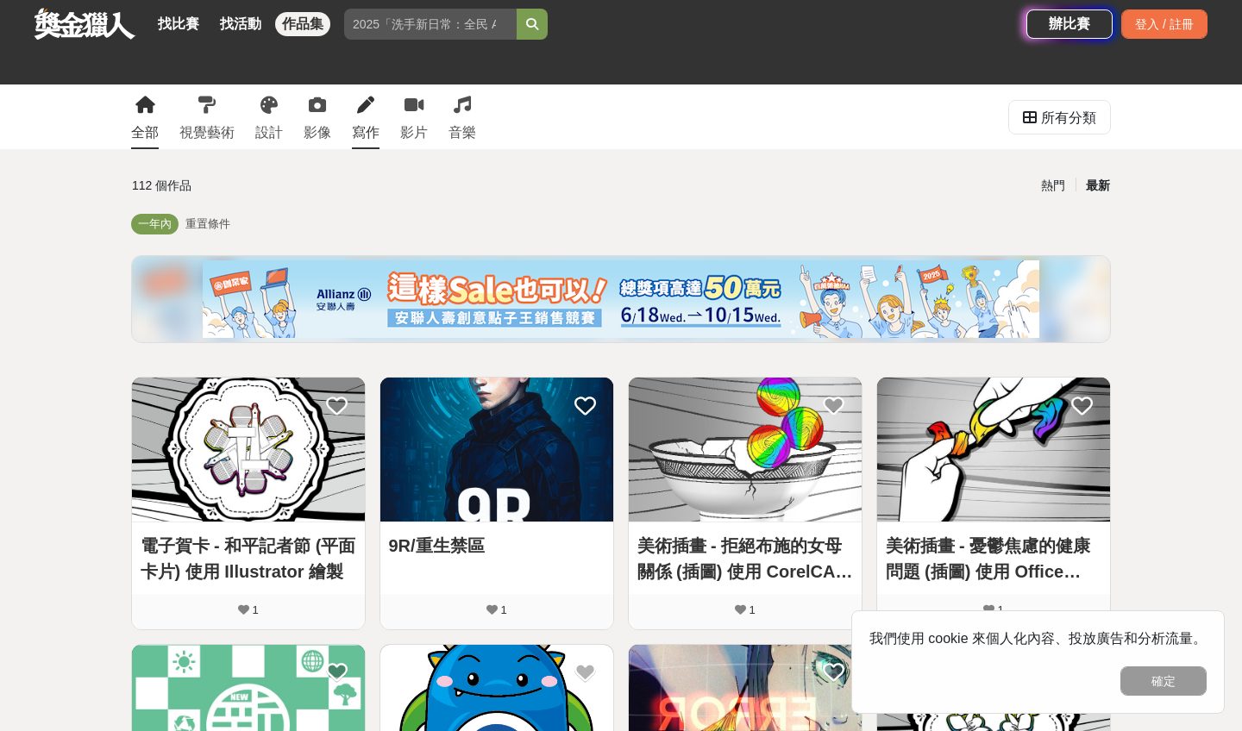
click at [361, 124] on div "寫作" at bounding box center [366, 132] width 28 height 21
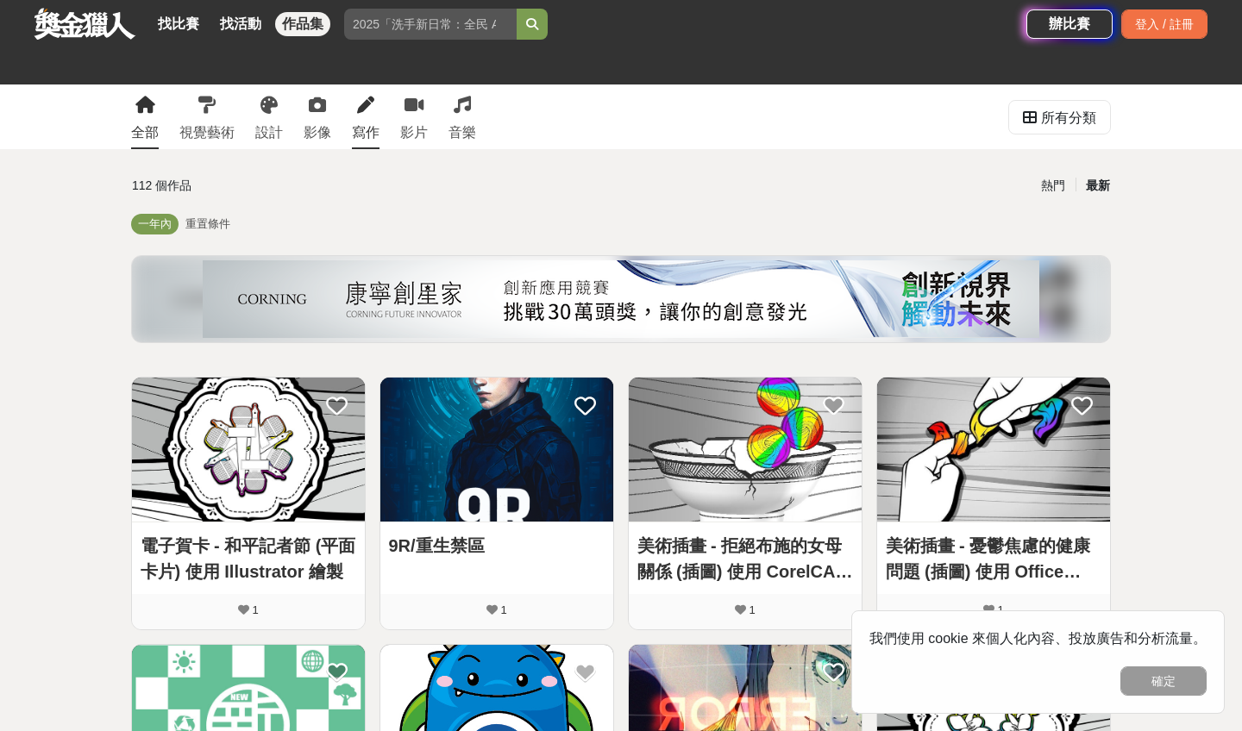
click at [366, 110] on icon at bounding box center [365, 105] width 17 height 17
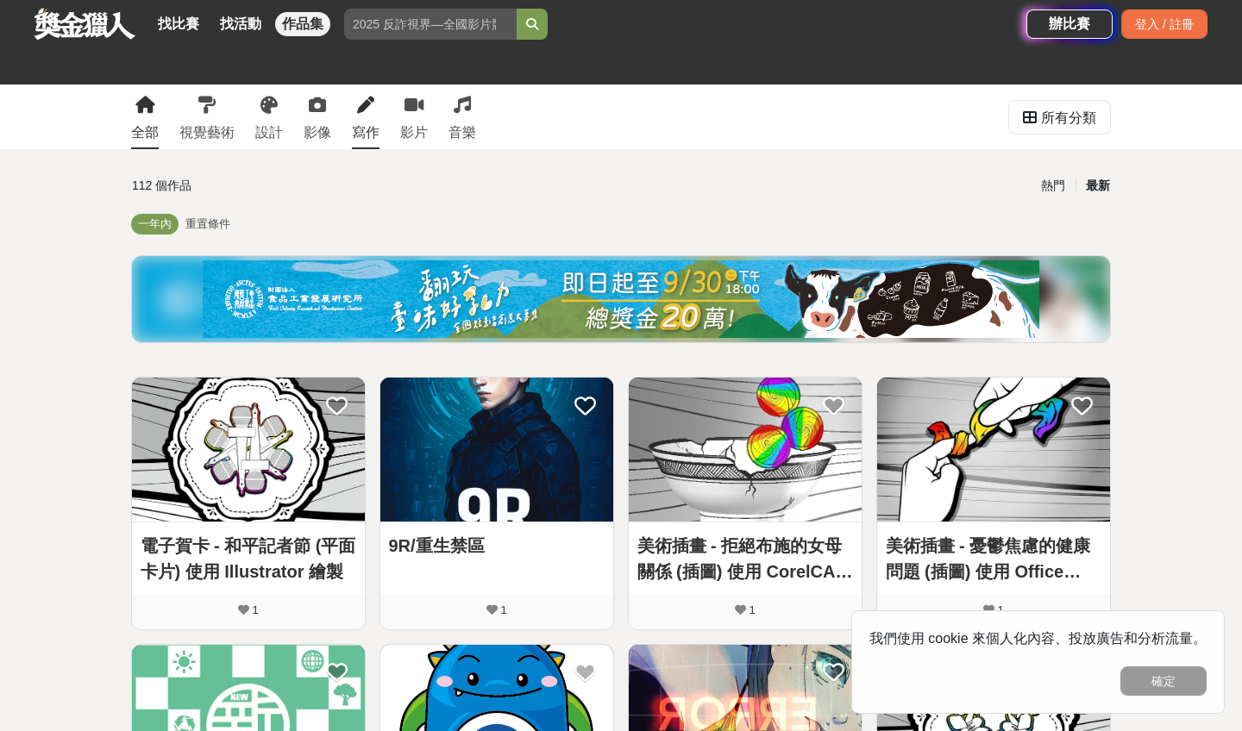
click at [363, 110] on icon at bounding box center [365, 105] width 17 height 17
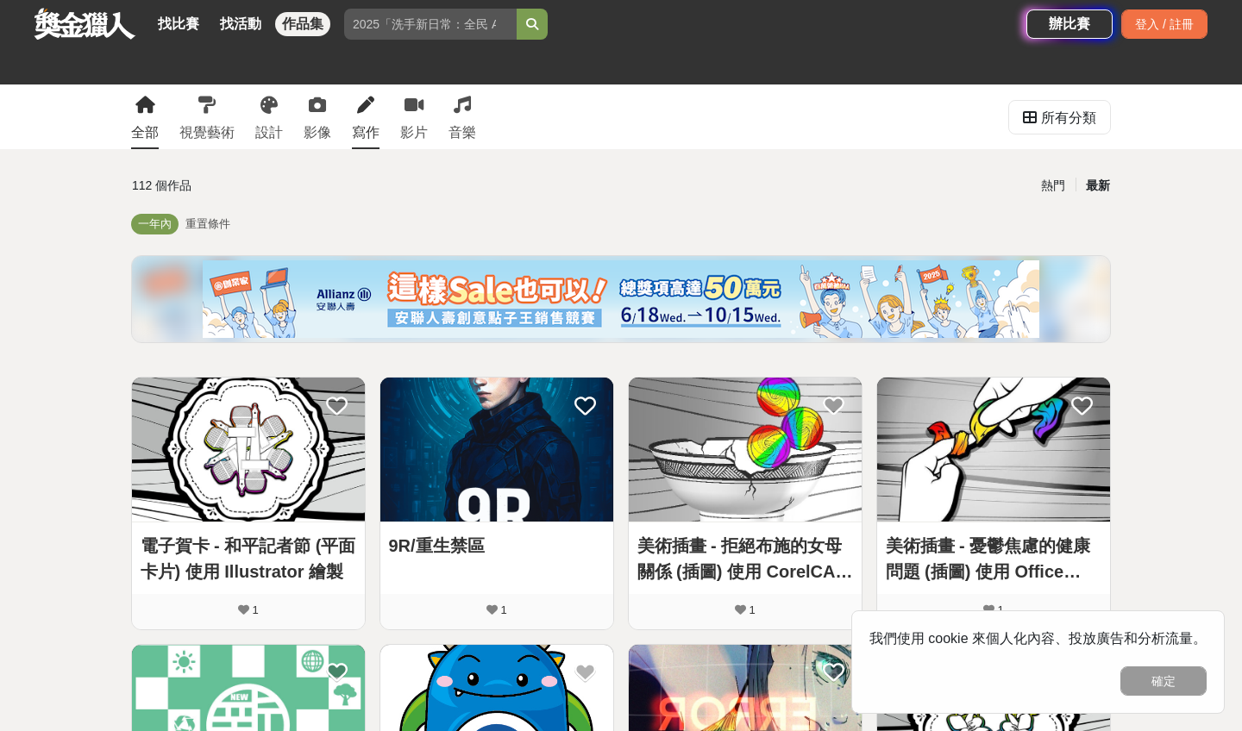
click at [365, 113] on icon at bounding box center [365, 105] width 17 height 17
click at [365, 112] on icon at bounding box center [365, 105] width 17 height 17
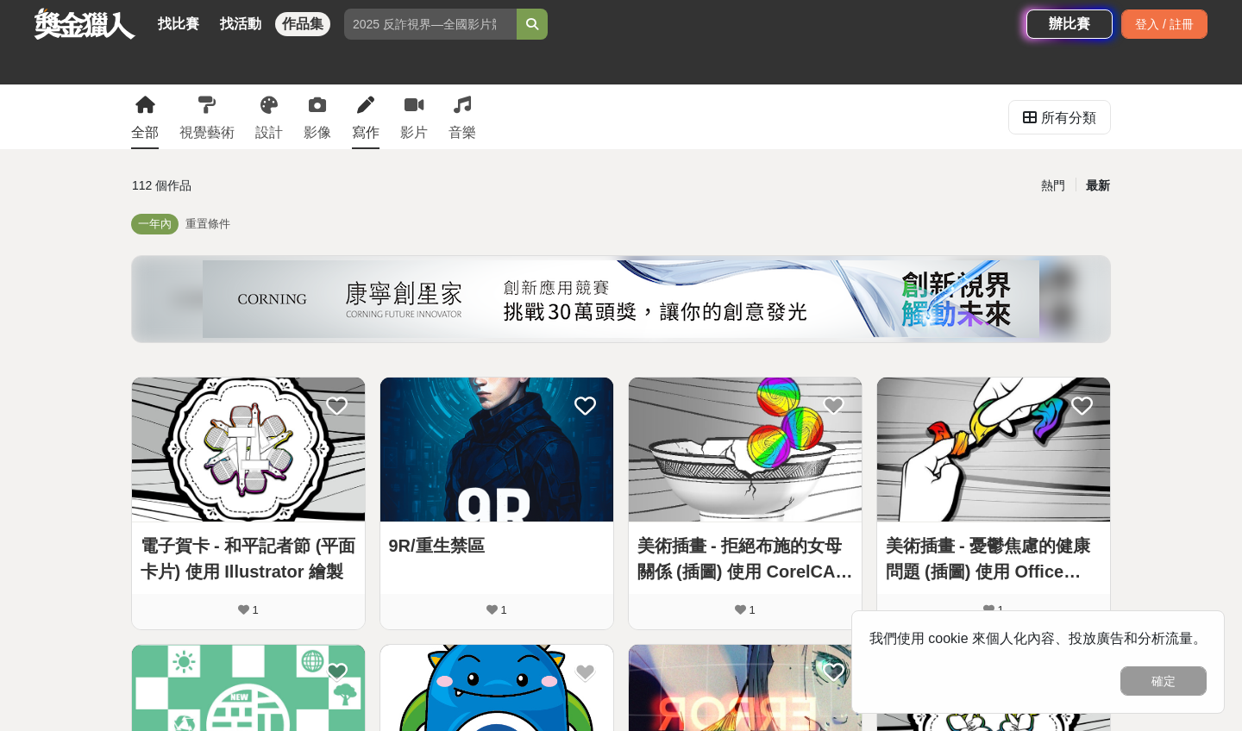
click at [365, 112] on icon at bounding box center [365, 105] width 17 height 17
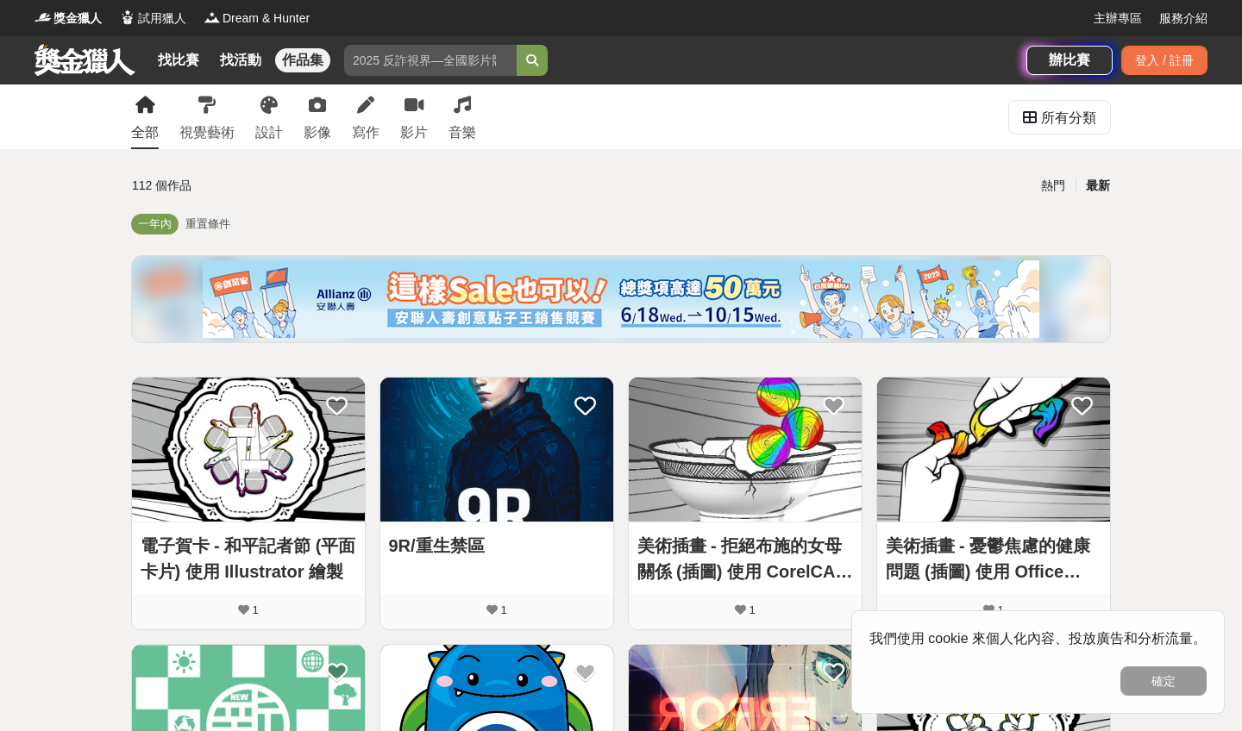
click at [369, 137] on div "寫作" at bounding box center [366, 132] width 28 height 21
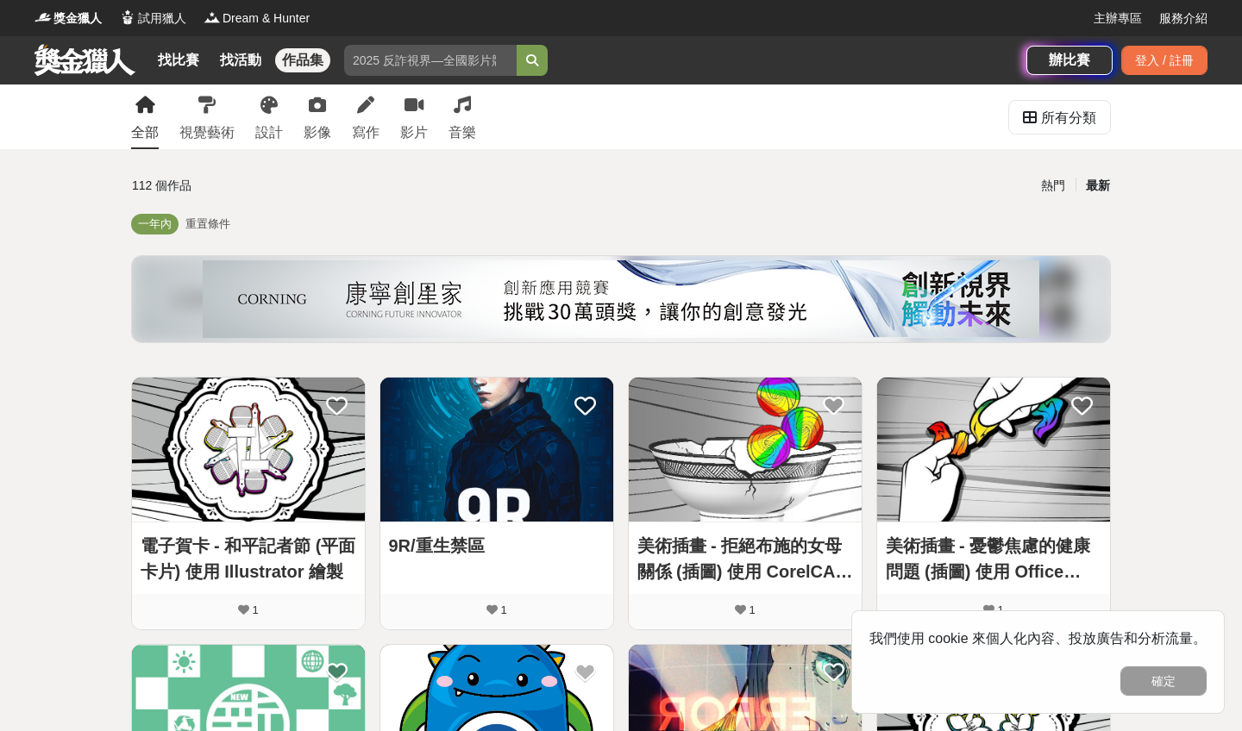
click at [369, 137] on div "寫作" at bounding box center [366, 132] width 28 height 21
